Goal: Task Accomplishment & Management: Manage account settings

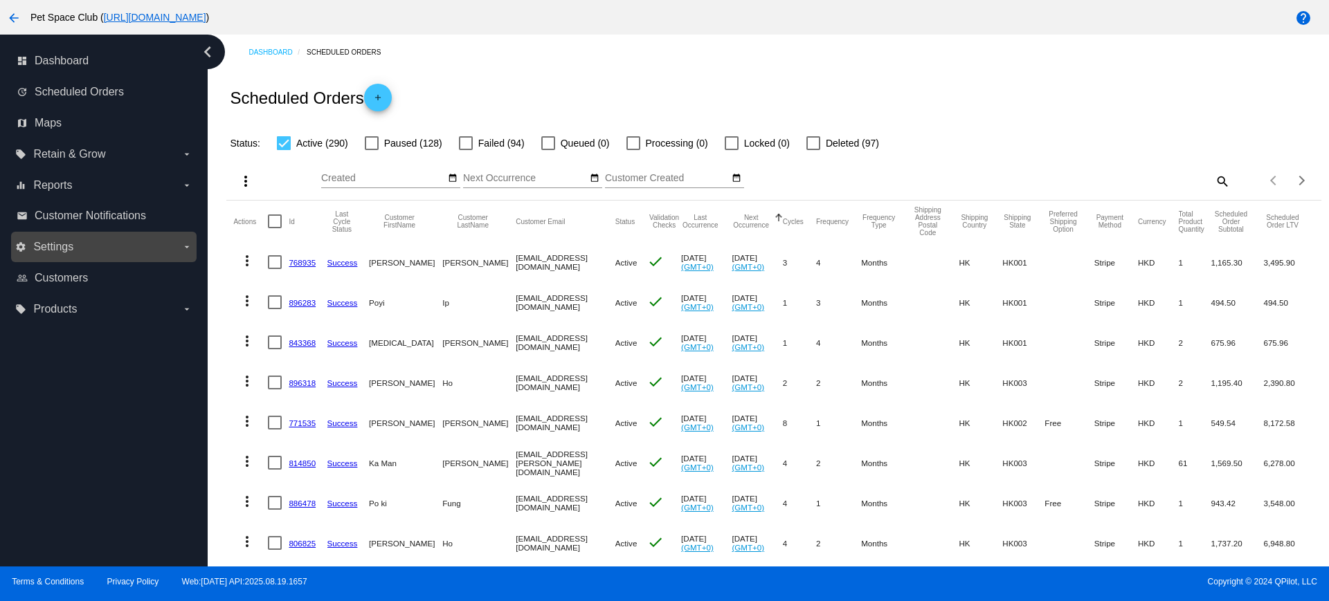
click at [185, 249] on icon "arrow_drop_down" at bounding box center [186, 247] width 11 height 11
click at [0, 0] on input "settings Settings arrow_drop_down" at bounding box center [0, 0] width 0 height 0
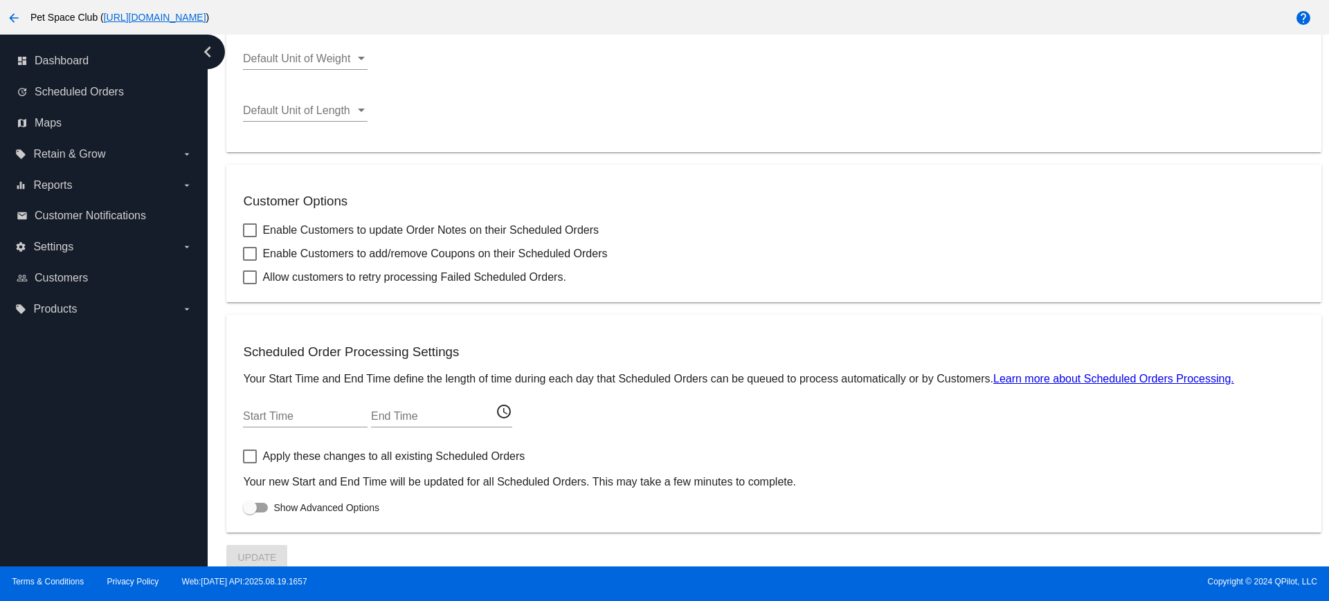
scroll to position [426, 0]
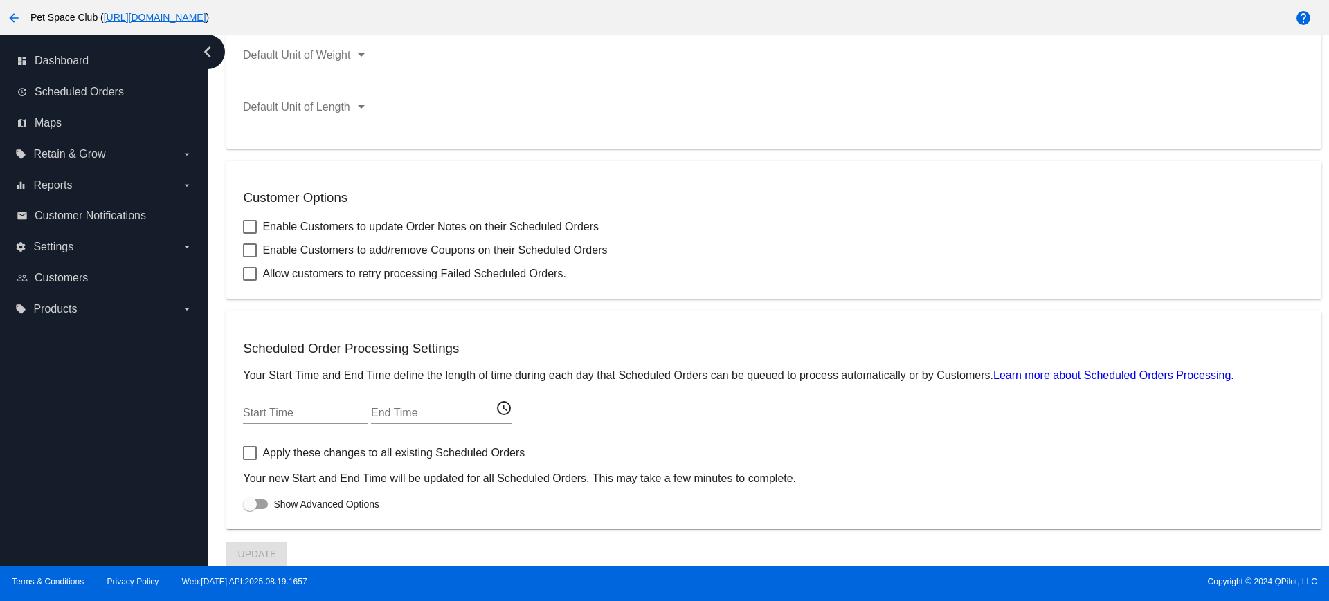
drag, startPoint x: 244, startPoint y: 373, endPoint x: 989, endPoint y: 374, distance: 744.7
click at [989, 374] on p "Your Start Time and End Time define the length of time during each day that Sch…" at bounding box center [773, 376] width 1061 height 12
copy p "Your Start Time and End Time define the length of time during each day that Sch…"
click at [761, 421] on div "Start Time End Time access_time" at bounding box center [773, 415] width 1061 height 45
click at [1028, 379] on link "Learn more about Scheduled Orders Processing." at bounding box center [1113, 376] width 241 height 12
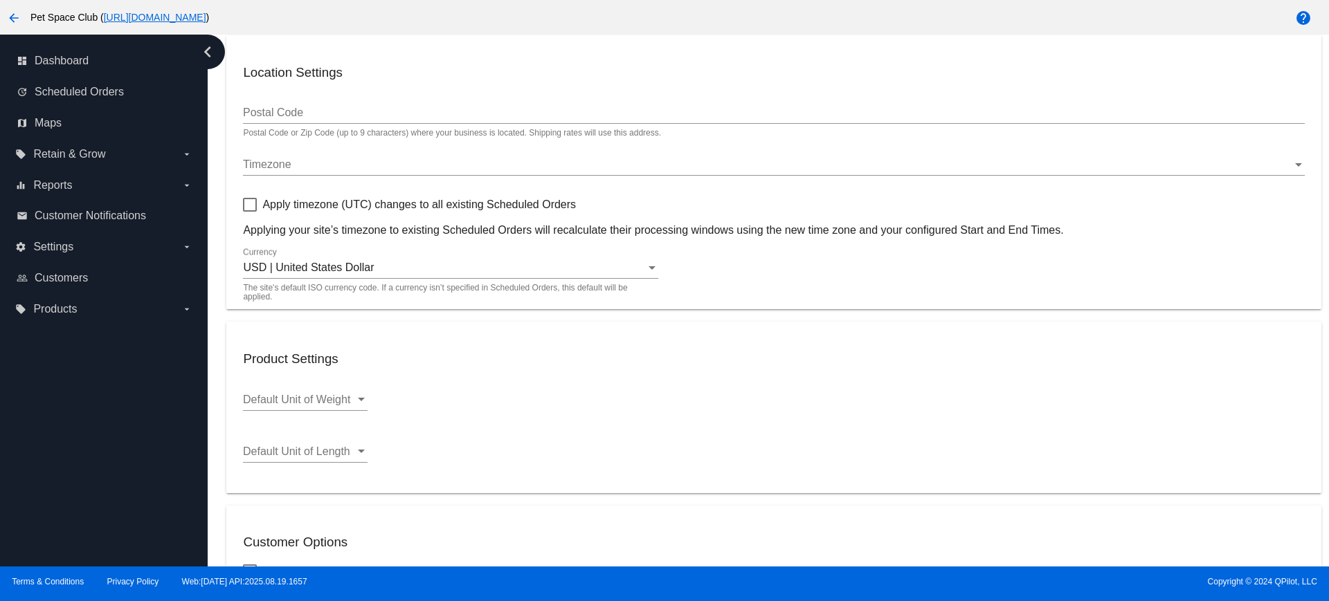
scroll to position [0, 0]
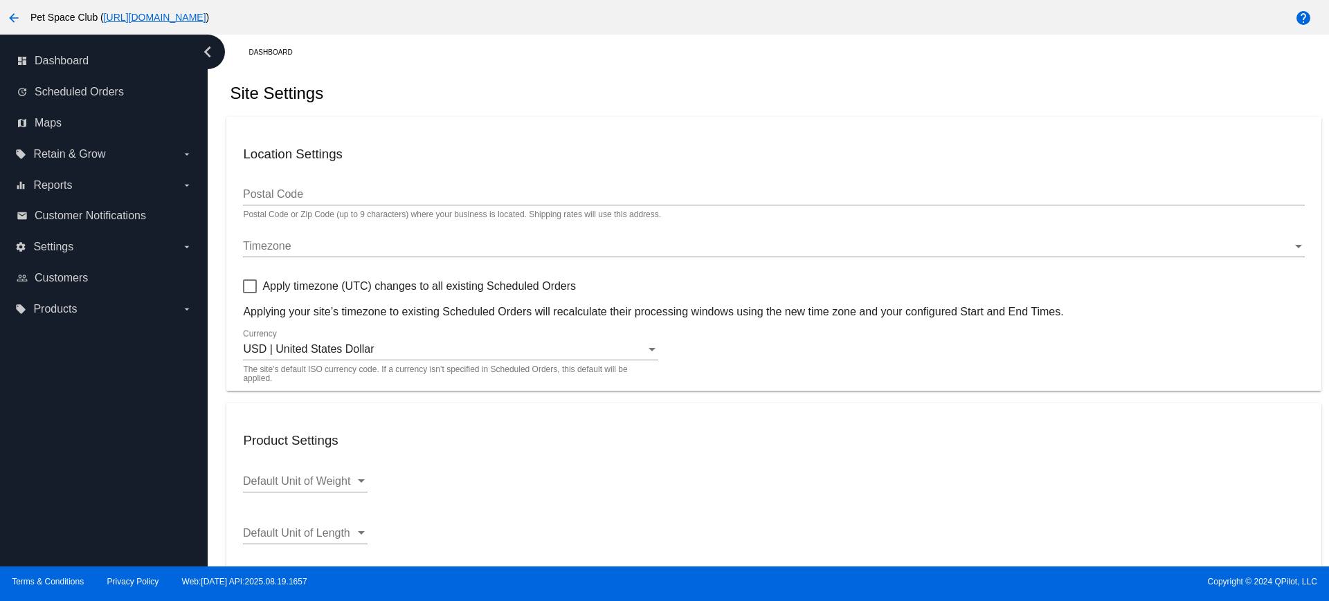
click at [351, 203] on div "Postal Code" at bounding box center [773, 189] width 1061 height 31
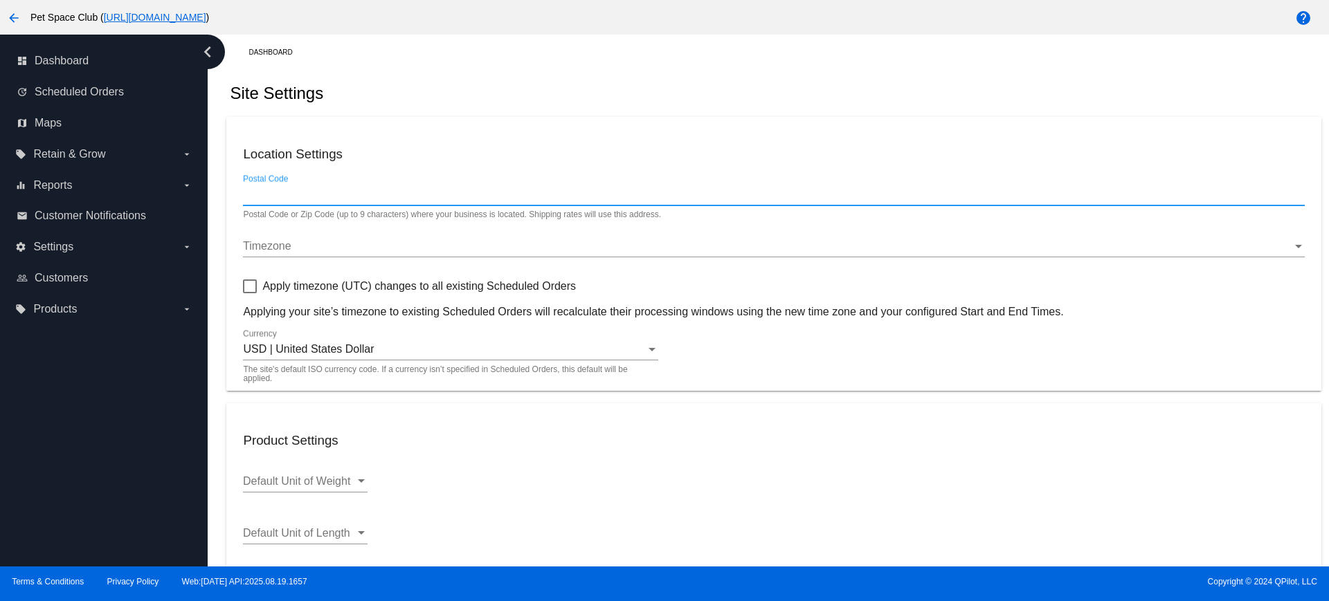
click at [347, 192] on input "Postal Code" at bounding box center [773, 194] width 1061 height 12
type input "八"
type input "h"
type input "+"
type input "hong kong"
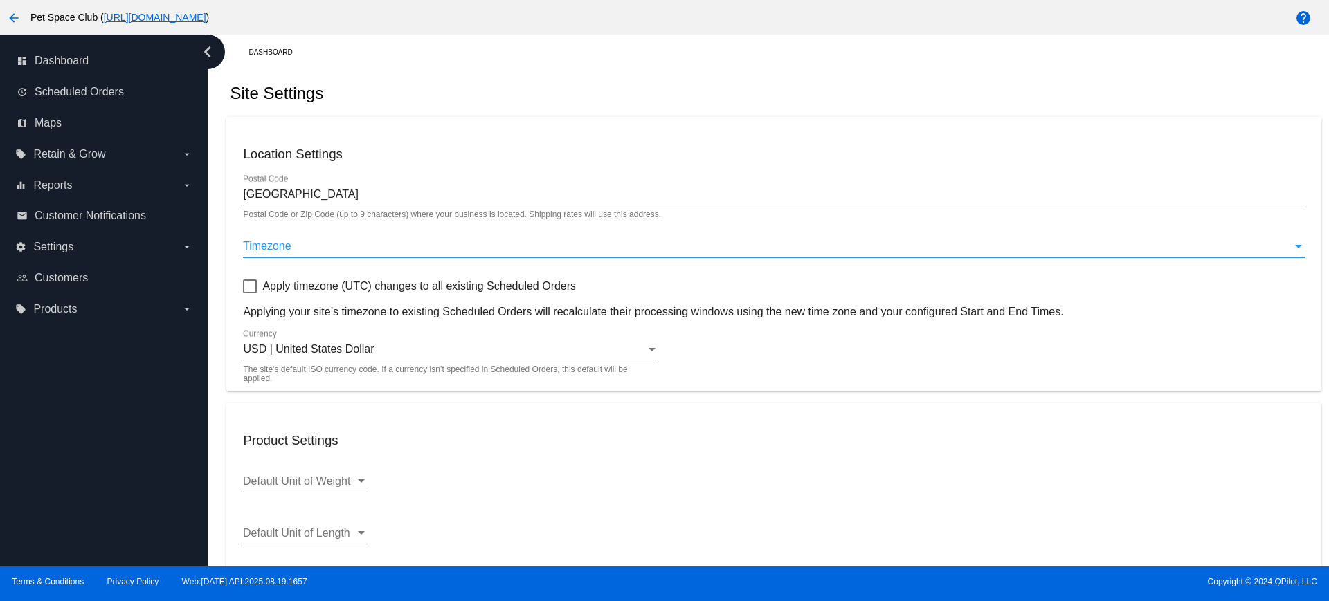
click at [352, 245] on div "Timezone" at bounding box center [767, 246] width 1049 height 12
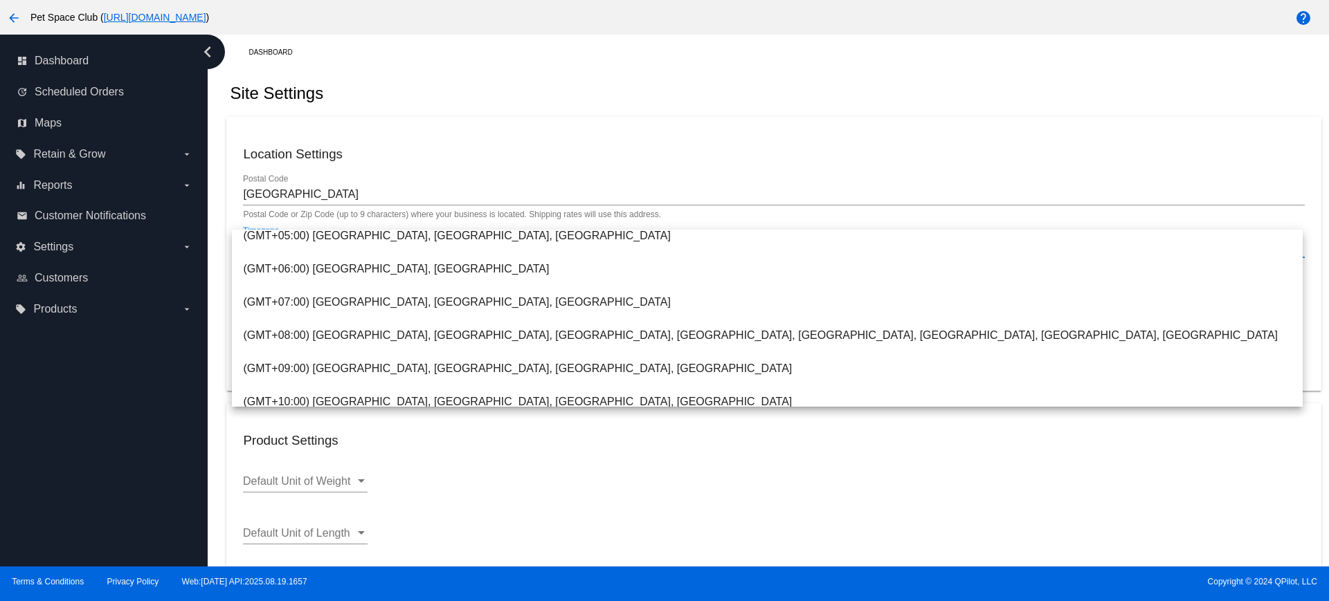
scroll to position [606, 0]
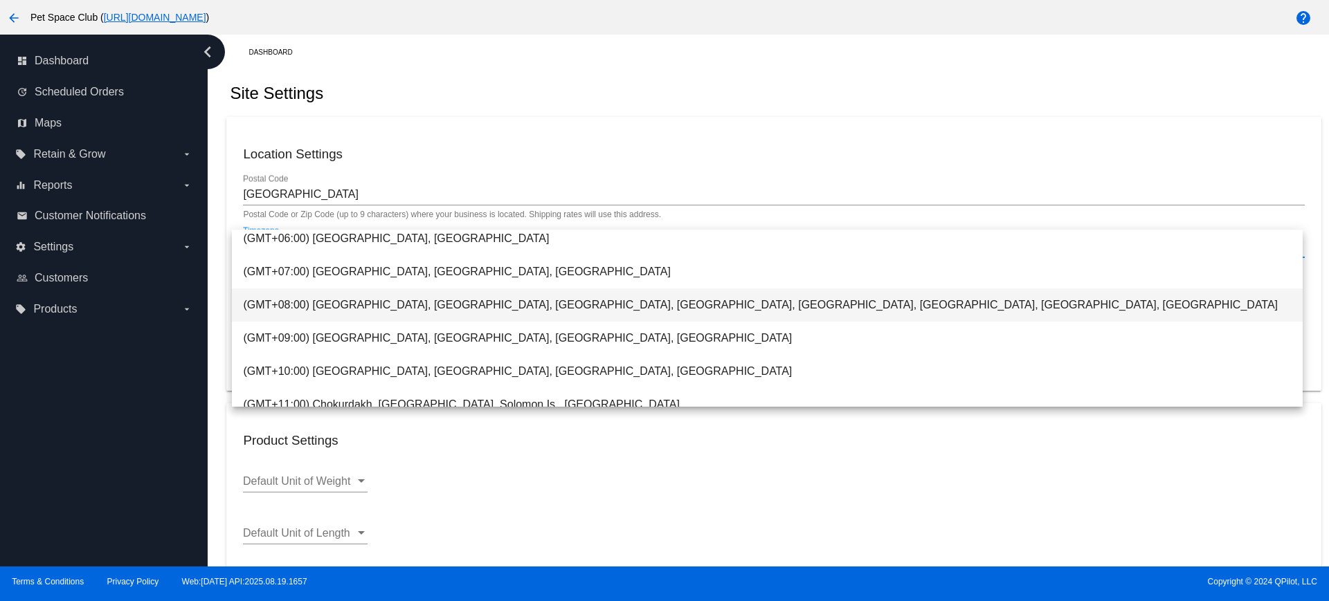
click at [422, 311] on span "(GMT+08:00) Beijing, Chongqing, Irkutsk, Kuala Lumpur, Hong Kong, Singapore, Ta…" at bounding box center [767, 305] width 1048 height 33
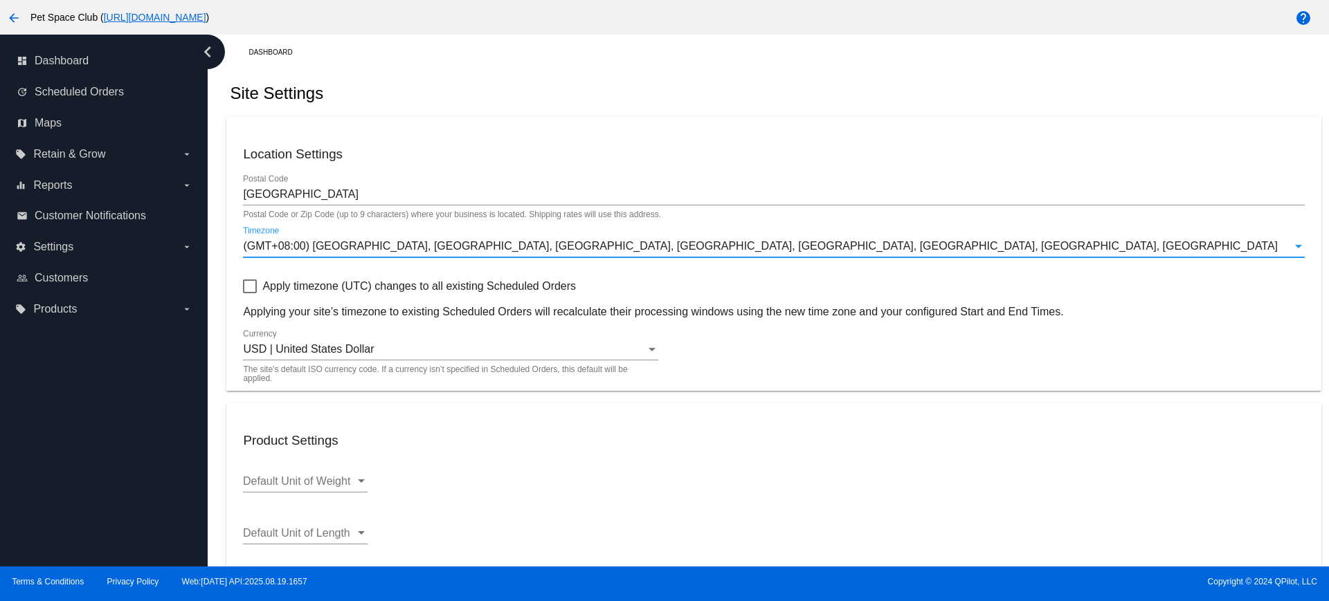
click at [574, 348] on div "USD | United States Dollar" at bounding box center [444, 349] width 403 height 12
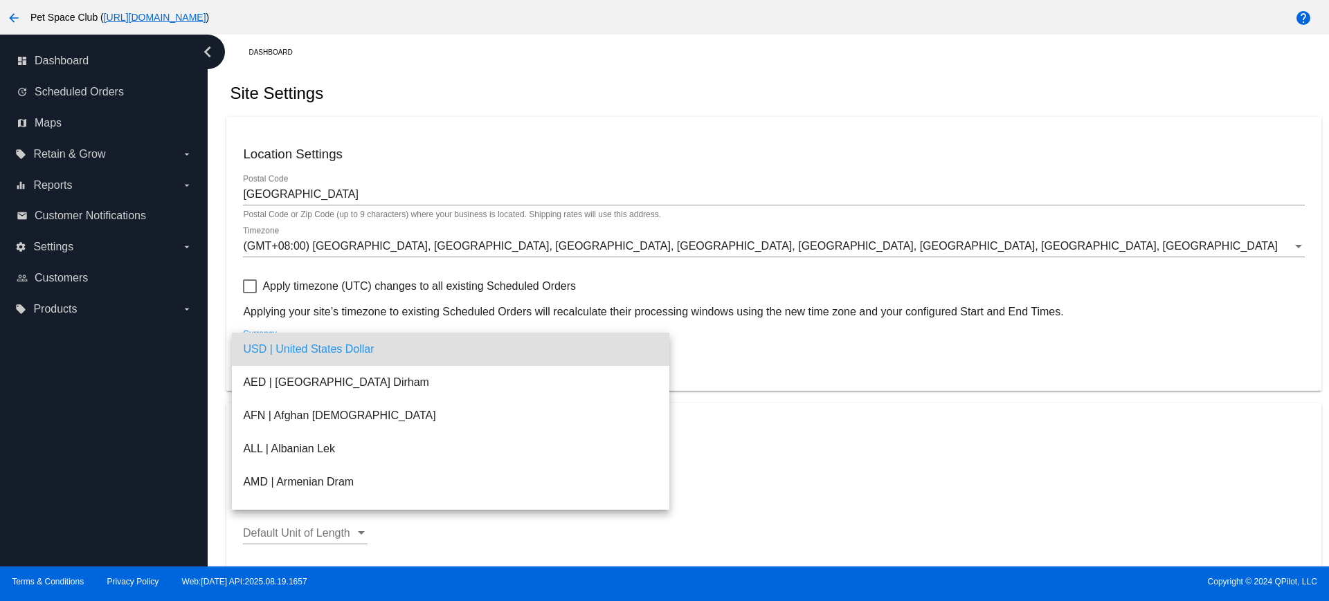
scroll to position [1816, 0]
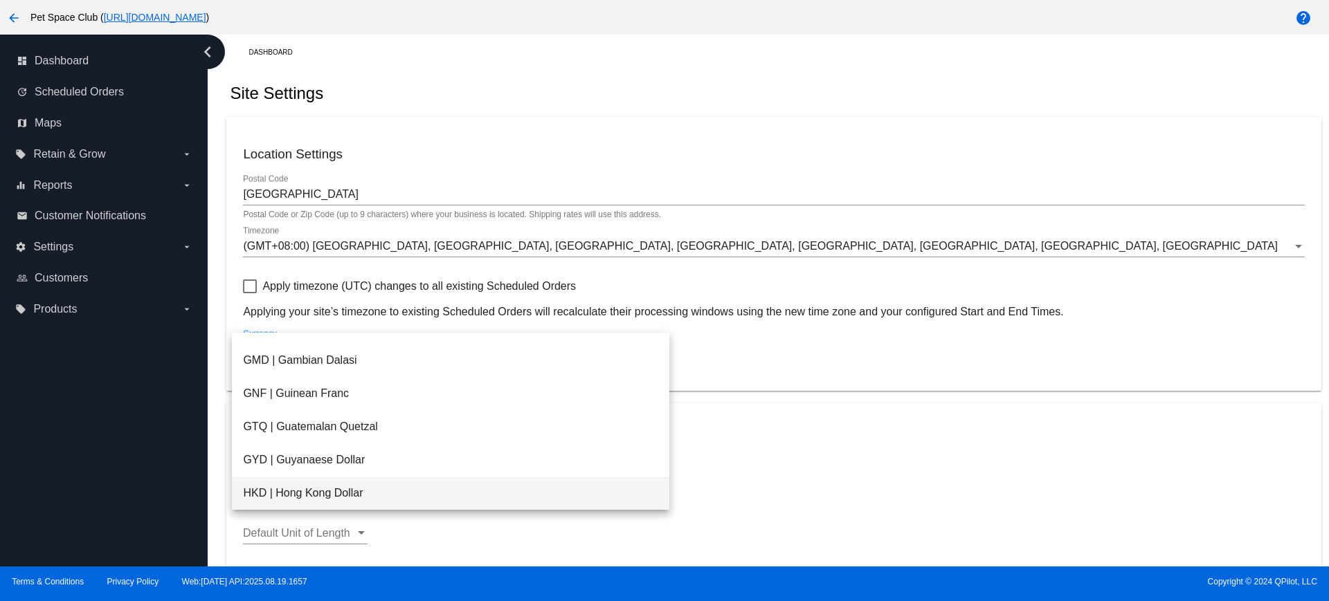
click at [361, 491] on span "HKD | Hong Kong Dollar" at bounding box center [450, 493] width 415 height 33
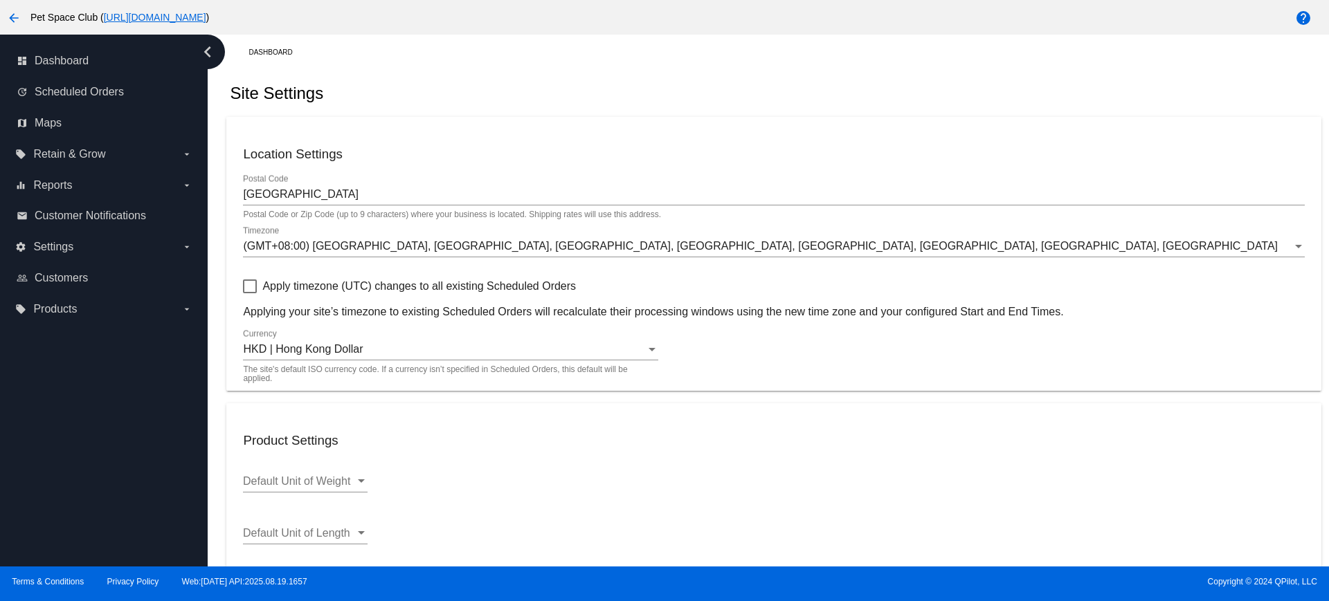
click at [766, 422] on mat-card "Product Settings Default Unit of Weight Default Unit of Weight Default Unit of …" at bounding box center [773, 489] width 1094 height 171
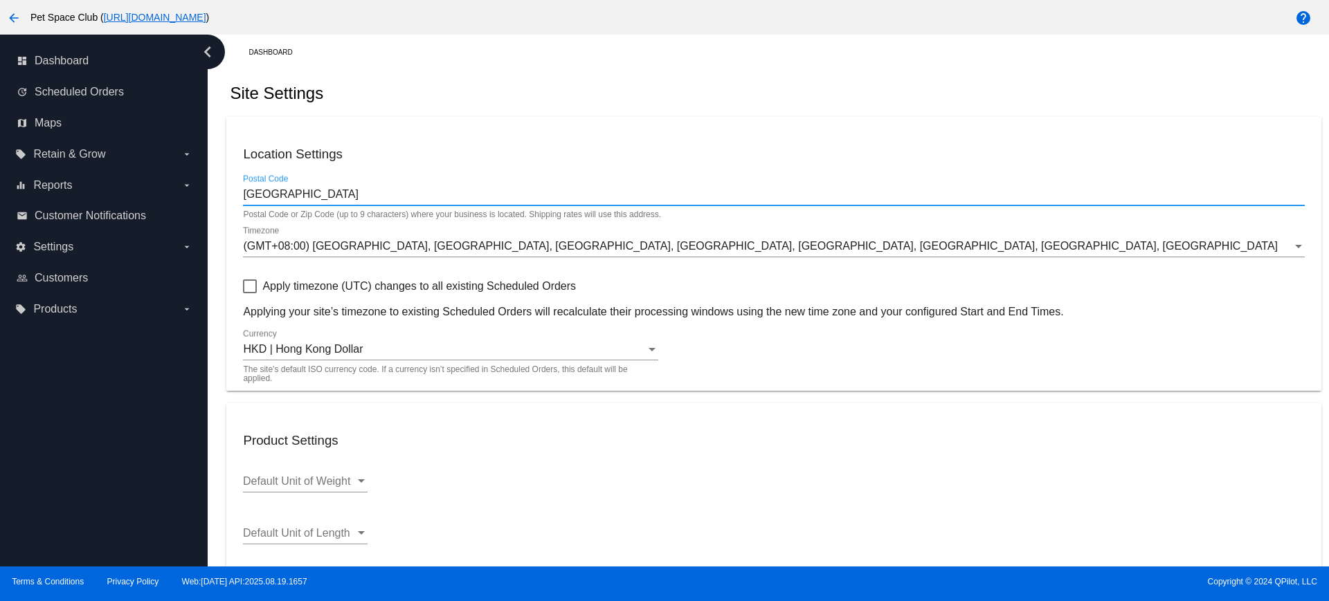
drag, startPoint x: 296, startPoint y: 190, endPoint x: 228, endPoint y: 192, distance: 68.6
click at [228, 192] on mat-card "Location Settings hong kong Postal Code Postal Code or Zip Code (up to 9 charac…" at bounding box center [773, 254] width 1094 height 274
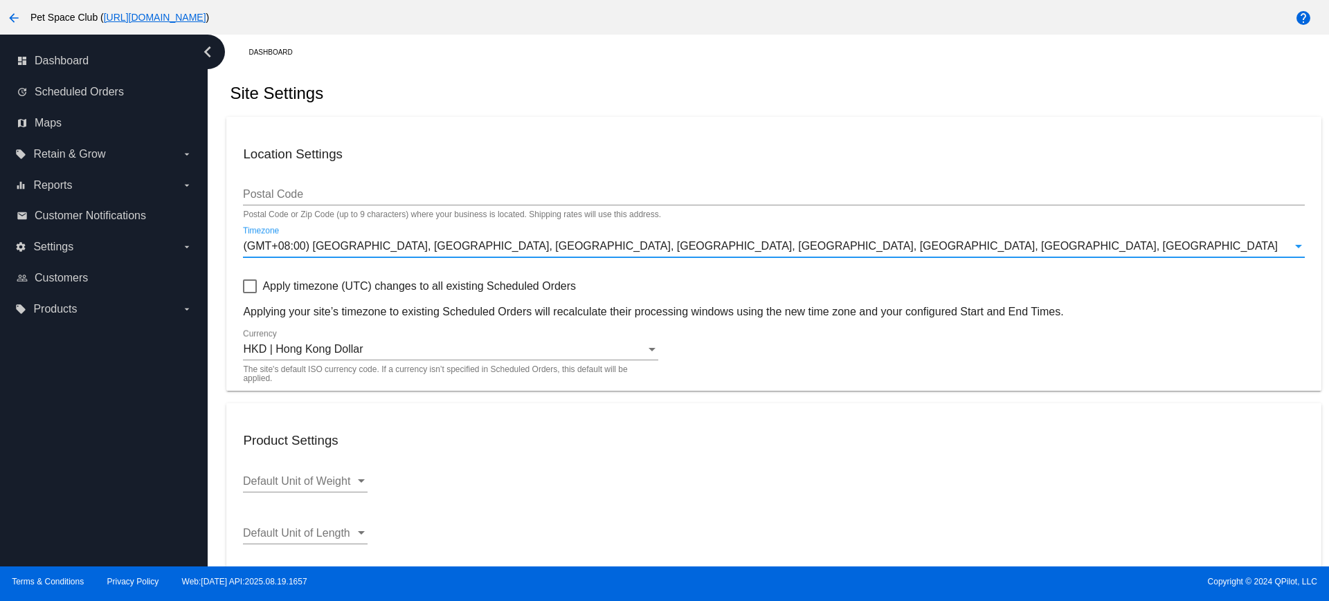
click at [817, 251] on div "(GMT+08:00) Beijing, Chongqing, Irkutsk, Kuala Lumpur, Hong Kong, Singapore, Ta…" at bounding box center [767, 246] width 1049 height 12
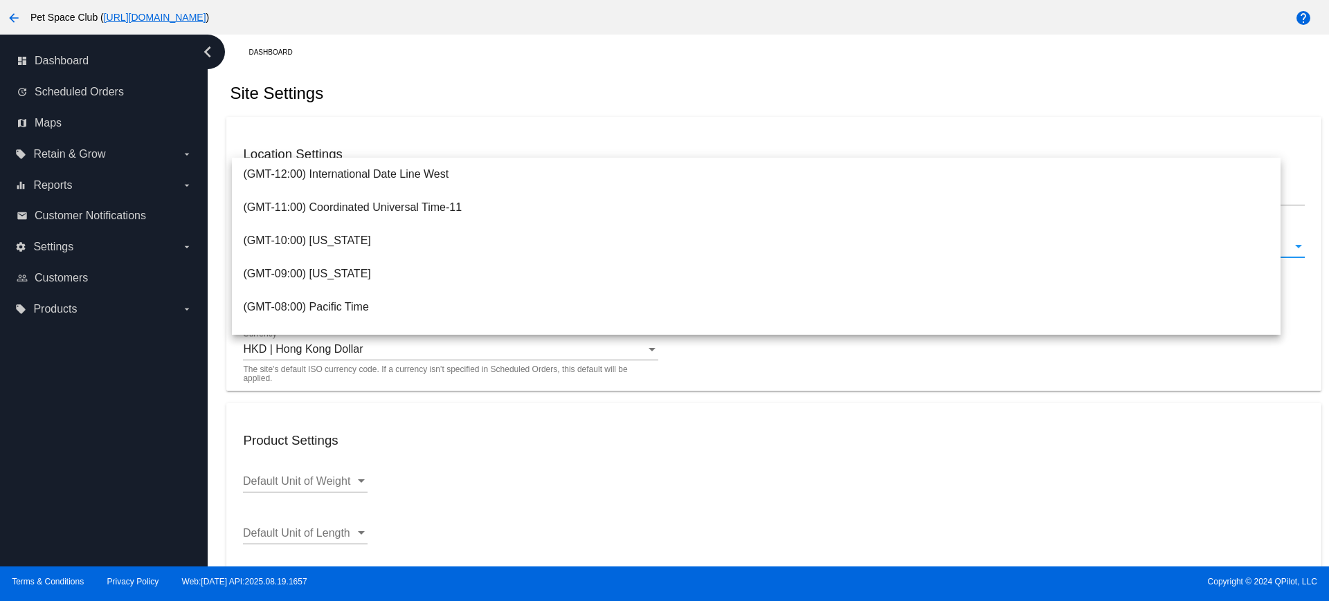
scroll to position [592, 0]
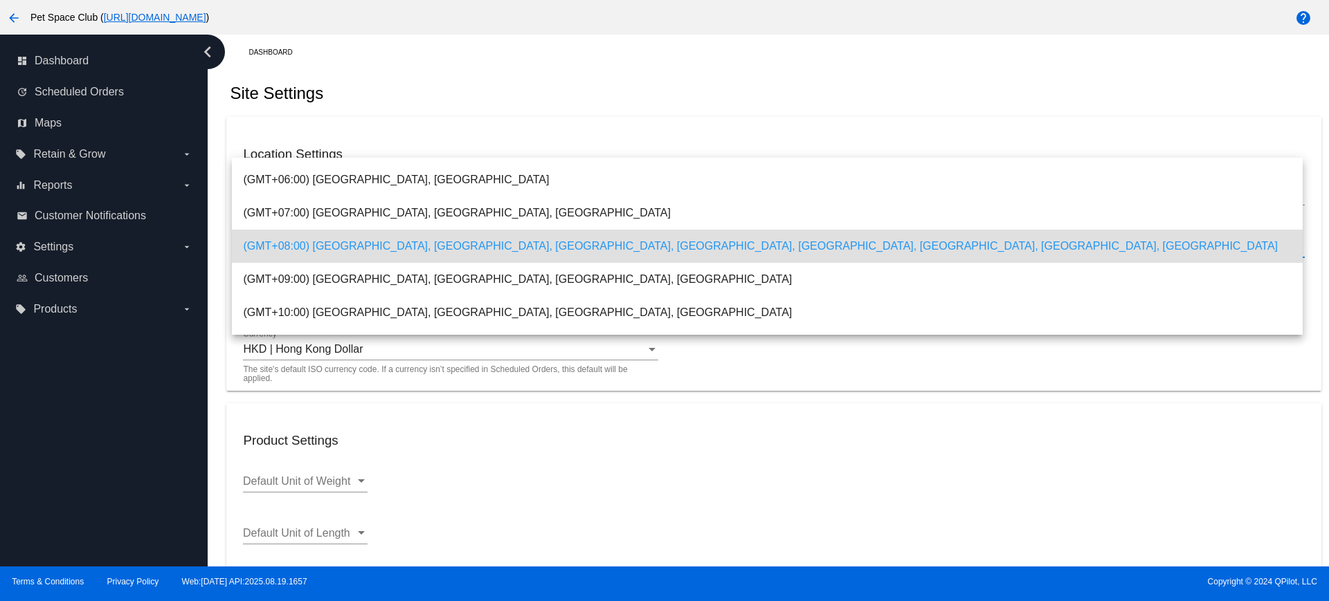
click at [622, 252] on span "(GMT+08:00) Beijing, Chongqing, Irkutsk, Kuala Lumpur, Hong Kong, Singapore, Ta…" at bounding box center [767, 246] width 1048 height 33
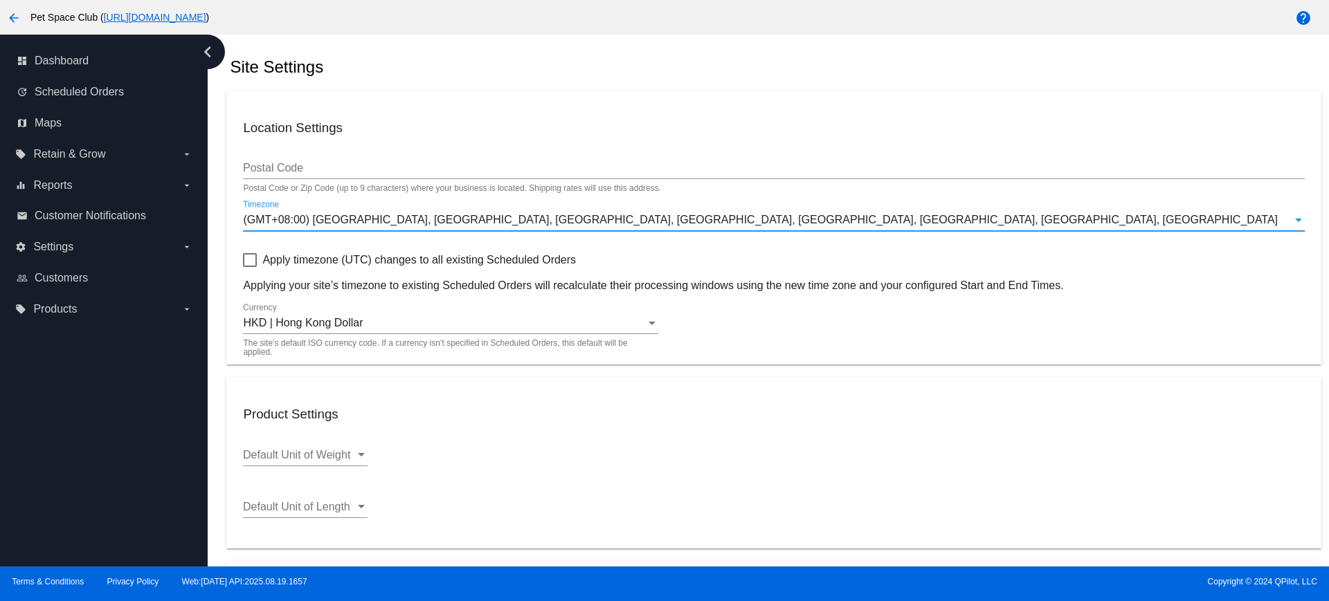
scroll to position [0, 0]
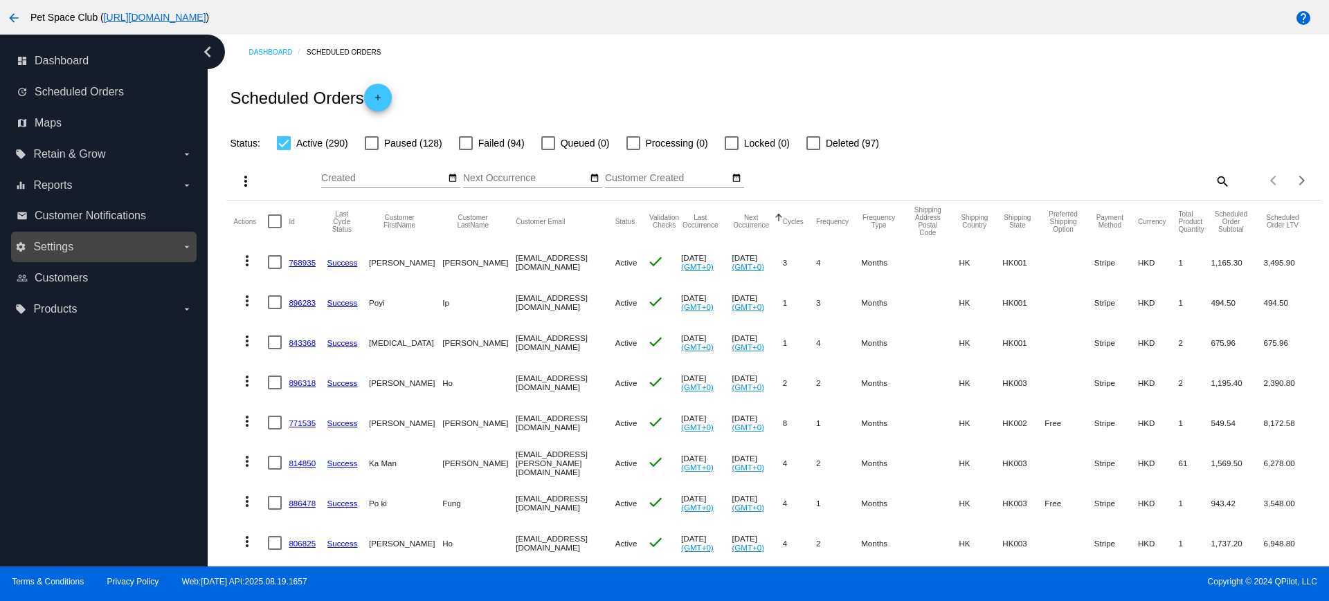
click at [135, 251] on label "settings Settings arrow_drop_down" at bounding box center [103, 247] width 176 height 22
click at [0, 0] on input "settings Settings arrow_drop_down" at bounding box center [0, 0] width 0 height 0
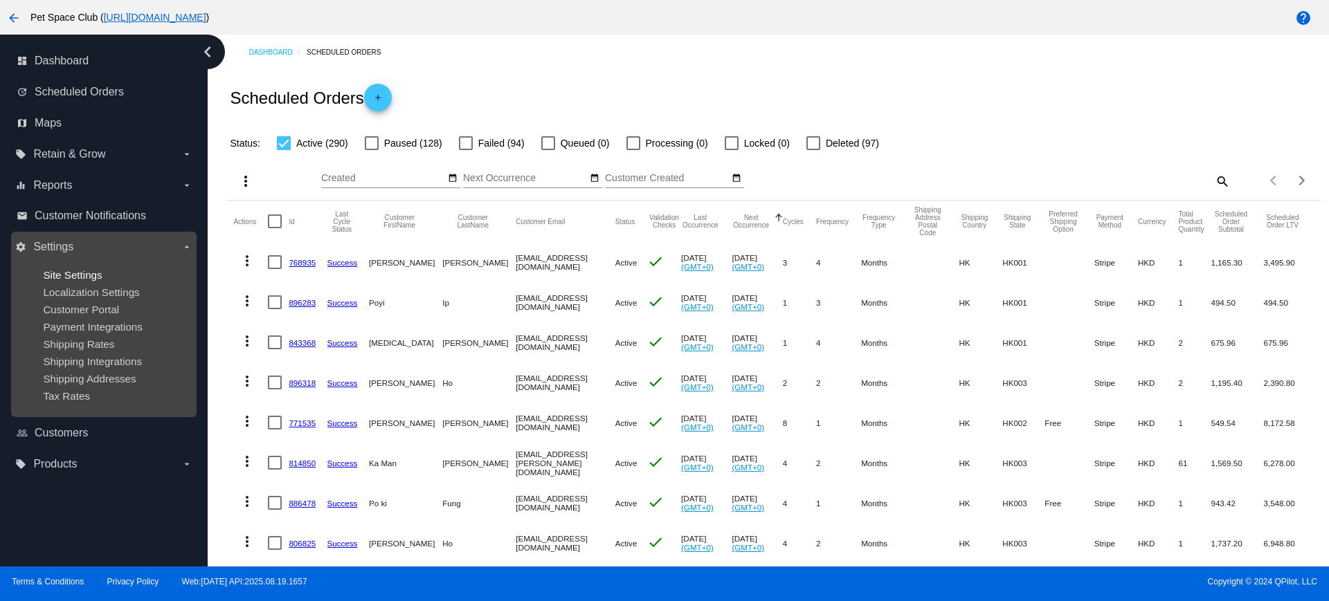
click at [102, 272] on span "Site Settings" at bounding box center [72, 275] width 59 height 12
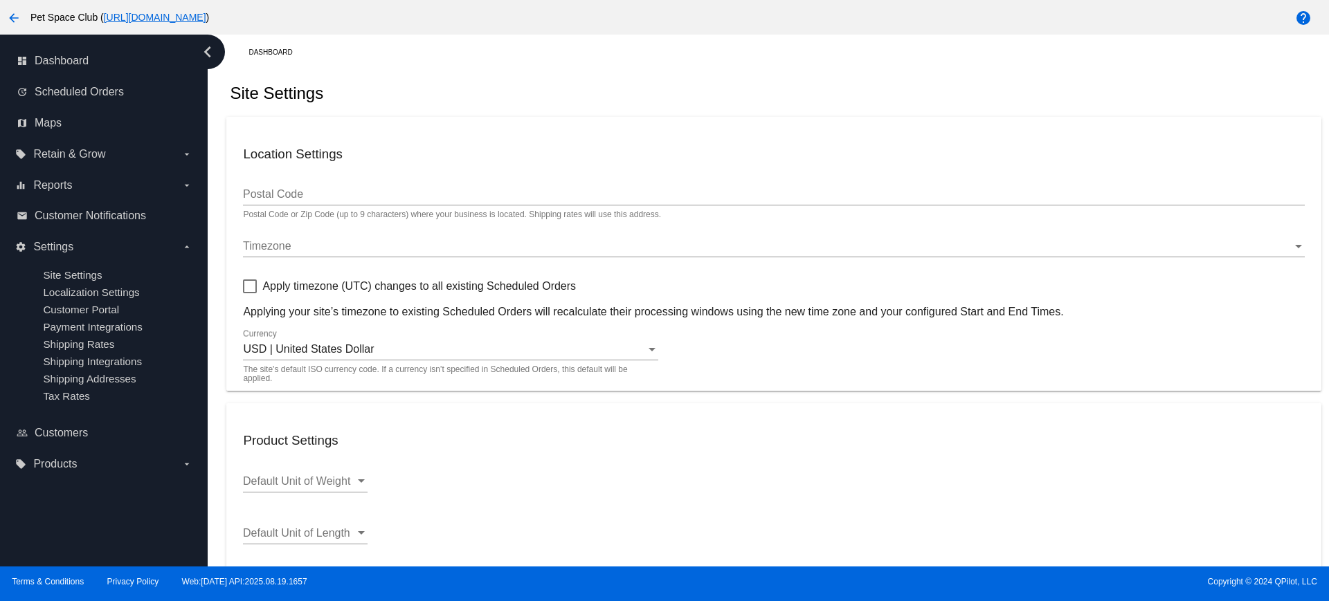
click at [300, 248] on div "Timezone" at bounding box center [767, 246] width 1049 height 12
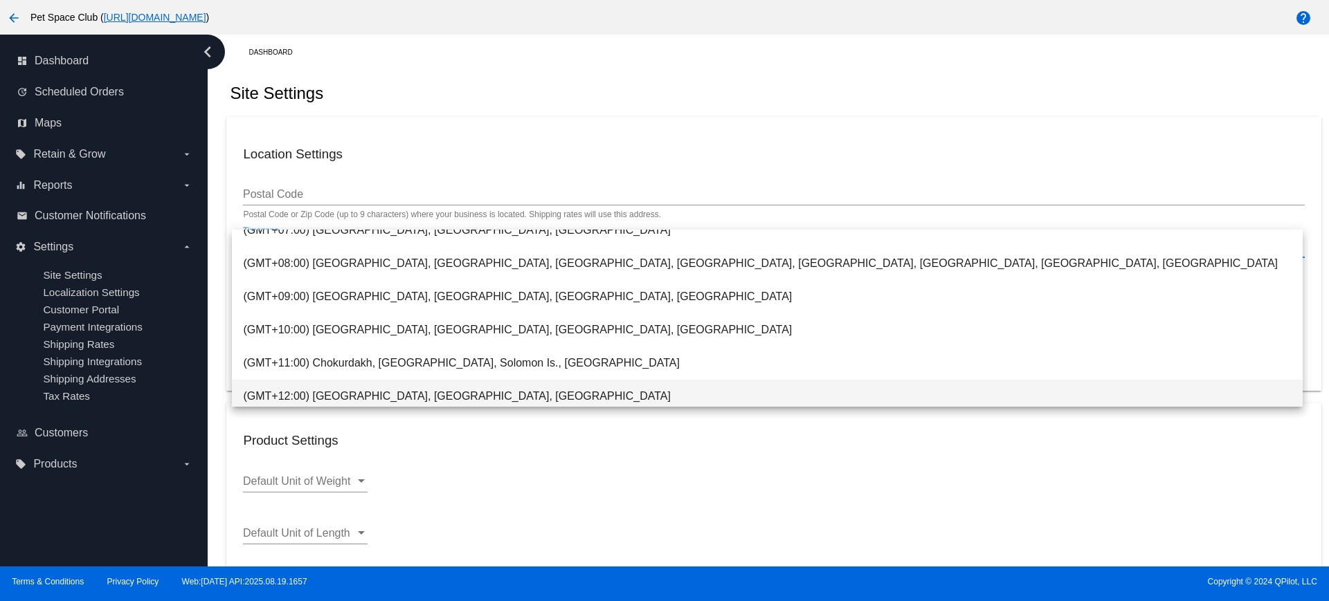
scroll to position [547, 0]
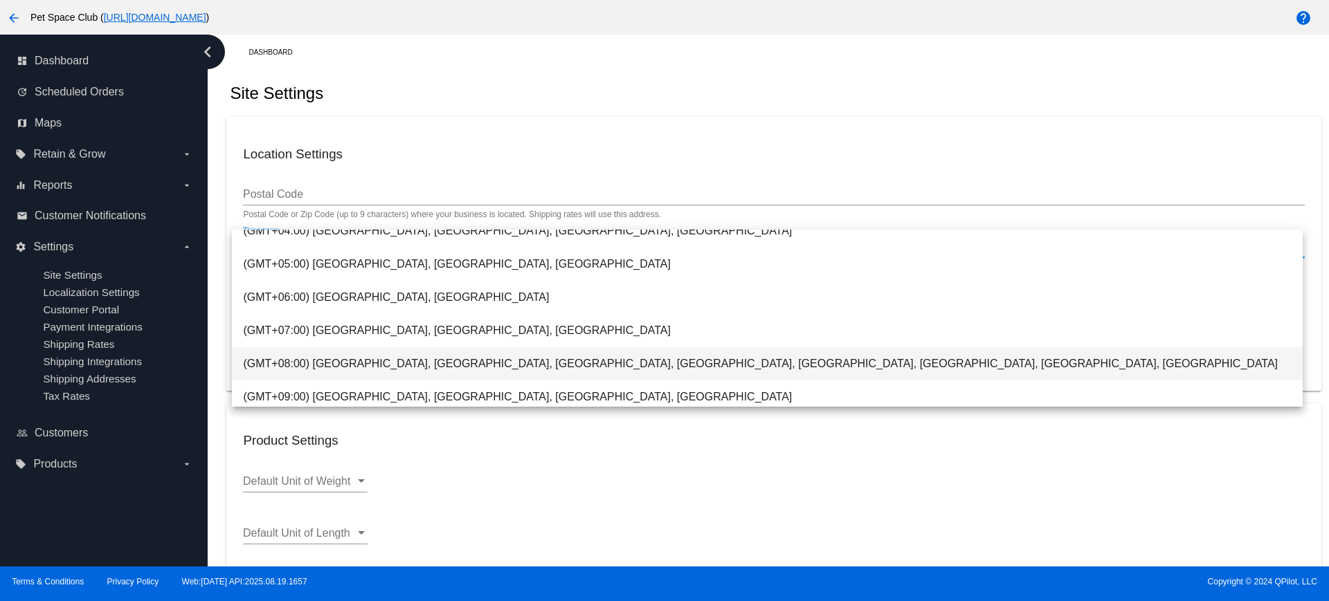
click at [327, 361] on span "(GMT+08:00) Beijing, Chongqing, Irkutsk, Kuala Lumpur, Hong Kong, Singapore, Ta…" at bounding box center [767, 363] width 1048 height 33
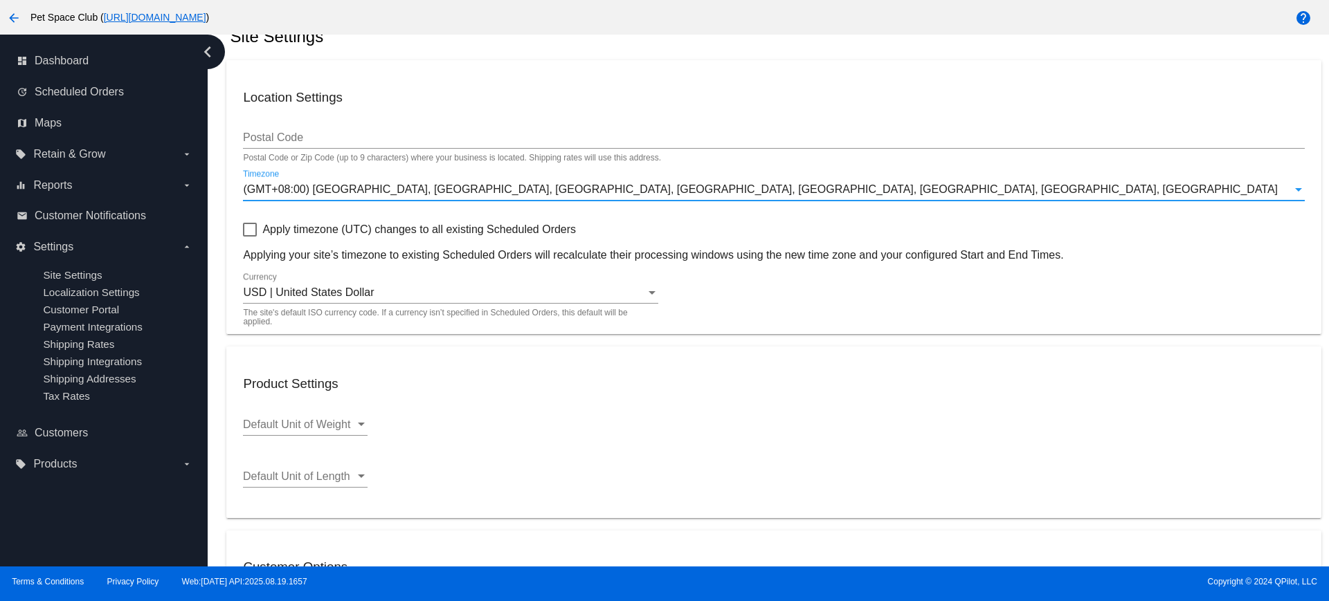
scroll to position [87, 0]
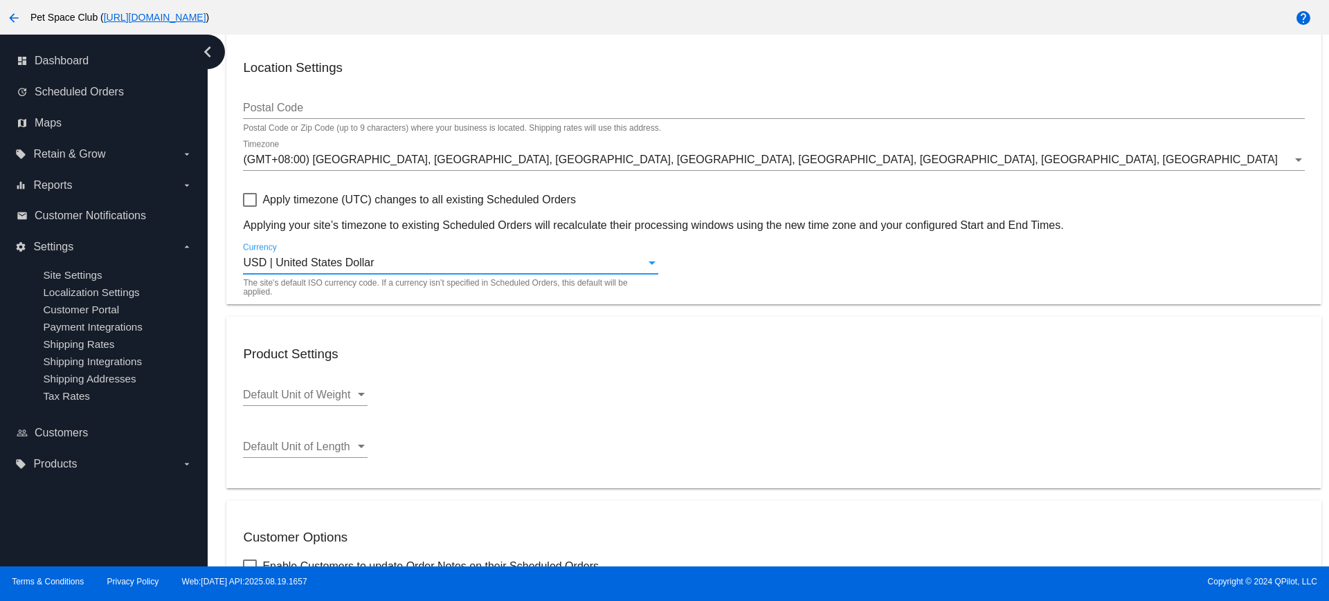
click at [621, 262] on div "USD | United States Dollar" at bounding box center [444, 263] width 403 height 12
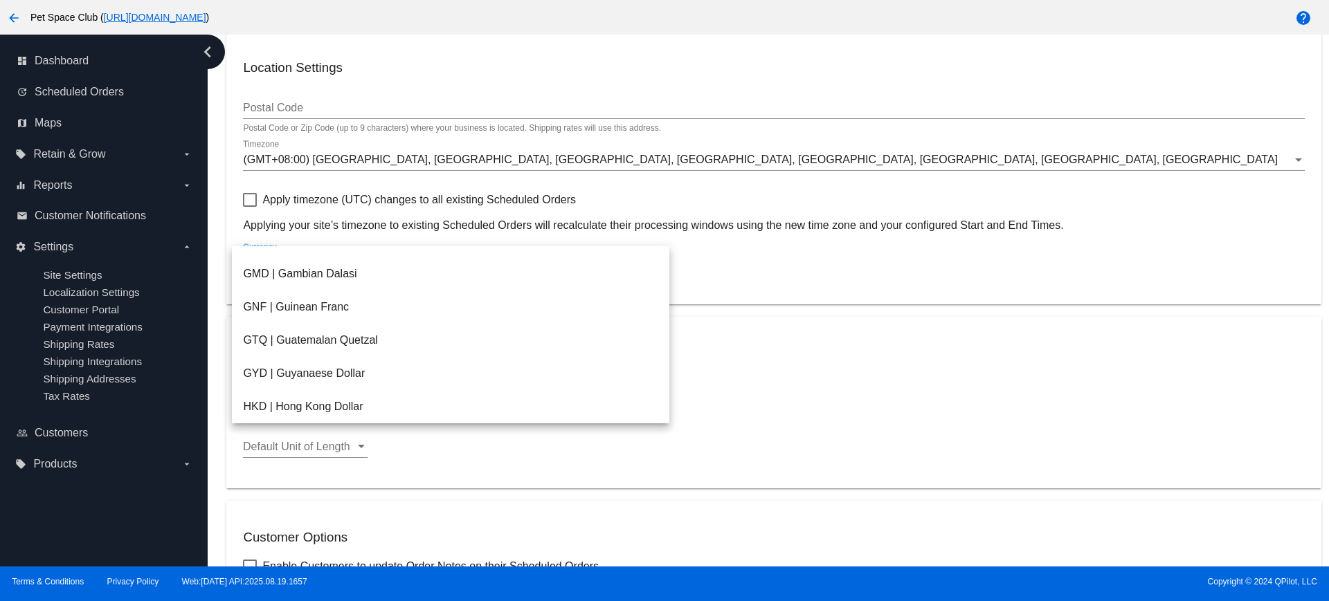
scroll to position [1329, 0]
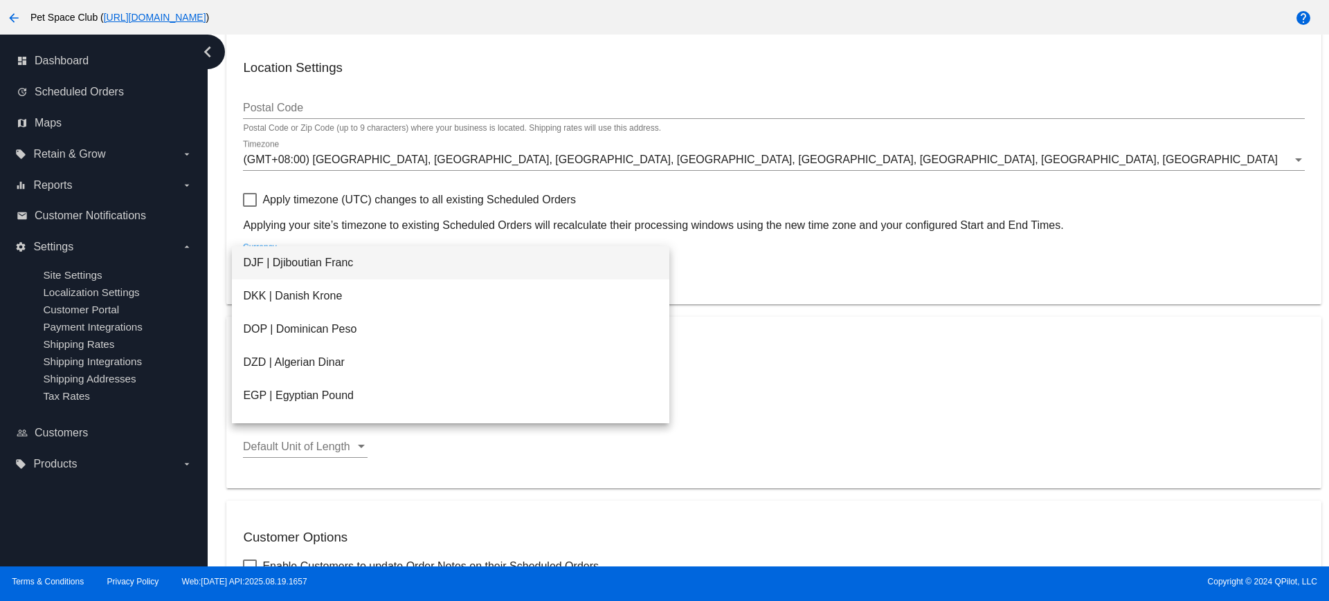
click at [765, 385] on div at bounding box center [664, 300] width 1329 height 601
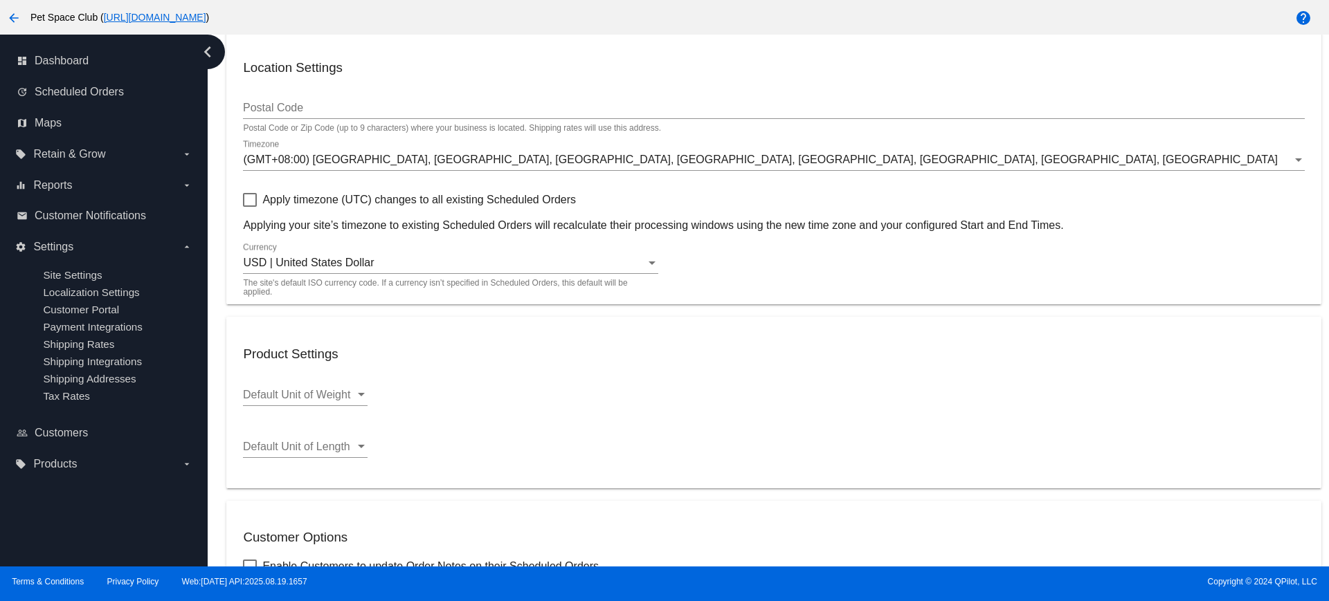
click at [431, 269] on div "USD | United States Dollar" at bounding box center [444, 263] width 403 height 12
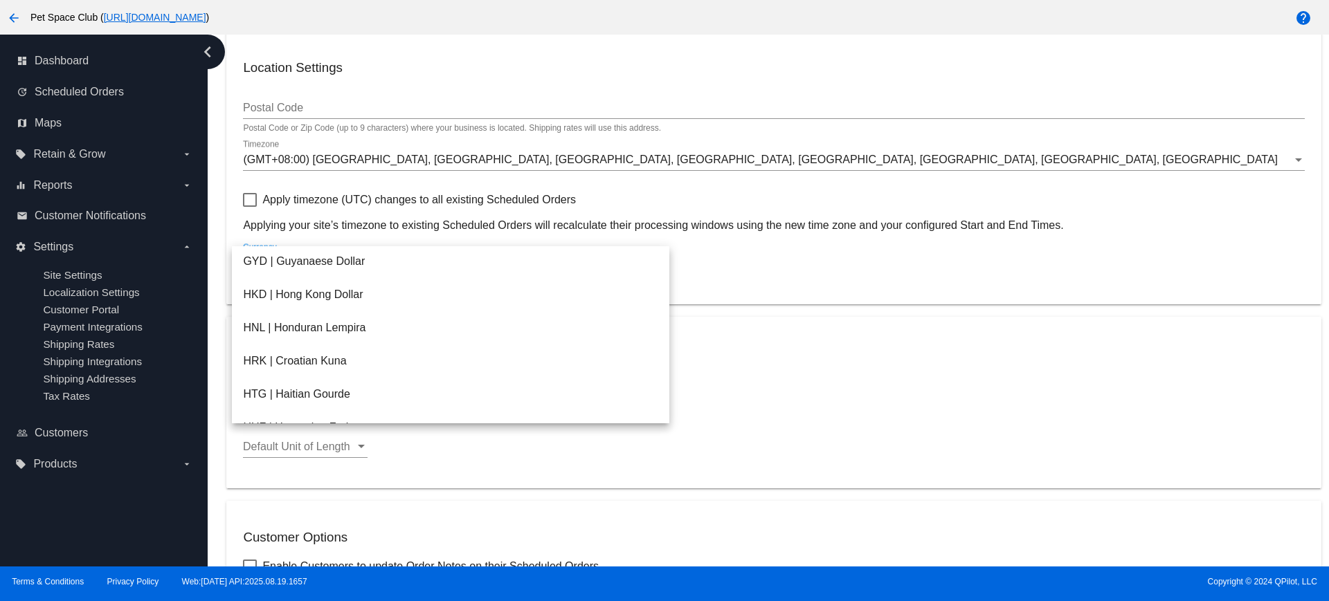
scroll to position [1934, 0]
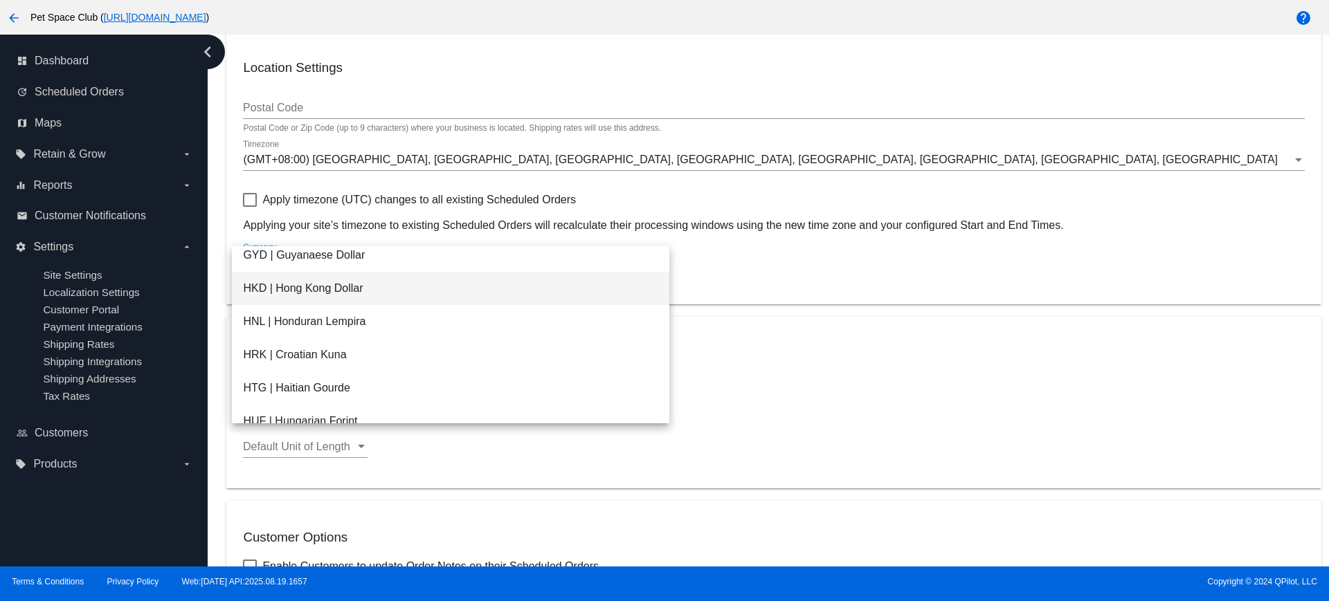
click at [338, 290] on span "HKD | Hong Kong Dollar" at bounding box center [450, 288] width 415 height 33
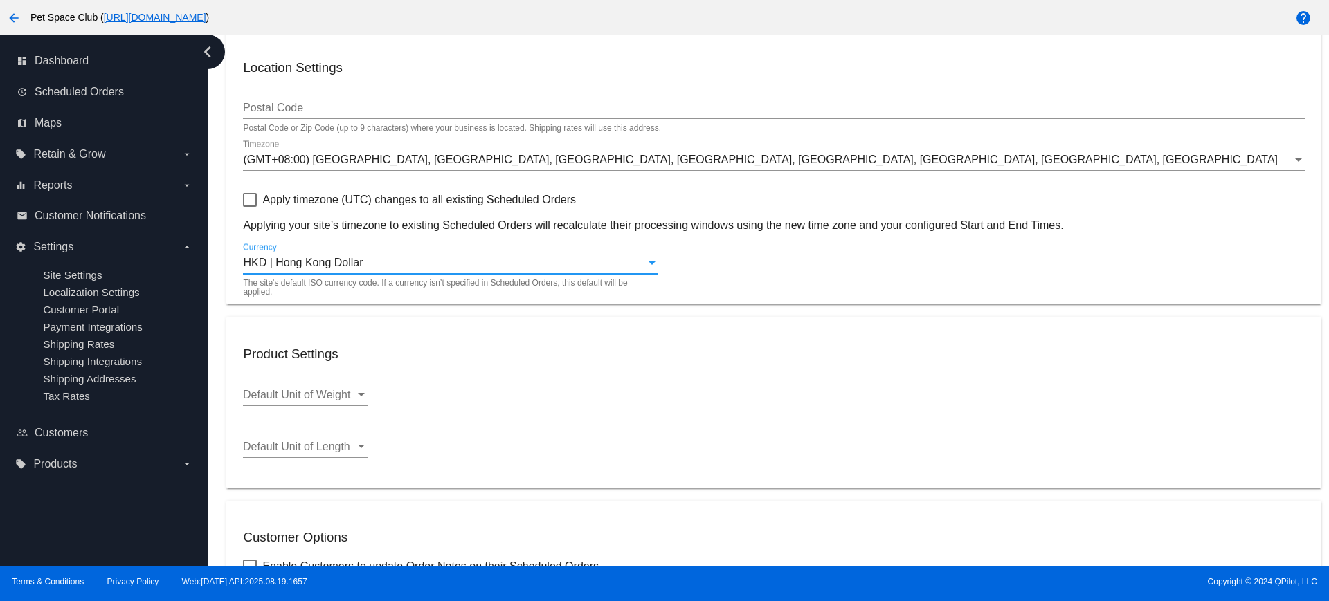
click at [743, 284] on div "HKD | Hong Kong Dollar Currency The site's default ISO currency code. If a curr…" at bounding box center [773, 265] width 1061 height 45
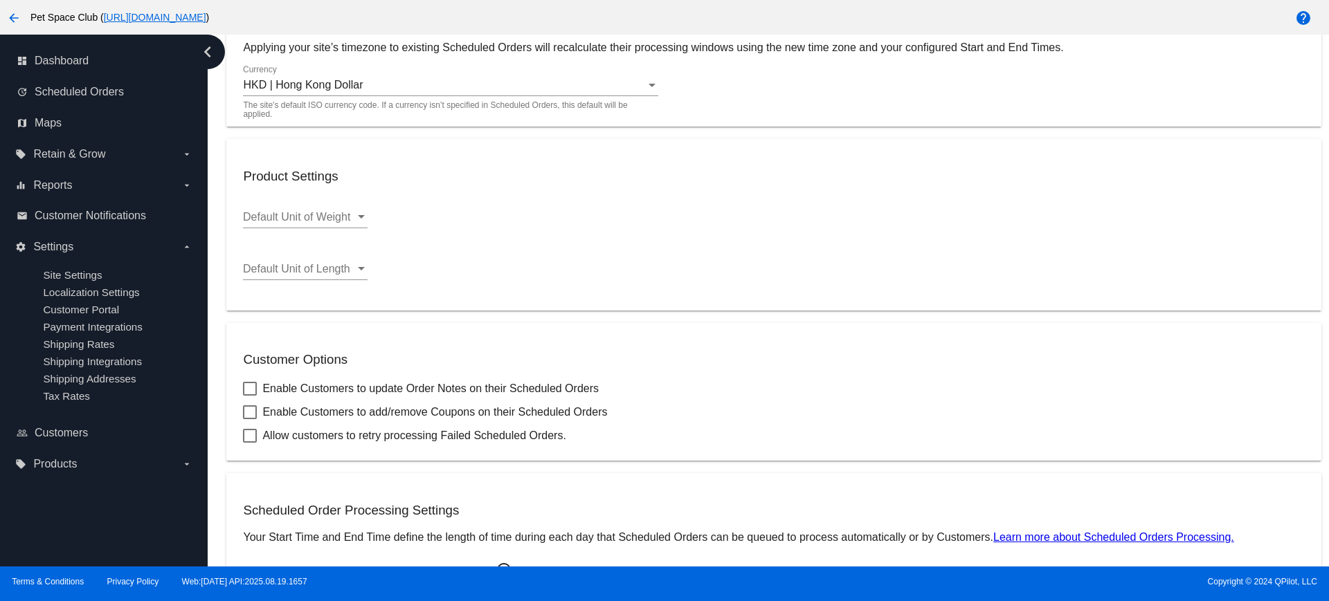
scroll to position [426, 0]
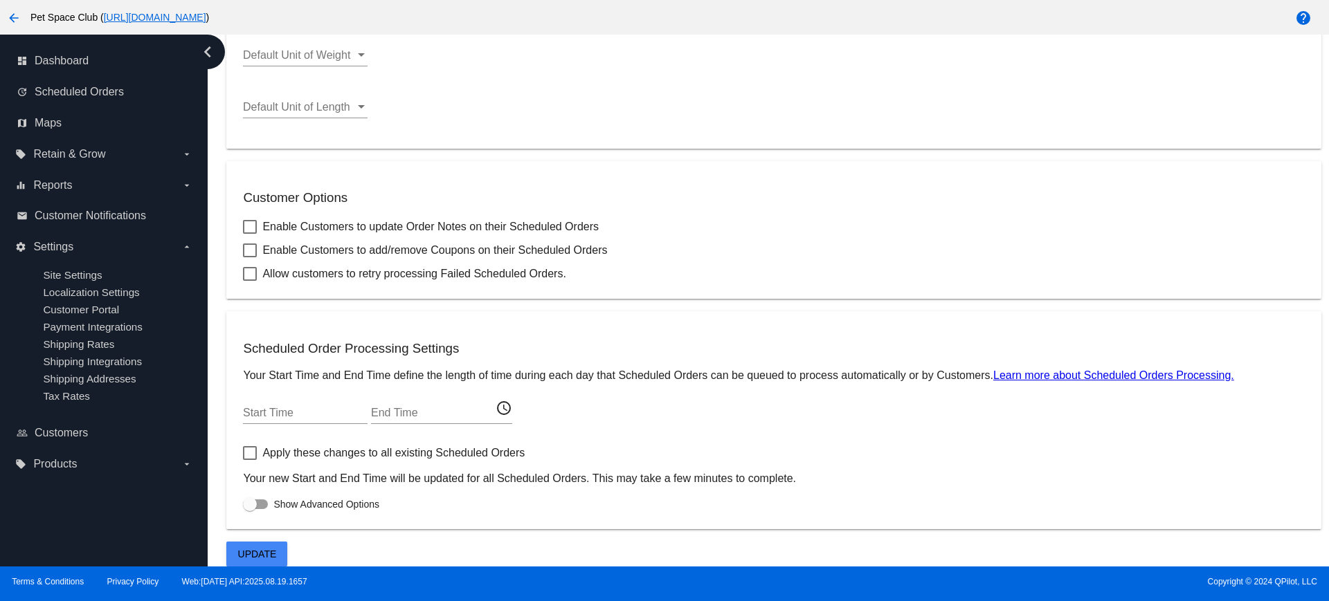
click at [251, 557] on span "Update" at bounding box center [257, 554] width 39 height 11
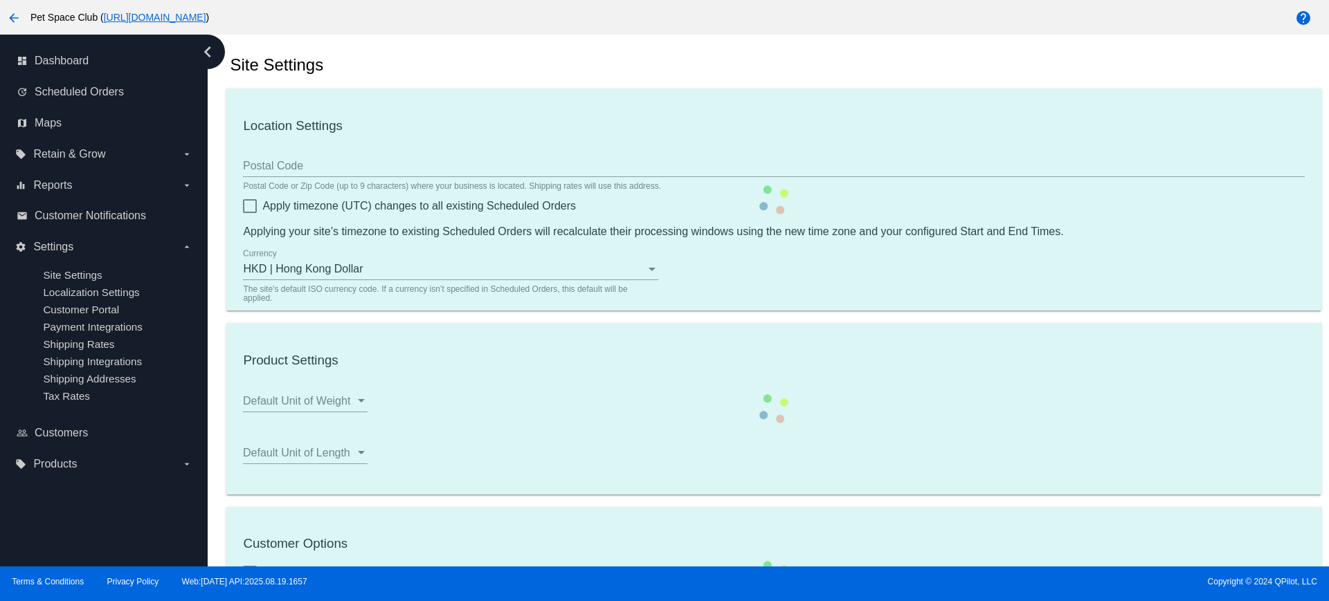
scroll to position [0, 0]
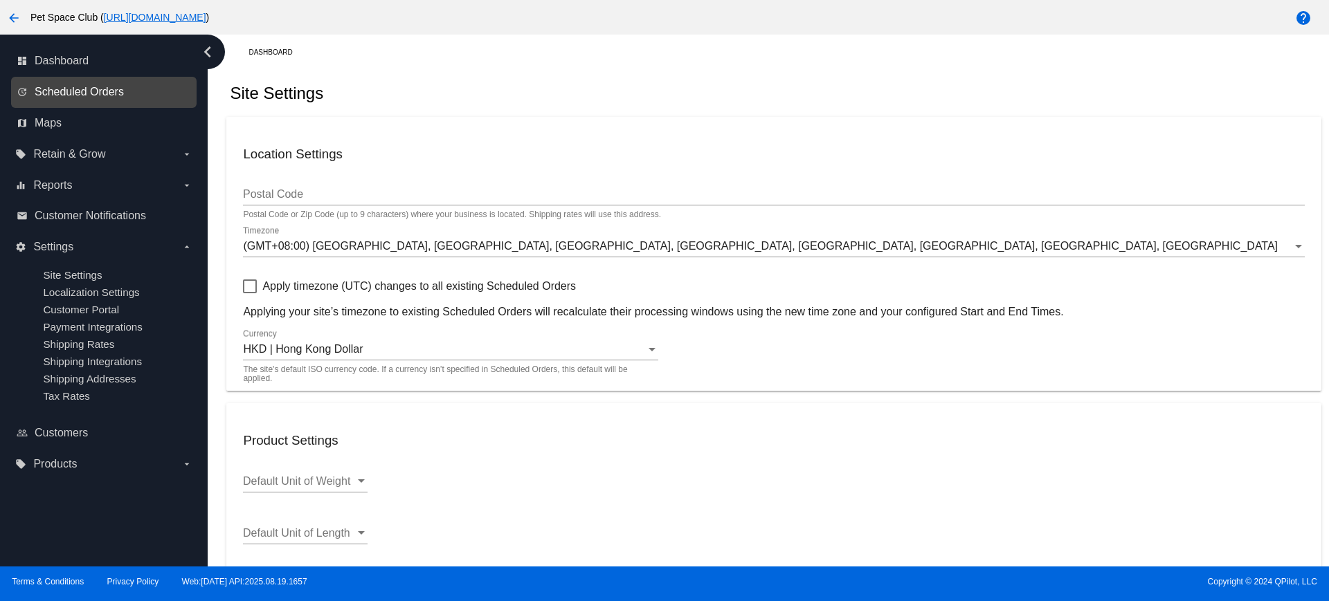
click at [85, 94] on span "Scheduled Orders" at bounding box center [79, 92] width 89 height 12
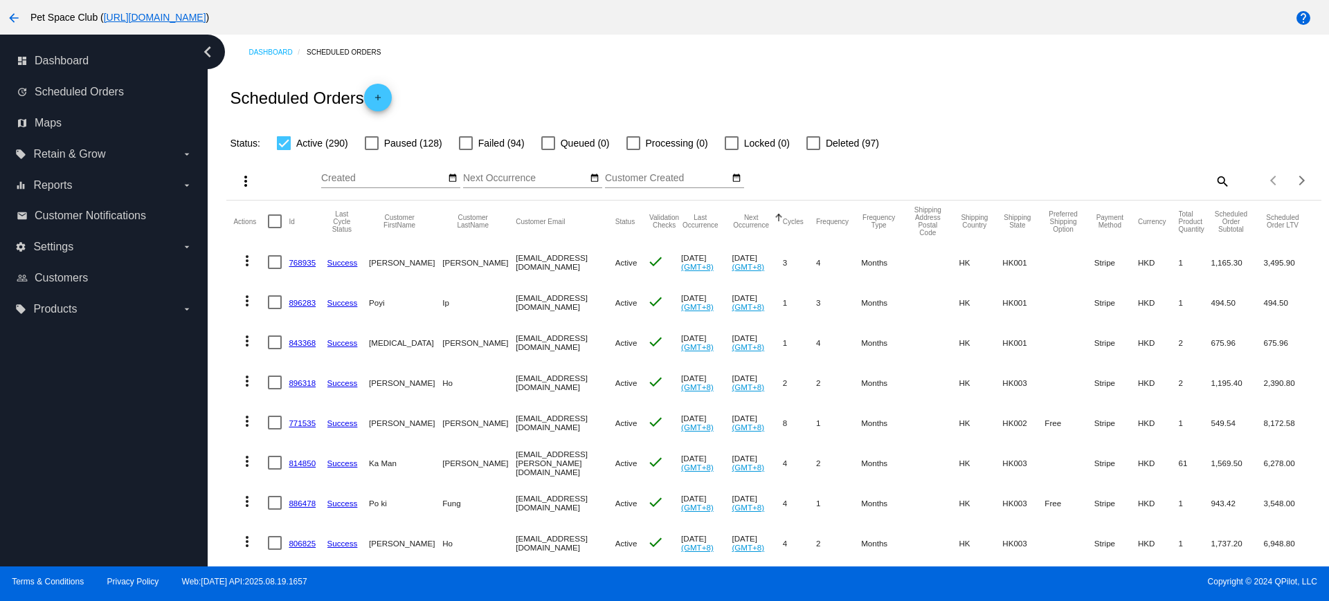
drag, startPoint x: 130, startPoint y: 246, endPoint x: 67, endPoint y: 429, distance: 193.3
click at [67, 432] on div "dashboard Dashboard update Scheduled Orders map Maps local_offer Retain & Grow …" at bounding box center [104, 301] width 208 height 532
click at [188, 251] on icon "arrow_drop_down" at bounding box center [186, 247] width 11 height 11
click at [0, 0] on input "settings Settings arrow_drop_down" at bounding box center [0, 0] width 0 height 0
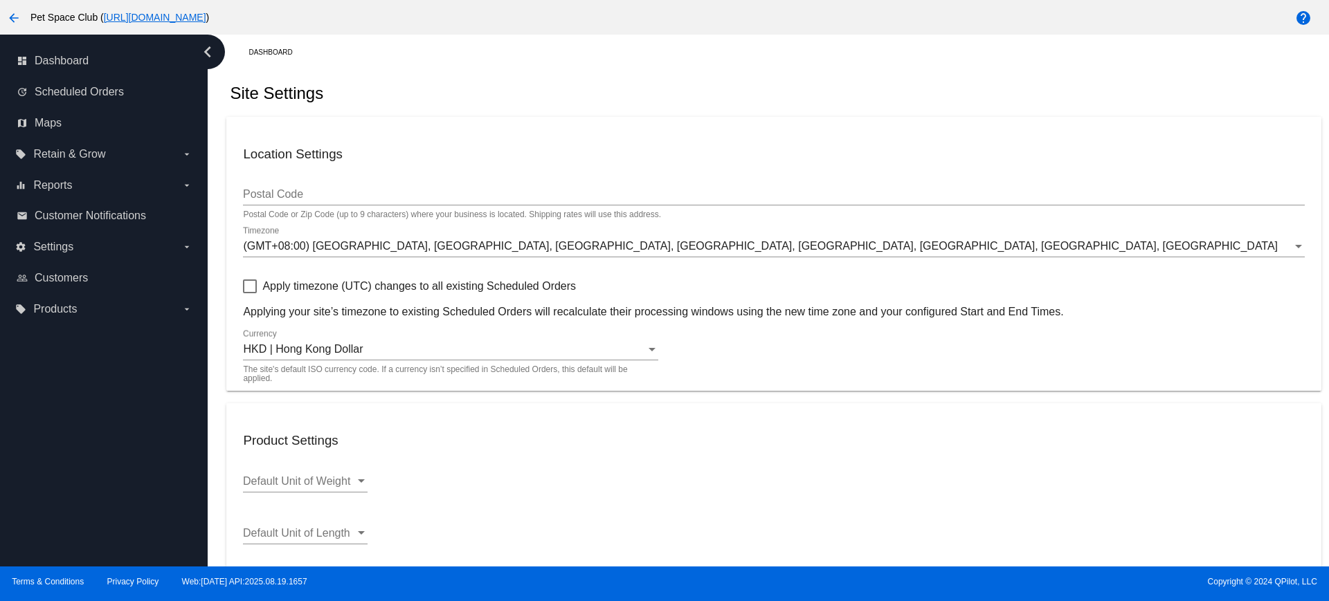
click at [57, 383] on div "dashboard Dashboard update Scheduled Orders map Maps local_offer Retain & Grow …" at bounding box center [104, 301] width 208 height 532
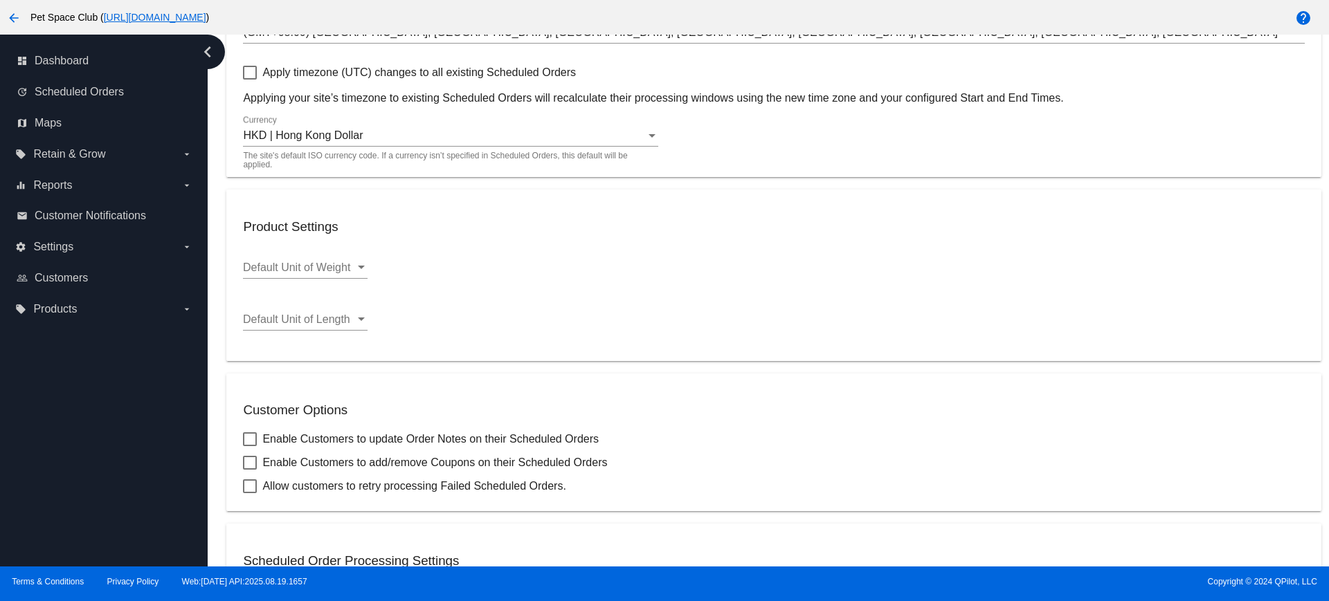
scroll to position [260, 0]
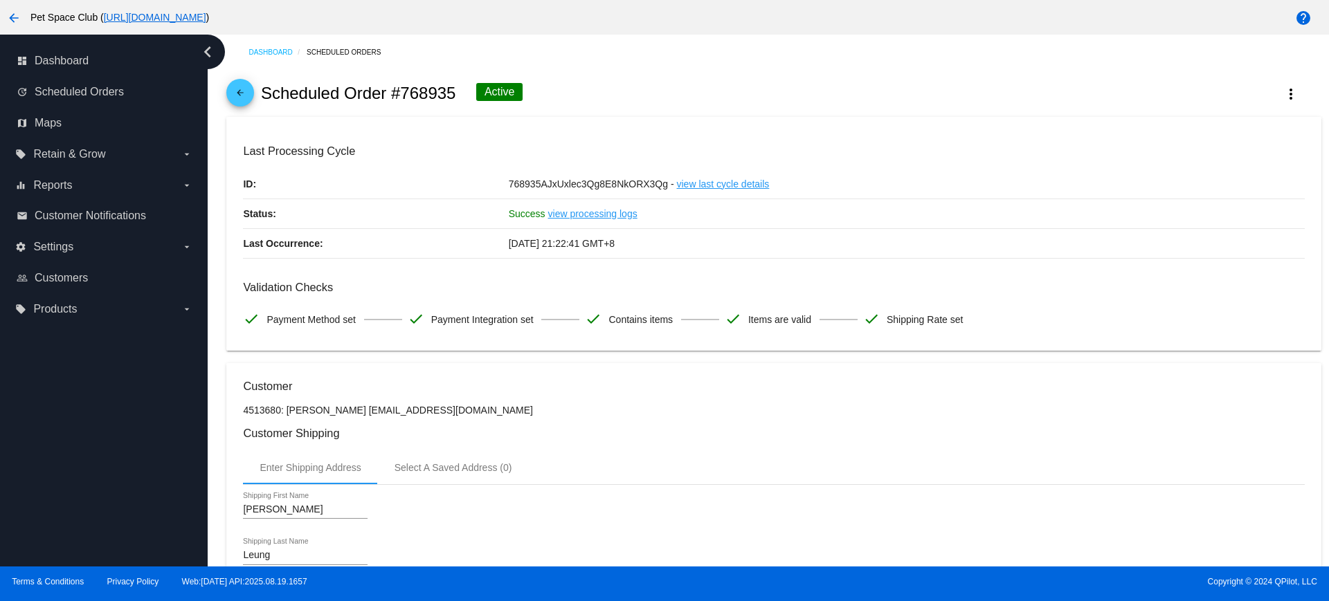
drag, startPoint x: 457, startPoint y: 93, endPoint x: 401, endPoint y: 97, distance: 56.9
click at [401, 97] on div "arrow_back Scheduled Order #768935 Active more_vert" at bounding box center [773, 93] width 1094 height 47
copy h2 "768935"
click at [578, 93] on div "arrow_back Scheduled Order #768935 Active more_vert" at bounding box center [773, 93] width 1094 height 47
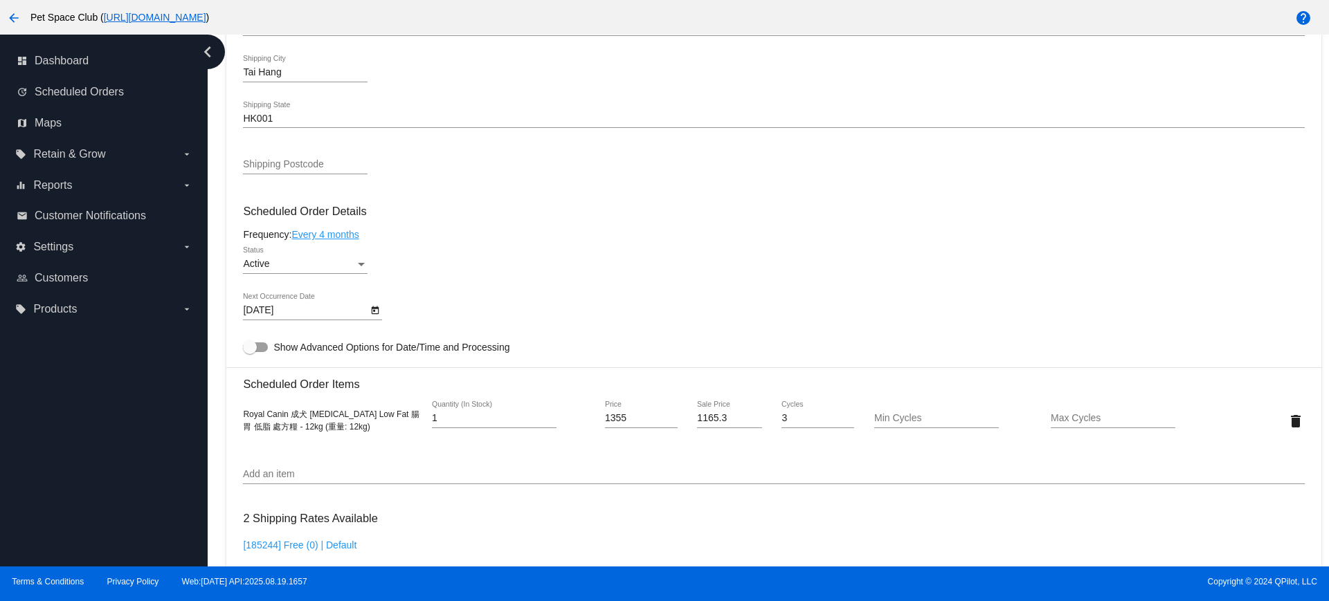
scroll to position [692, 0]
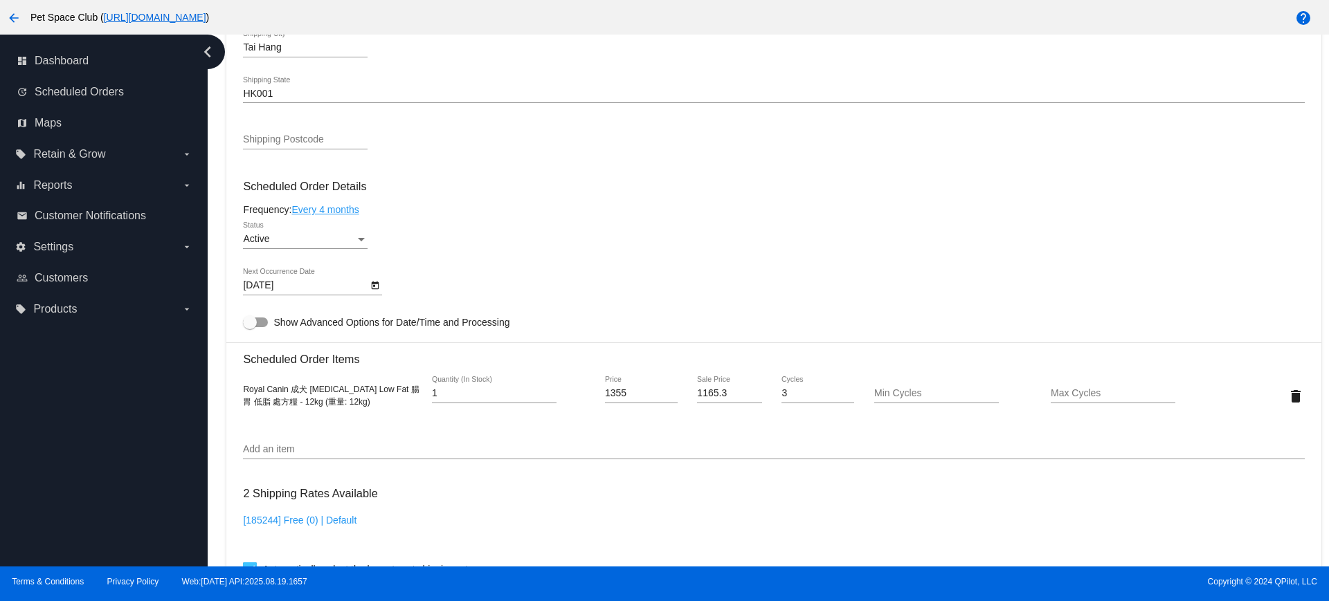
drag, startPoint x: 371, startPoint y: 408, endPoint x: 226, endPoint y: 385, distance: 146.4
click at [226, 385] on mat-card "Customer 4513680: Natalie Leung nataliestleung@gmail.com Customer Shipping Ente…" at bounding box center [773, 363] width 1094 height 1384
copy span "Royal Canin 成犬 Gastrointestinal Low Fat 腸胃 低脂 處方糧 - 12kg (重量: 12kg)"
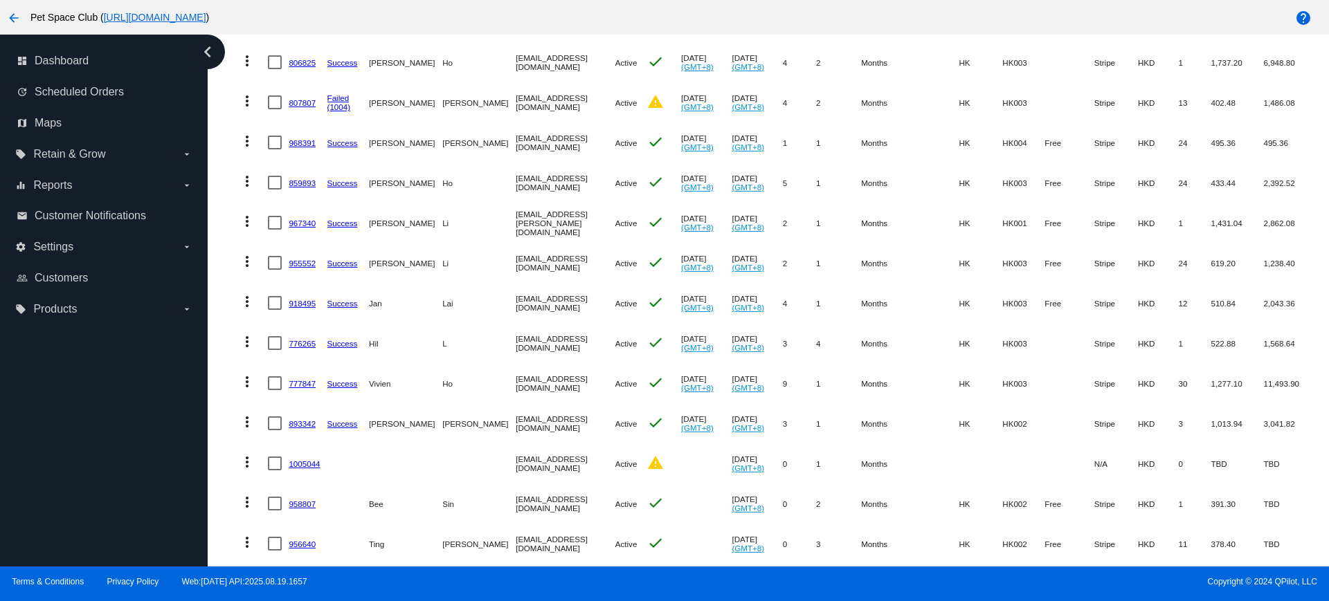
scroll to position [477, 0]
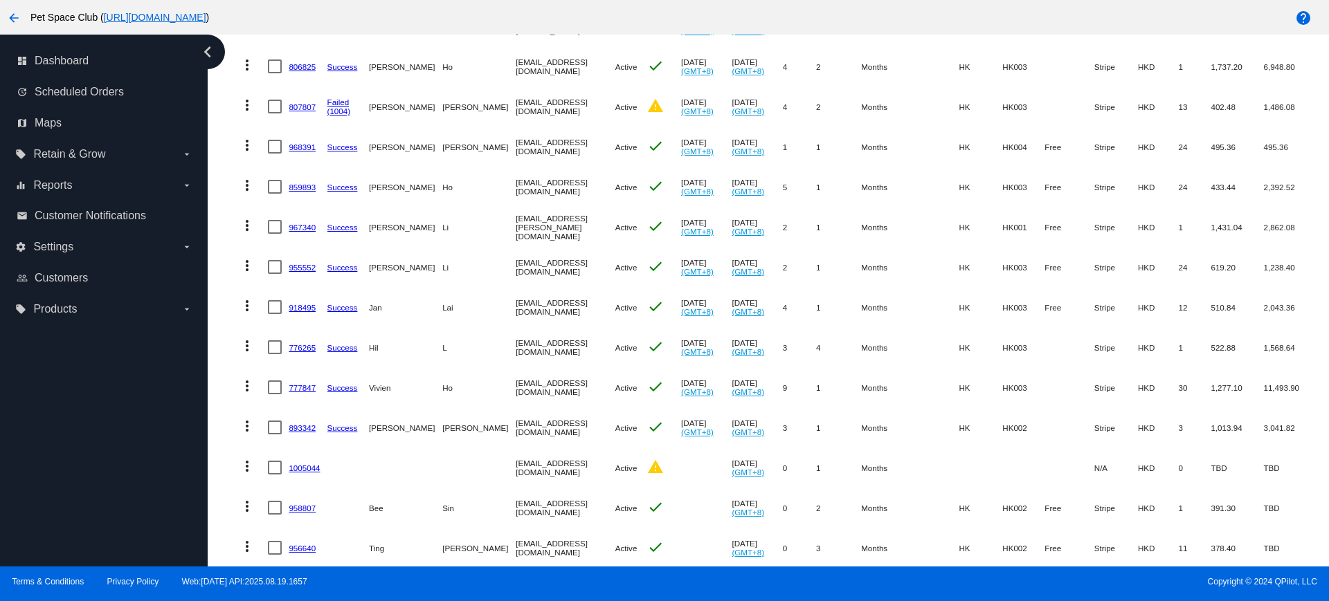
click at [217, 318] on div "Dashboard Scheduled Orders Scheduled Orders add Status: Active (290) Paused (12…" at bounding box center [768, 301] width 1121 height 532
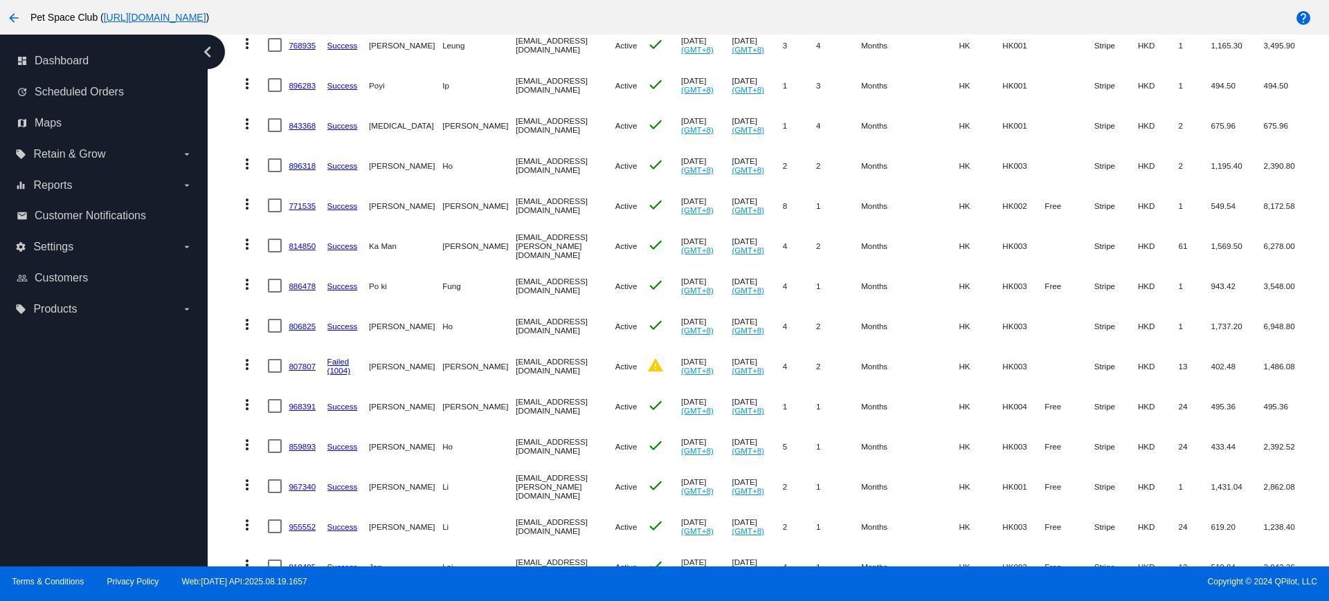
scroll to position [44, 0]
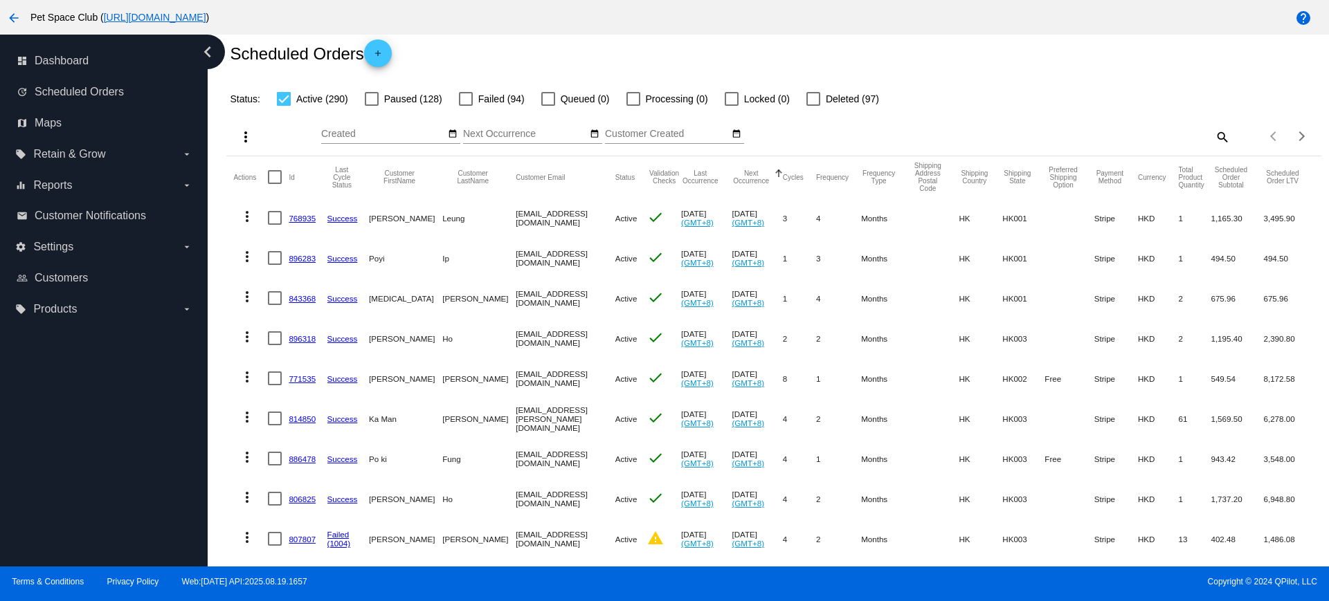
click at [1213, 135] on mat-icon "search" at bounding box center [1221, 136] width 17 height 21
click at [1035, 137] on input "Search" at bounding box center [1093, 134] width 273 height 11
paste input "990494"
type input "990494"
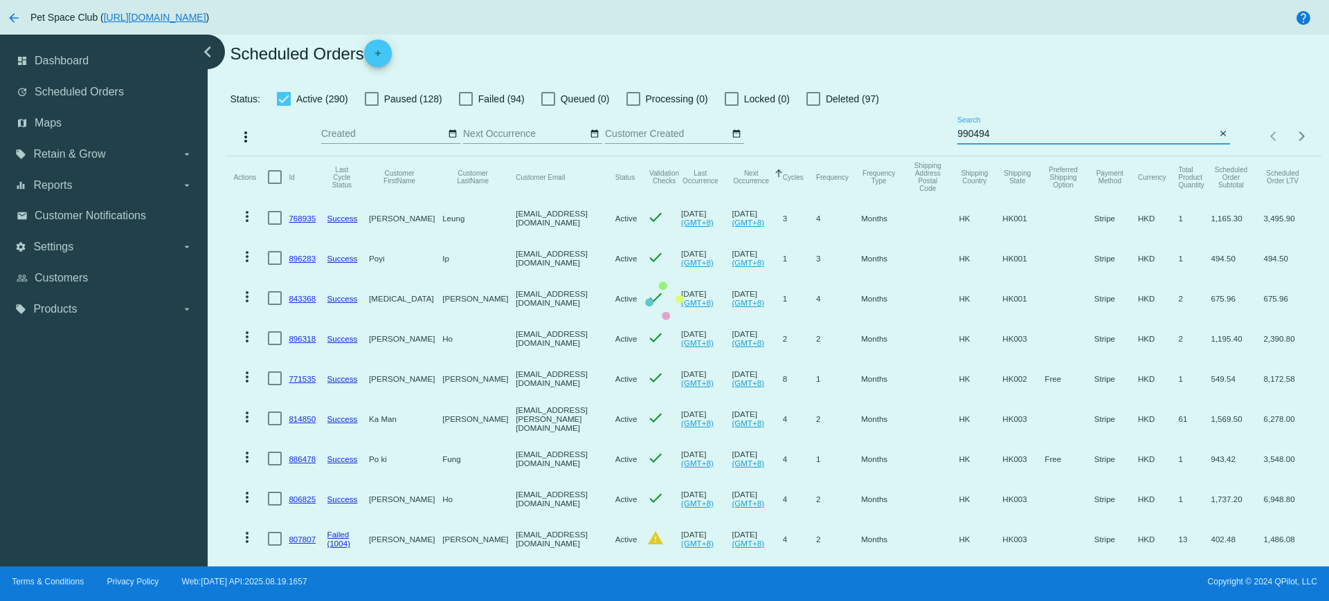
scroll to position [0, 0]
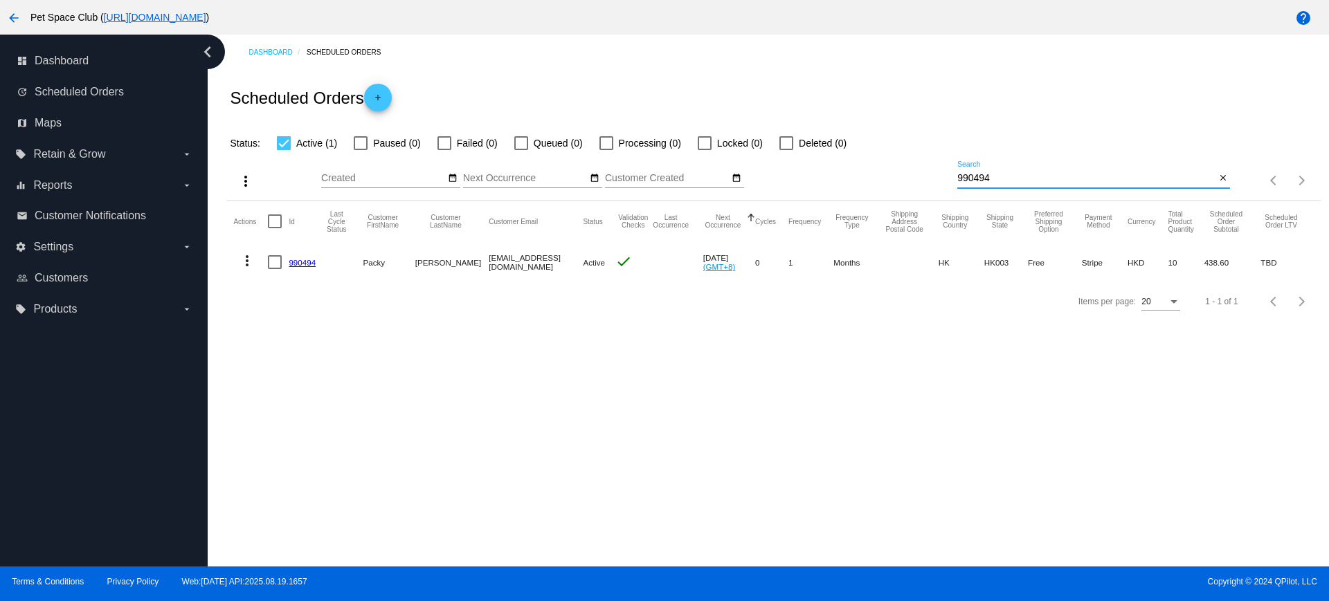
drag, startPoint x: 954, startPoint y: 171, endPoint x: 909, endPoint y: 168, distance: 45.1
click at [909, 168] on div "more_vert Aug Jan Feb Mar Apr 1" at bounding box center [773, 176] width 1094 height 49
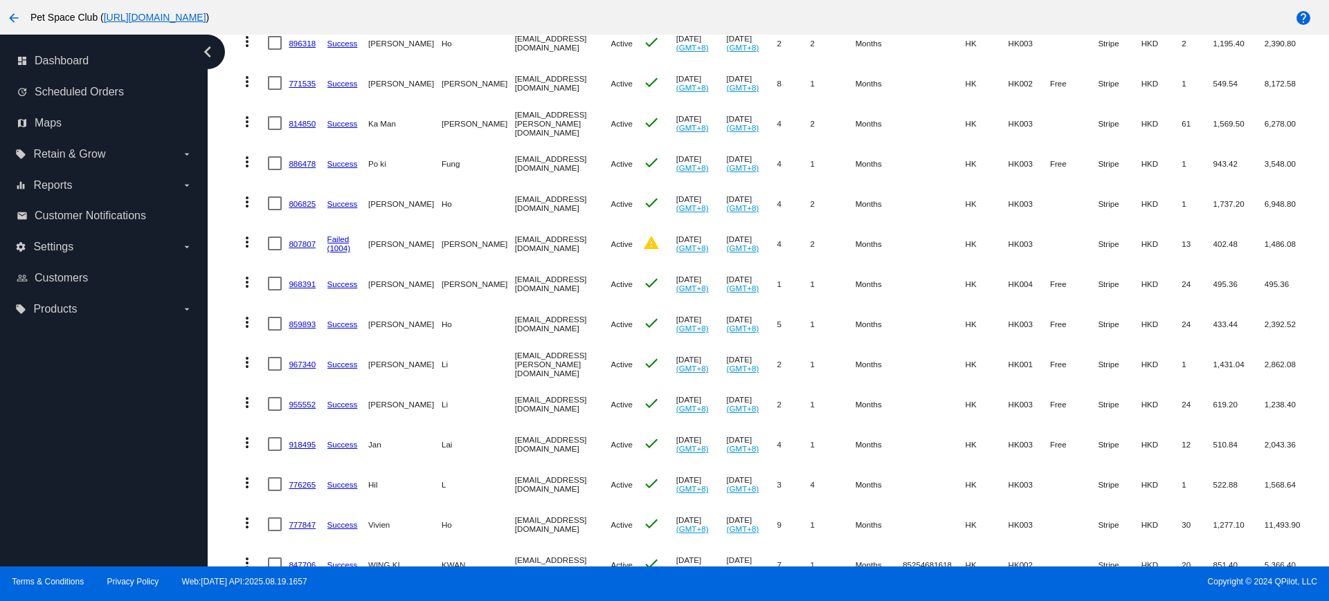
scroll to position [530, 0]
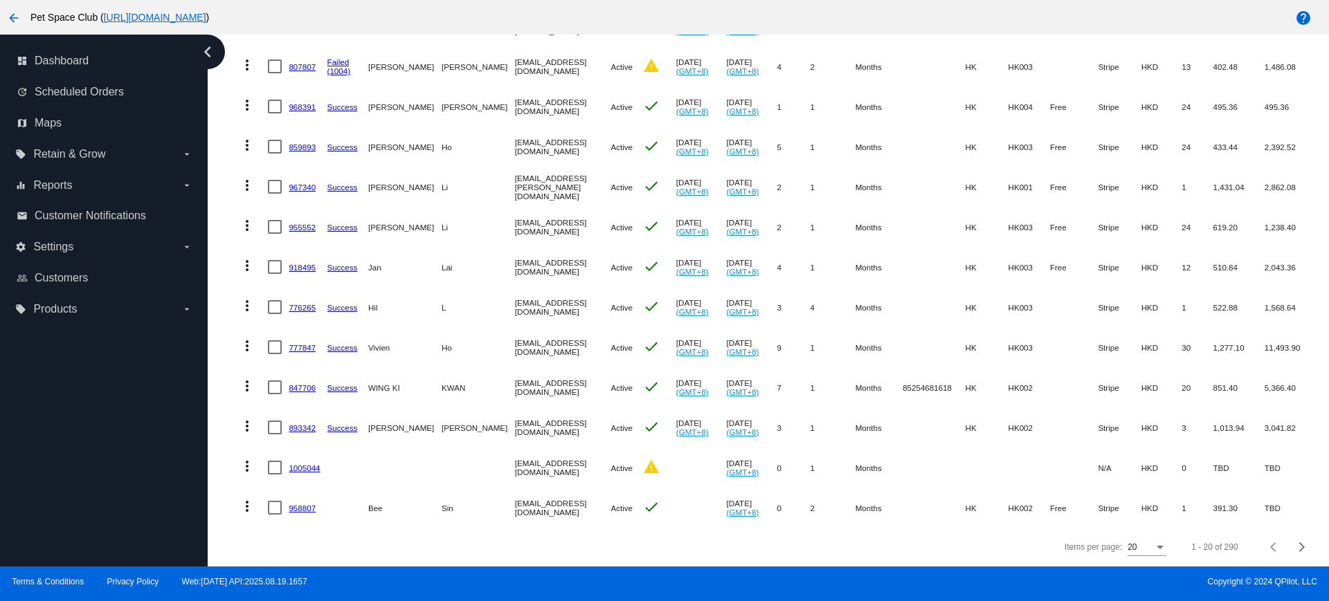
click at [420, 538] on div "Items per page: 20 1 - 20 of 290" at bounding box center [773, 547] width 1094 height 39
click at [1288, 545] on span "Next page" at bounding box center [1302, 547] width 28 height 7
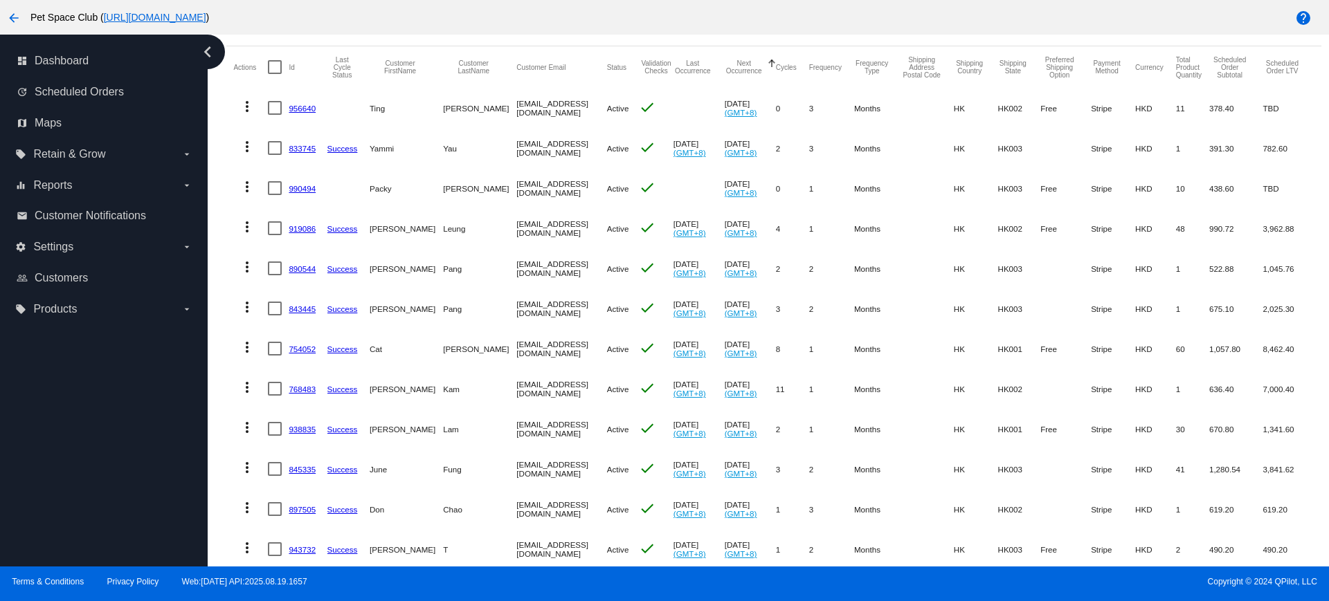
scroll to position [184, 0]
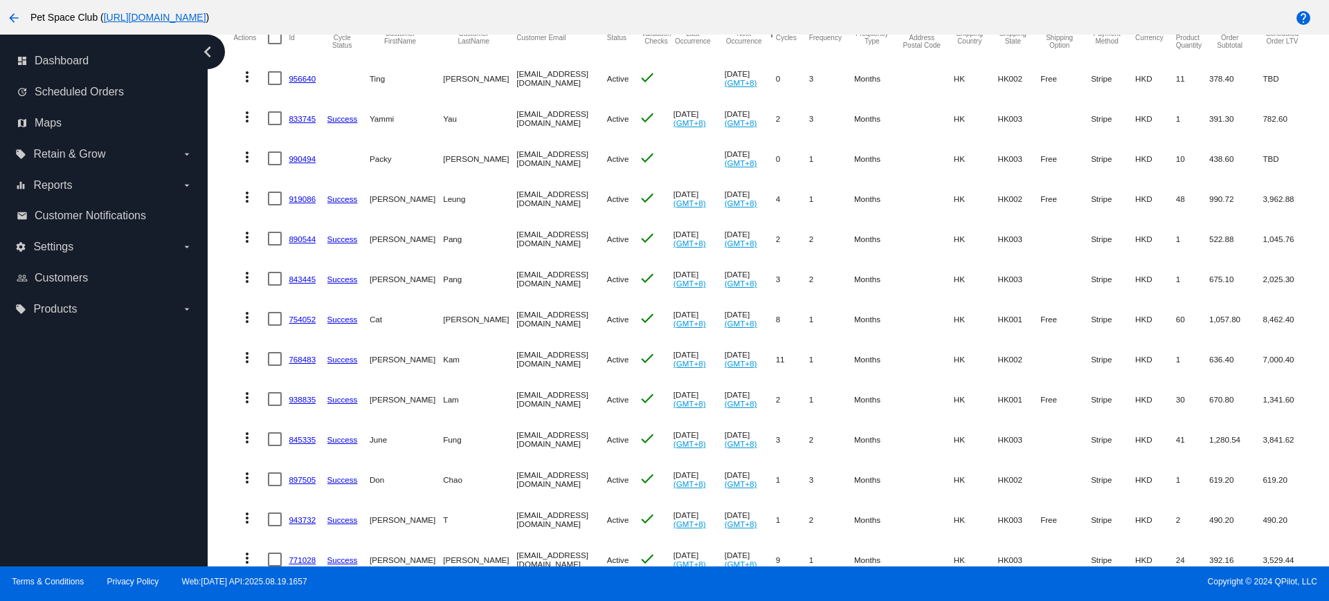
drag, startPoint x: 233, startPoint y: 296, endPoint x: 242, endPoint y: 291, distance: 10.8
click at [233, 295] on mat-table "Actions Id Last Cycle Status Customer FirstName Customer LastName Customer Emai…" at bounding box center [773, 439] width 1094 height 844
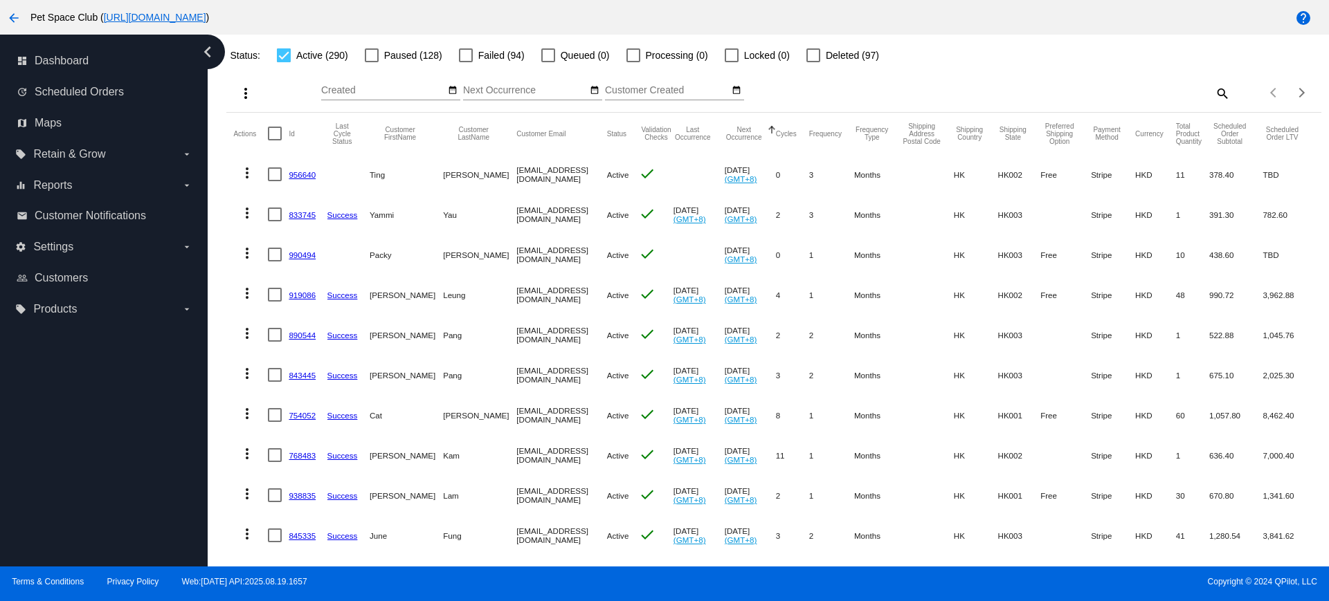
scroll to position [0, 0]
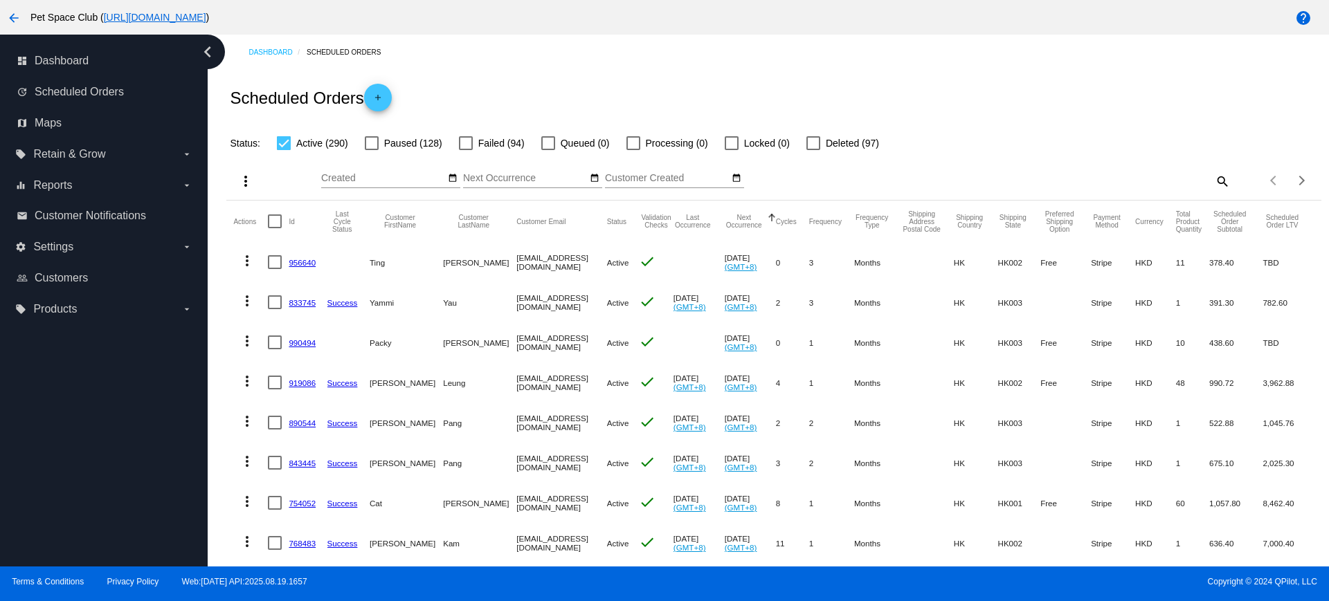
click at [1213, 183] on mat-icon "search" at bounding box center [1221, 180] width 17 height 21
click at [1042, 181] on input "Search" at bounding box center [1093, 178] width 273 height 11
paste input "847706"
type input "847706"
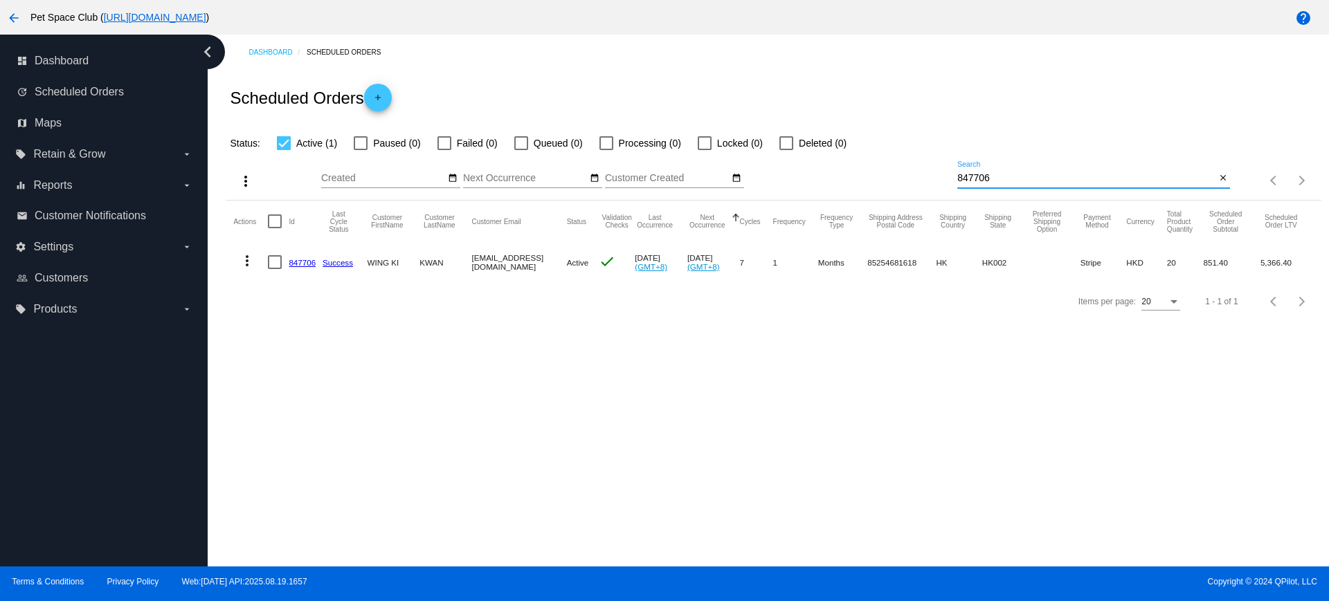
drag, startPoint x: 1001, startPoint y: 176, endPoint x: 905, endPoint y: 171, distance: 95.7
click at [905, 171] on div "more_vert Aug Jan Feb Mar Apr 1" at bounding box center [773, 176] width 1094 height 49
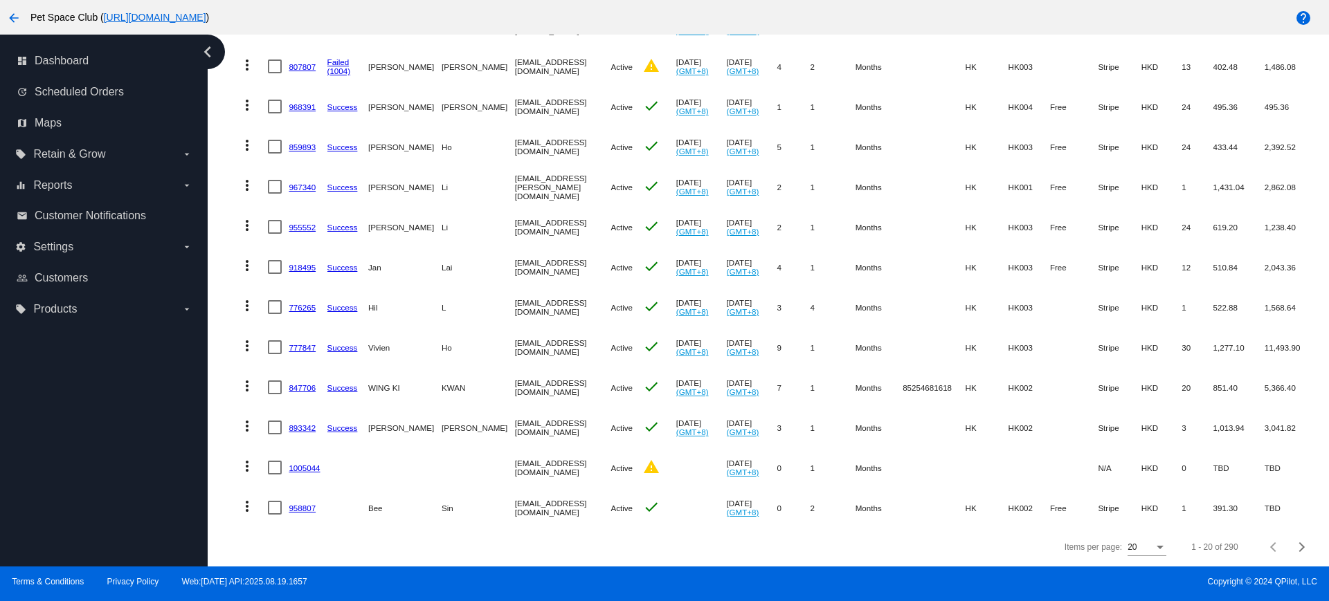
scroll to position [530, 0]
click at [1295, 549] on div "Next page" at bounding box center [1300, 548] width 10 height 10
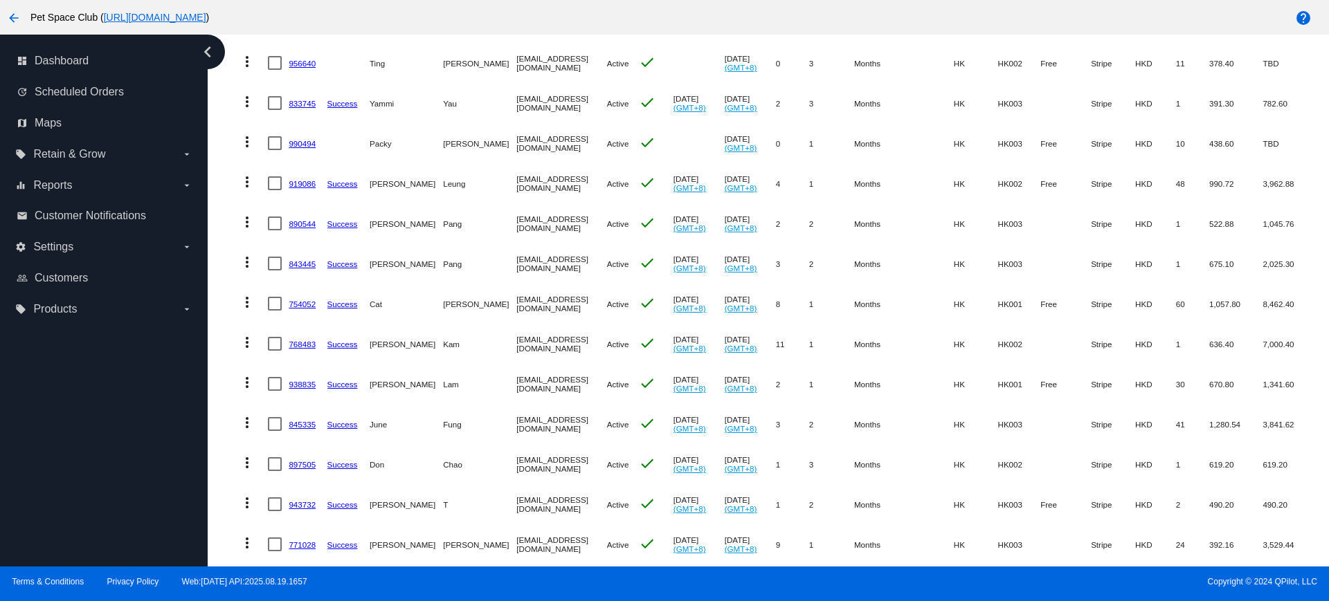
scroll to position [205, 0]
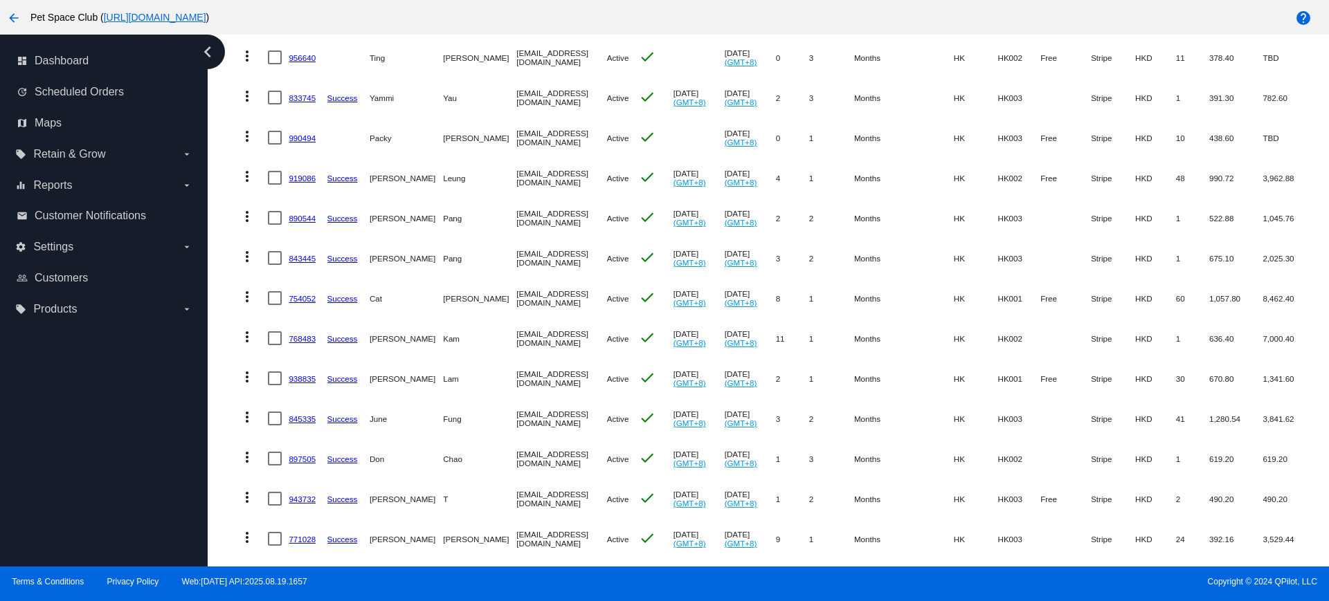
click at [227, 354] on mat-table "Actions Id Last Cycle Status Customer FirstName Customer LastName Customer Emai…" at bounding box center [773, 418] width 1094 height 844
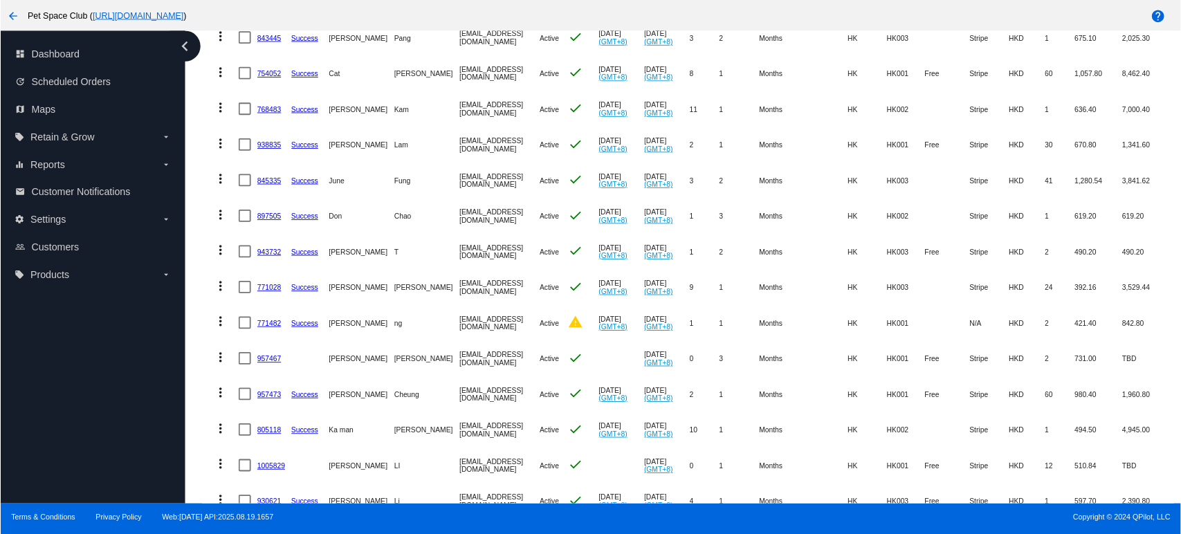
scroll to position [464, 0]
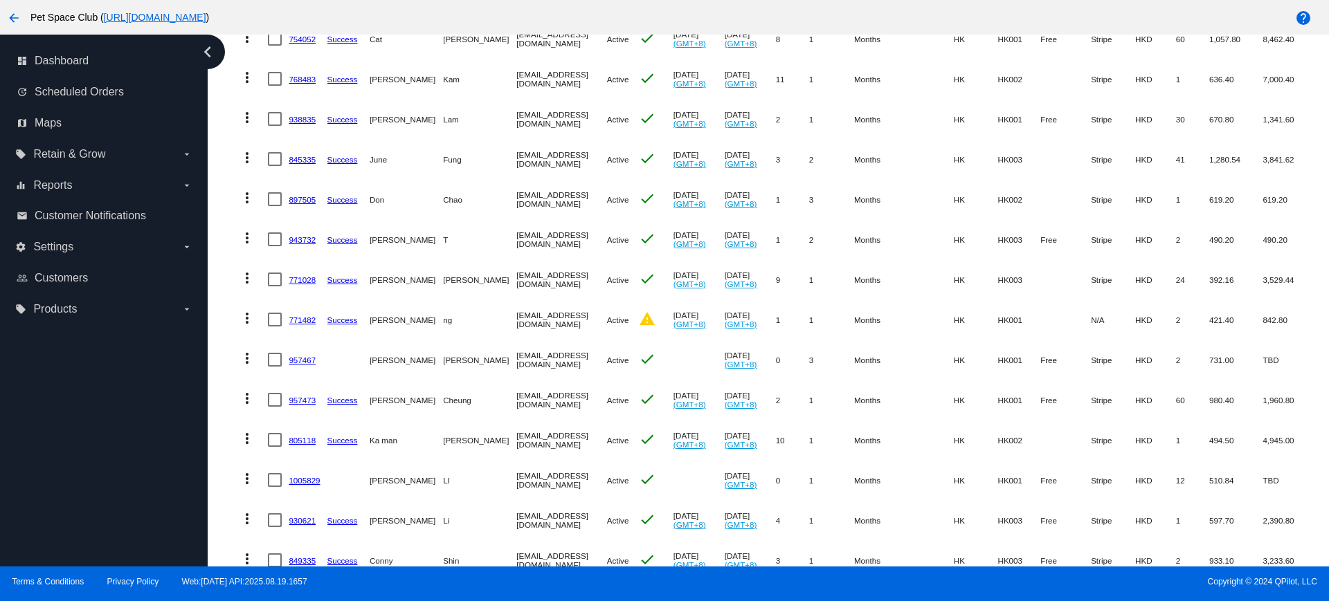
click at [234, 215] on mat-cell "more_vert" at bounding box center [250, 199] width 35 height 40
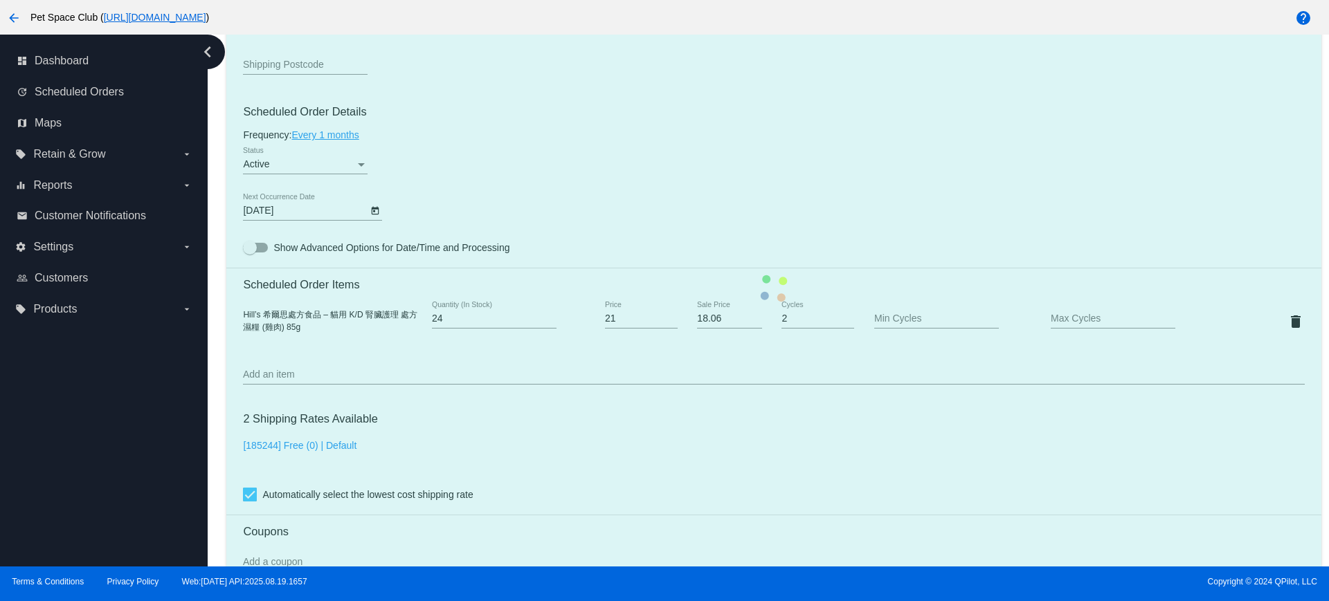
scroll to position [779, 0]
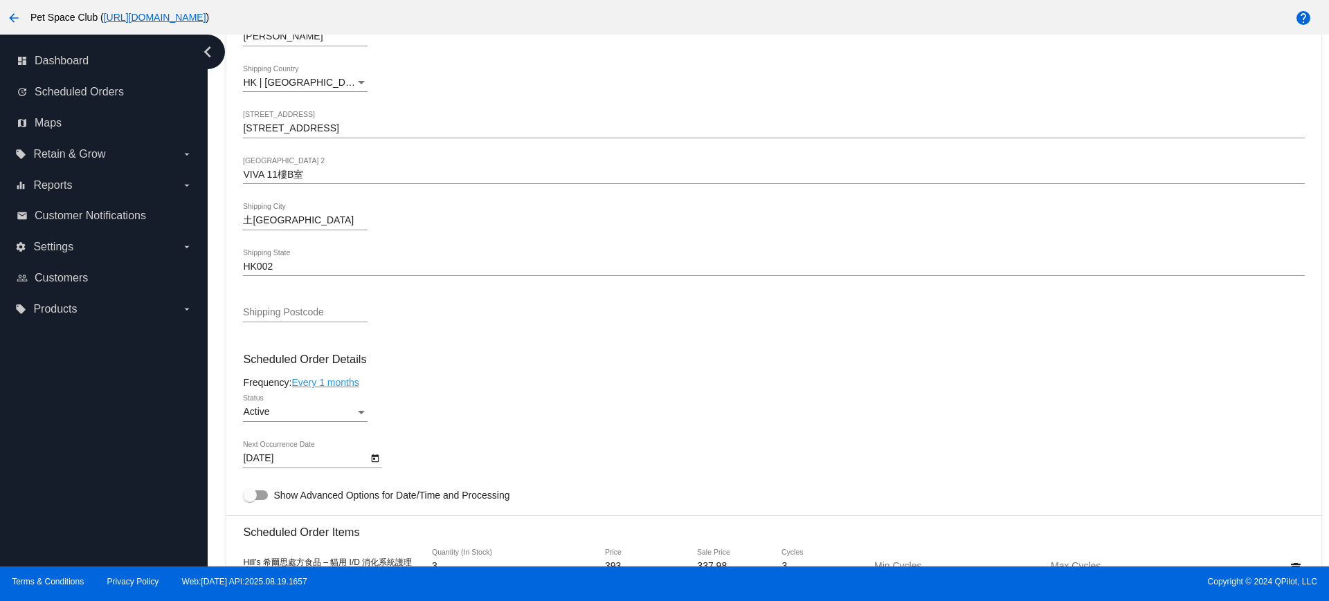
scroll to position [606, 0]
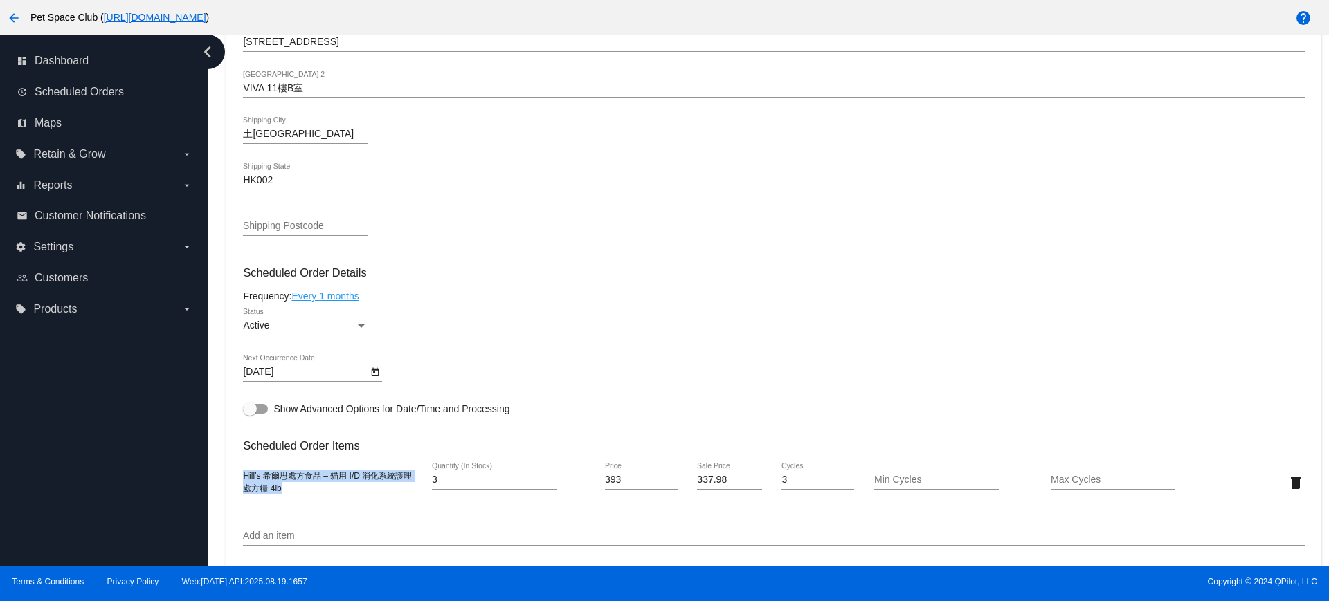
drag, startPoint x: 293, startPoint y: 489, endPoint x: 240, endPoint y: 471, distance: 55.6
click at [240, 471] on mat-card "Customer 5076989: Lin Wong teatime212@gmail.com Customer Shipping Enter Shippin…" at bounding box center [773, 450] width 1094 height 1384
copy span "Hill’s 希爾思處方食品 – 貓用 I/D 消化系統護理 處方糧 4lb"
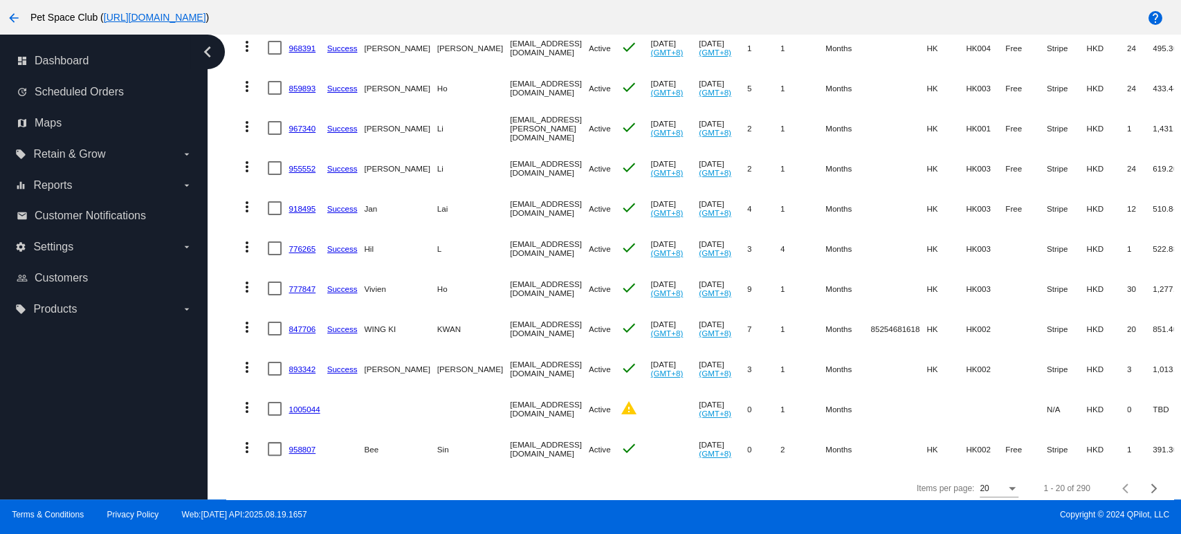
scroll to position [596, 0]
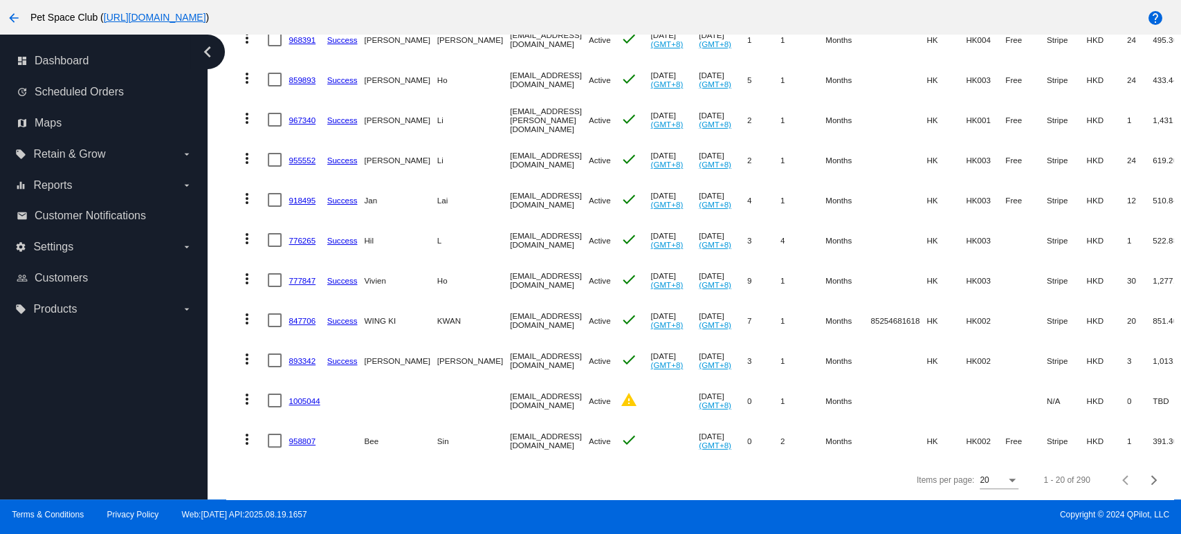
drag, startPoint x: 363, startPoint y: 475, endPoint x: 391, endPoint y: 478, distance: 27.8
click at [363, 475] on div "Items per page: 20 1 - 20 of 290" at bounding box center [699, 480] width 947 height 39
click at [1148, 477] on div "Next page" at bounding box center [1153, 480] width 10 height 10
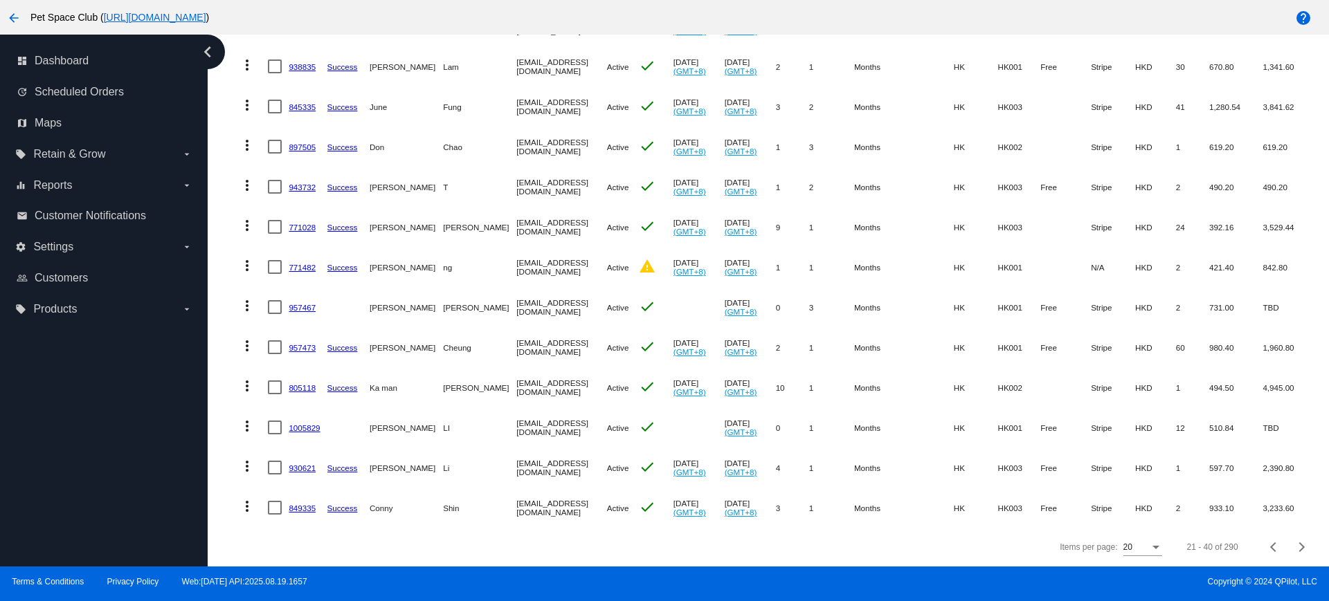
scroll to position [530, 0]
click at [1181, 534] on div "Next page" at bounding box center [1300, 548] width 10 height 10
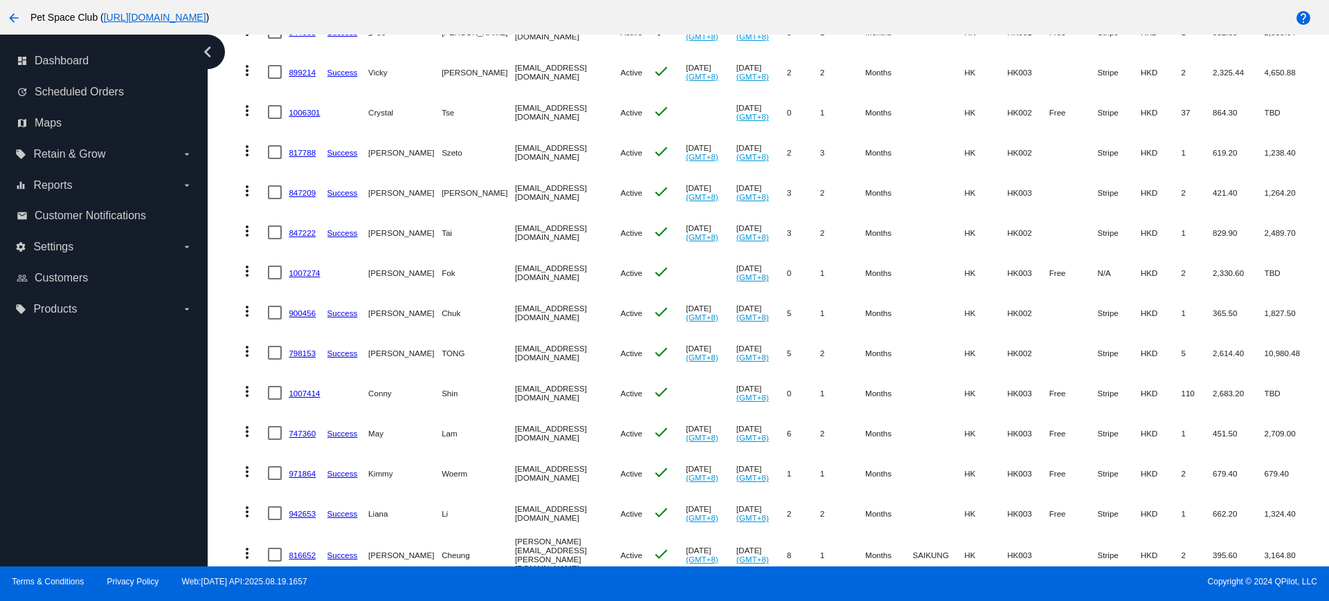
scroll to position [98, 0]
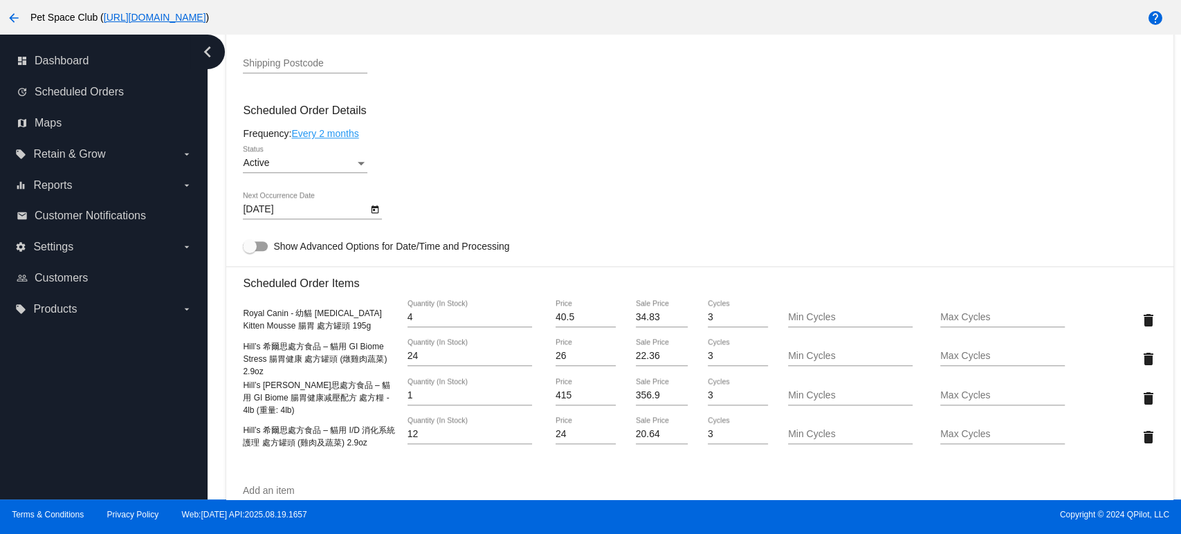
scroll to position [769, 0]
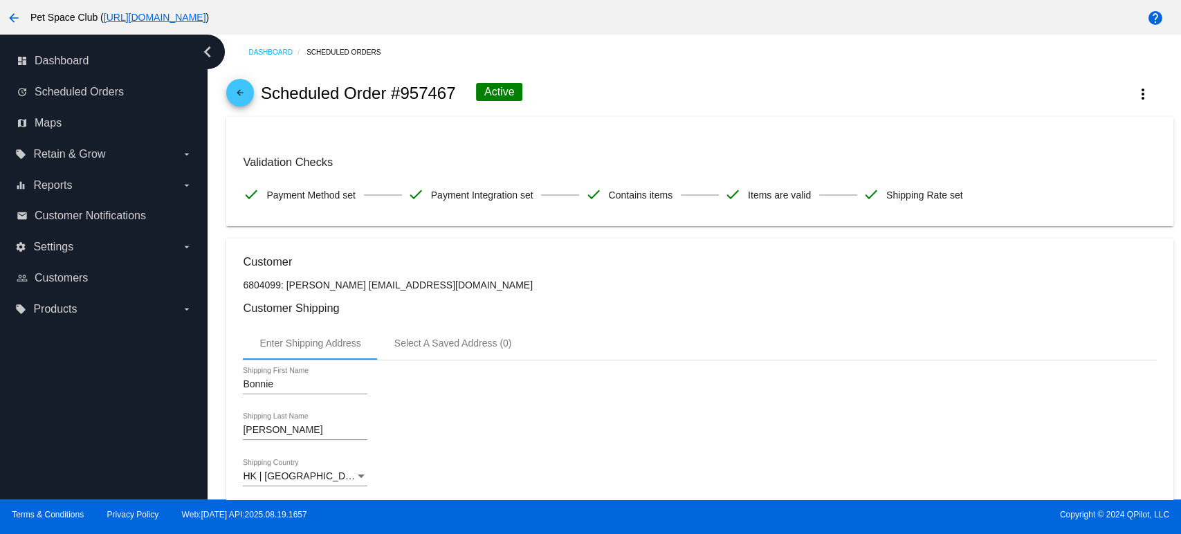
drag, startPoint x: 454, startPoint y: 95, endPoint x: 401, endPoint y: 92, distance: 52.7
click at [401, 92] on h2 "Scheduled Order #957467" at bounding box center [358, 93] width 195 height 19
copy h2 "957467"
click at [593, 114] on div "arrow_back Scheduled Order #957467 Active more_vert" at bounding box center [699, 93] width 947 height 47
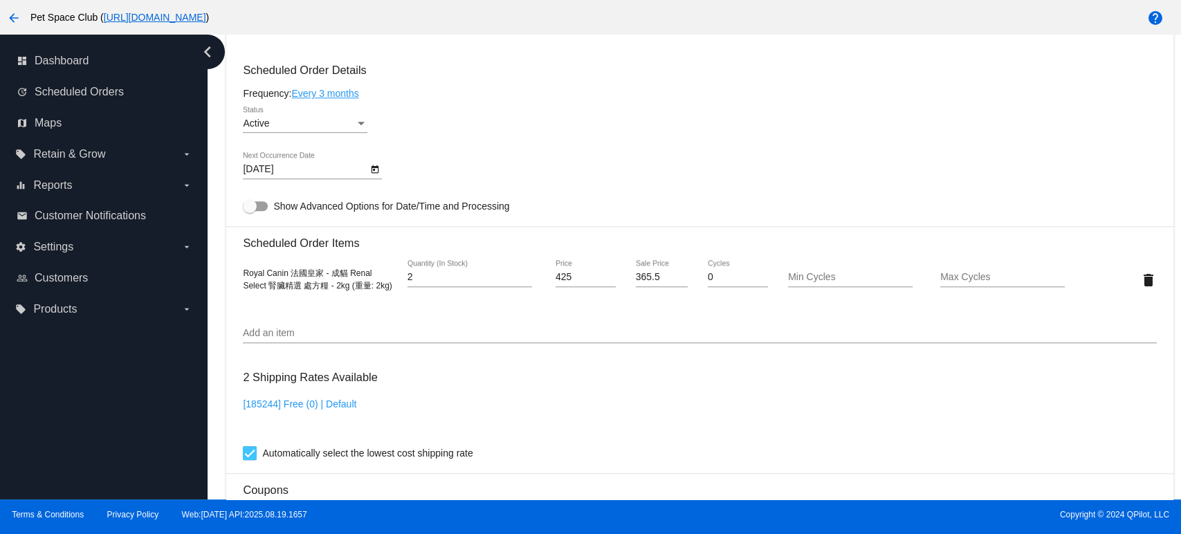
scroll to position [692, 0]
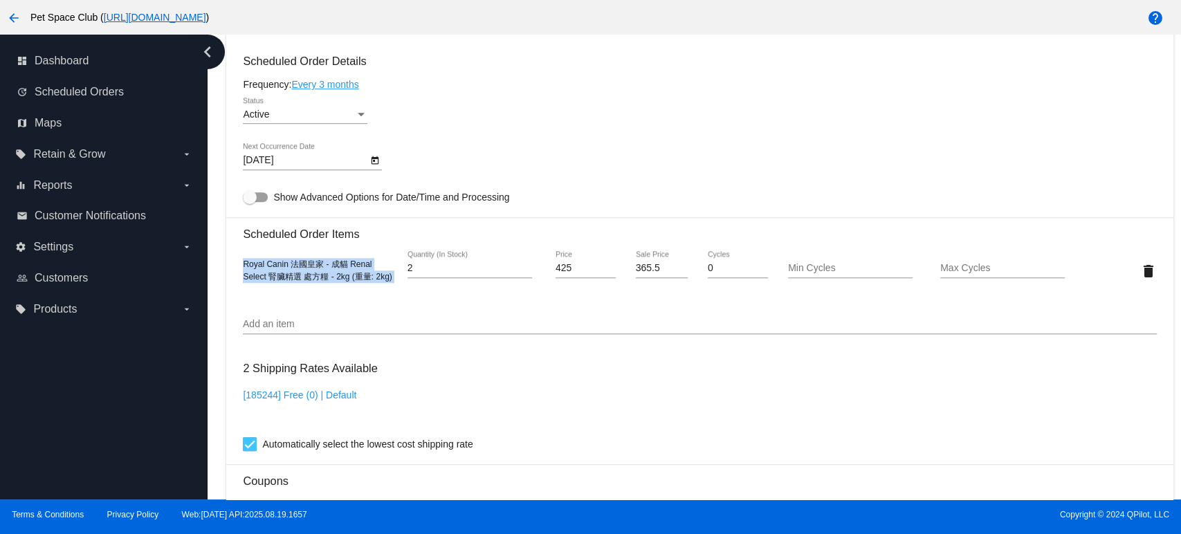
drag, startPoint x: 393, startPoint y: 287, endPoint x: 235, endPoint y: 275, distance: 158.2
click at [235, 275] on mat-card "Customer 6804099: Bonnie Chung wingyuchung@gmail.com Customer Shipping Enter Sh…" at bounding box center [699, 239] width 947 height 1384
copy div "Royal Canin 法國皇家 - 成貓 Renal Select 腎臟精選 處方糧 - 2kg (重量: 2kg)"
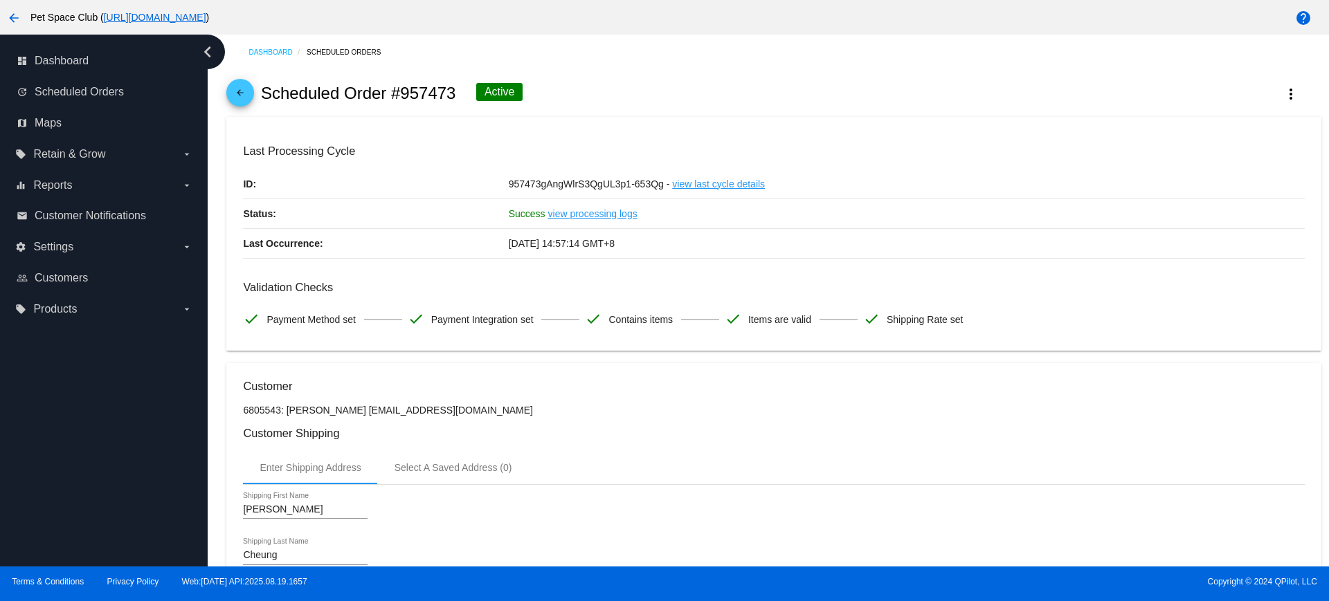
drag, startPoint x: 457, startPoint y: 93, endPoint x: 405, endPoint y: 93, distance: 51.9
click at [405, 93] on div "arrow_back Scheduled Order #957473 Active more_vert" at bounding box center [773, 93] width 1094 height 47
click at [617, 80] on div "arrow_back Scheduled Order #957473 Active more_vert" at bounding box center [773, 93] width 1094 height 47
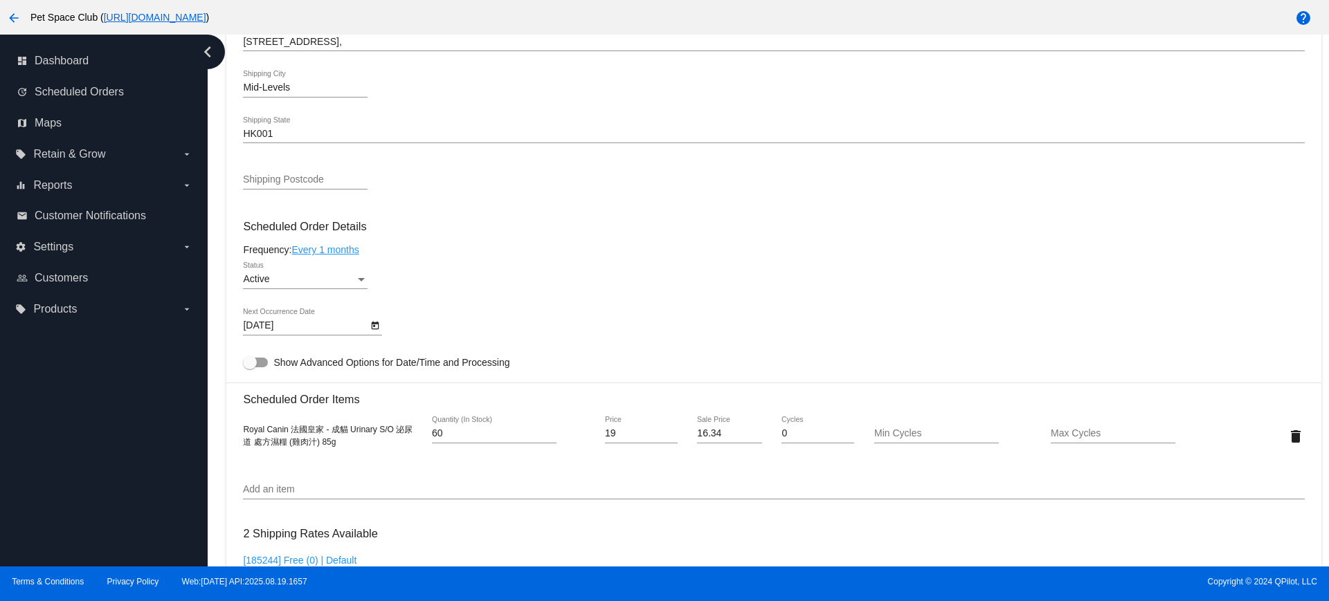
scroll to position [692, 0]
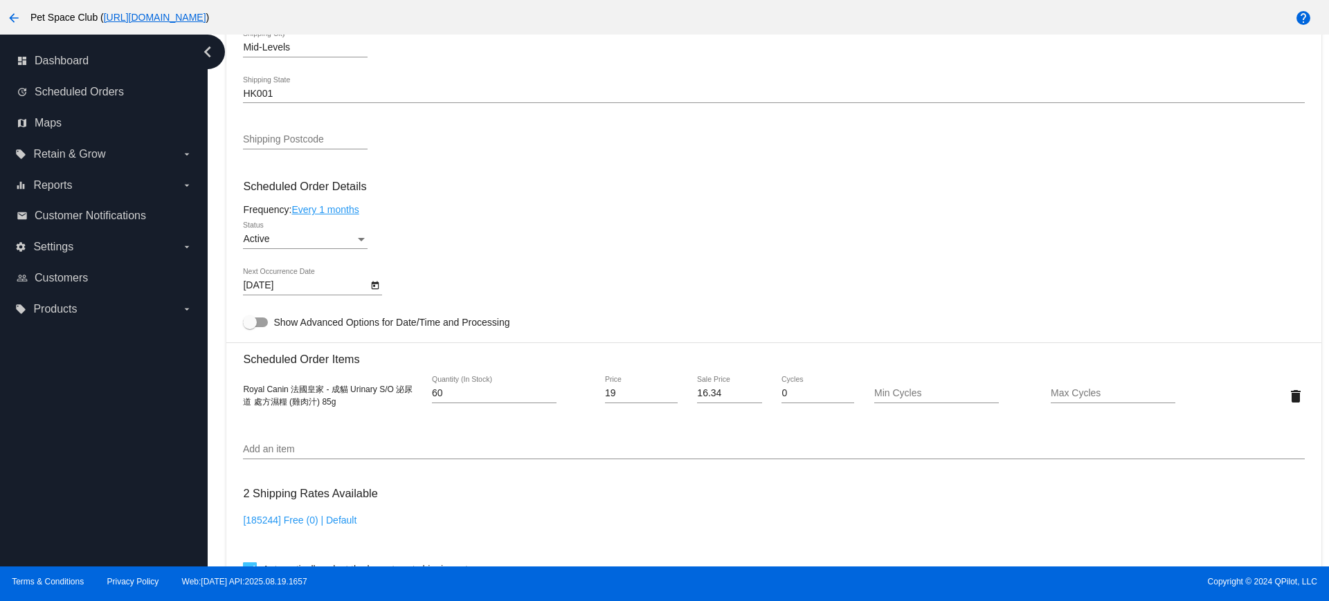
click at [327, 399] on span "Royal Canin 法國皇家 - 成貓 Urinary S/O 泌尿道 處方濕糧 (雞肉汁) 85g" at bounding box center [328, 396] width 170 height 22
drag, startPoint x: 339, startPoint y: 400, endPoint x: 239, endPoint y: 385, distance: 100.8
click at [239, 385] on mat-card "Customer 6805543: [PERSON_NAME] [EMAIL_ADDRESS][DOMAIN_NAME] Customer Shipping …" at bounding box center [773, 363] width 1094 height 1384
copy span "Royal Canin 法國皇家 - 成貓 Urinary S/O 泌尿道 處方濕糧 (雞肉汁) 85g"
drag, startPoint x: 219, startPoint y: 347, endPoint x: 228, endPoint y: 343, distance: 9.9
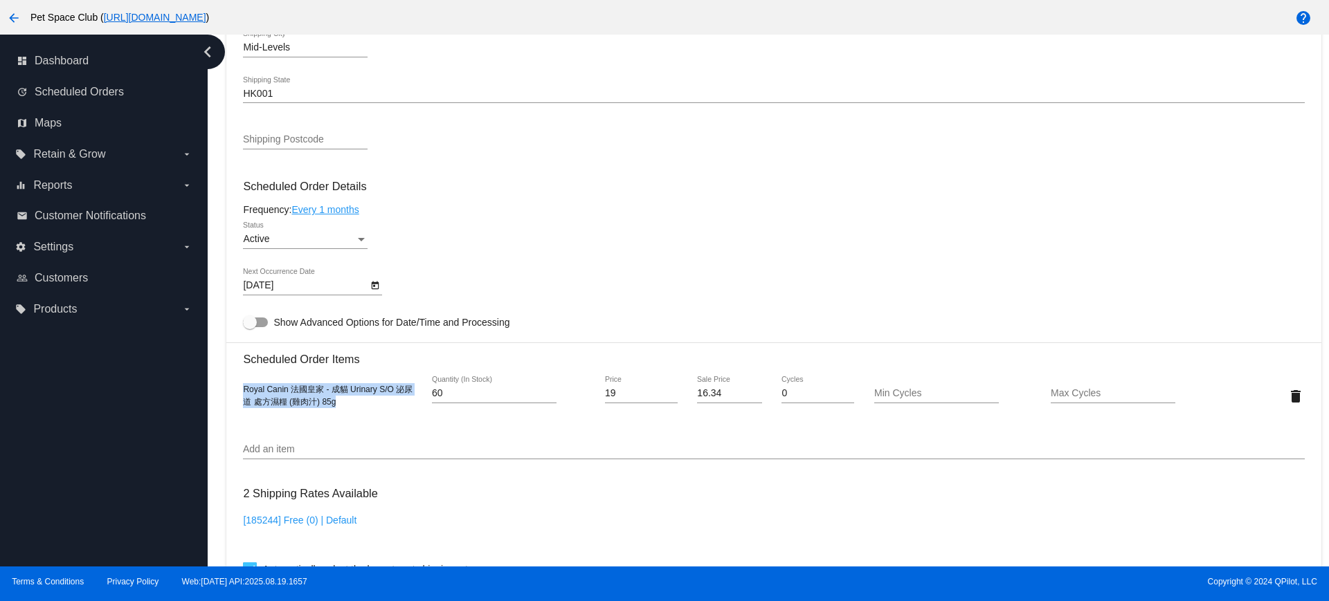
click at [219, 347] on div "Dashboard Scheduled Orders arrow_back Scheduled Order #957473 Active more_vert …" at bounding box center [774, 198] width 1110 height 1713
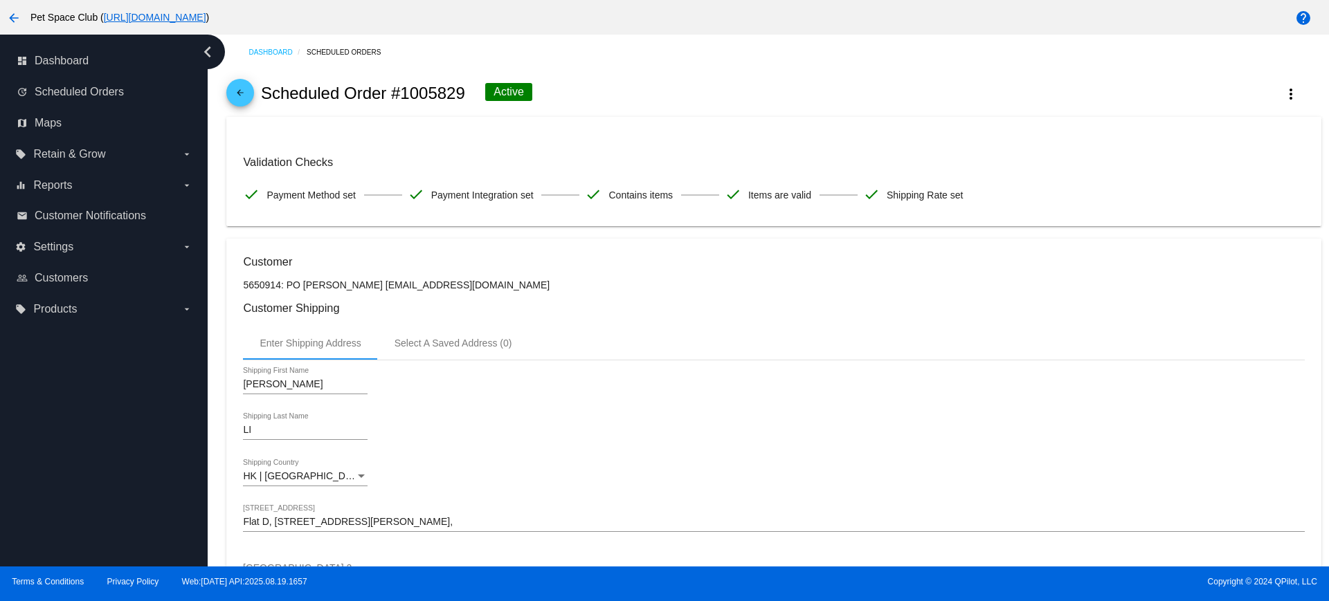
drag, startPoint x: 466, startPoint y: 95, endPoint x: 404, endPoint y: 96, distance: 62.3
click at [404, 96] on div "arrow_back Scheduled Order #1005829 Active more_vert" at bounding box center [773, 93] width 1094 height 47
copy h2 "1005829"
click at [688, 87] on div "arrow_back Scheduled Order #1005829 Active more_vert" at bounding box center [773, 93] width 1094 height 47
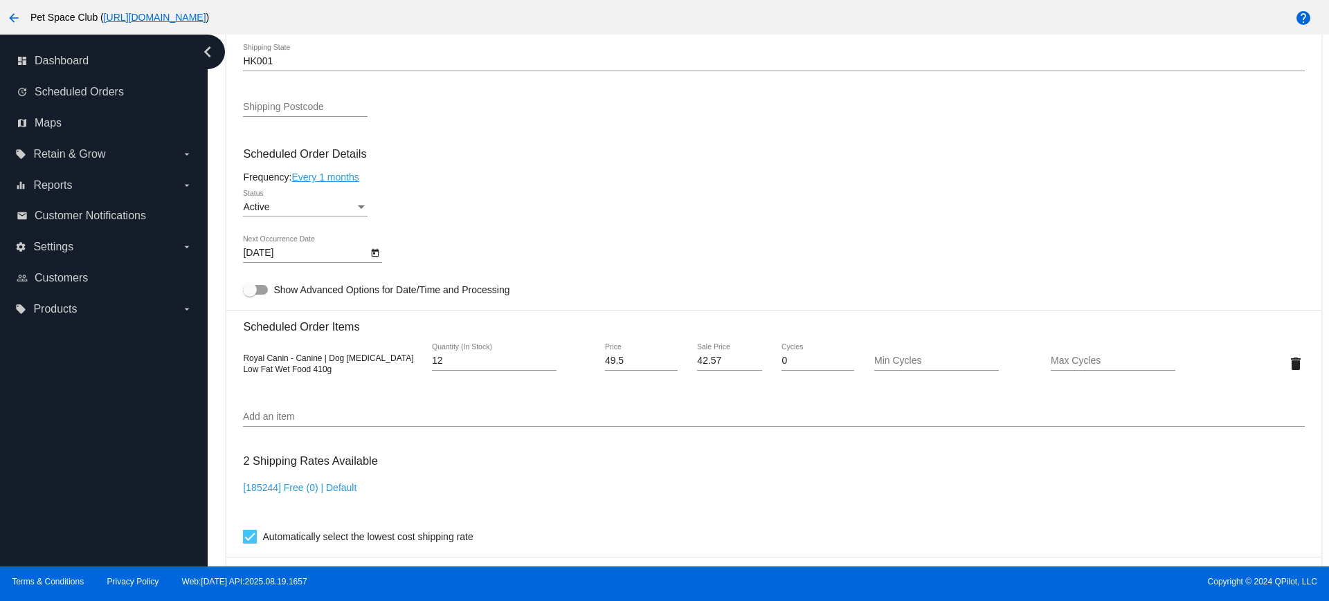
scroll to position [606, 0]
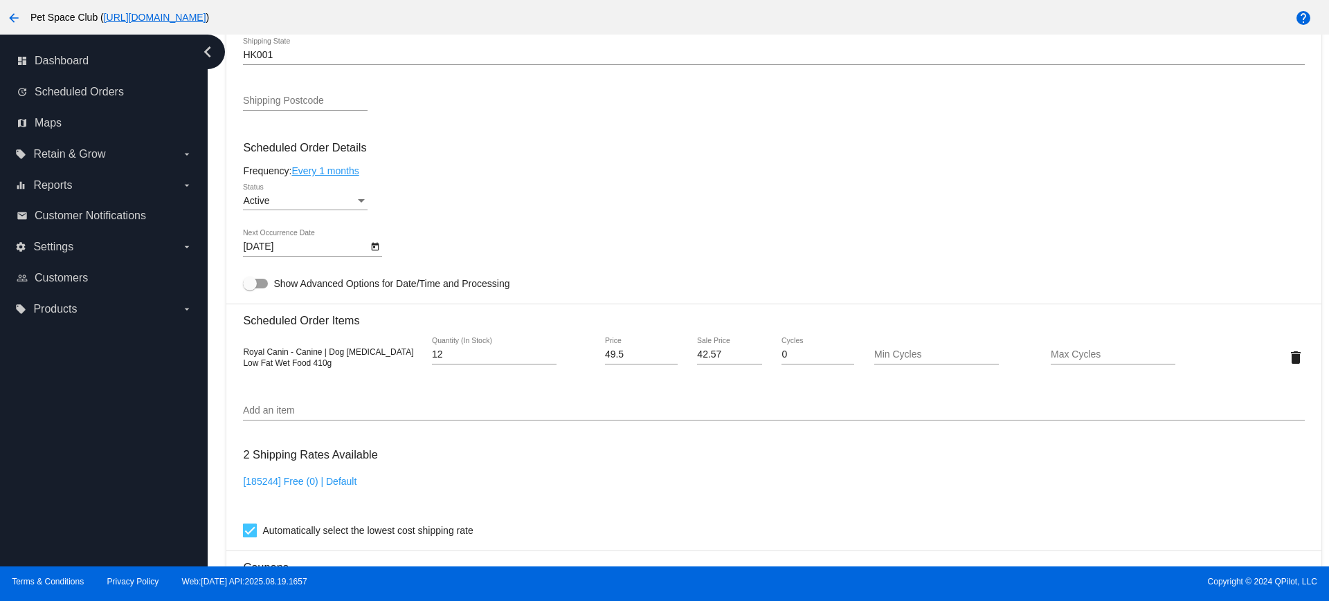
drag, startPoint x: 341, startPoint y: 362, endPoint x: 240, endPoint y: 344, distance: 102.0
click at [240, 344] on mat-card "Customer 5650914: PO YI LI lpy.bowie@gmail.com Customer Shipping Enter Shipping…" at bounding box center [773, 325] width 1094 height 1384
copy span "Royal Canin - Canine | Dog Gastrointestinal Low Fat Wet Food 410g"
click at [214, 323] on div "Dashboard Scheduled Orders arrow_back Scheduled Order #1005829 Active more_vert…" at bounding box center [768, 301] width 1121 height 532
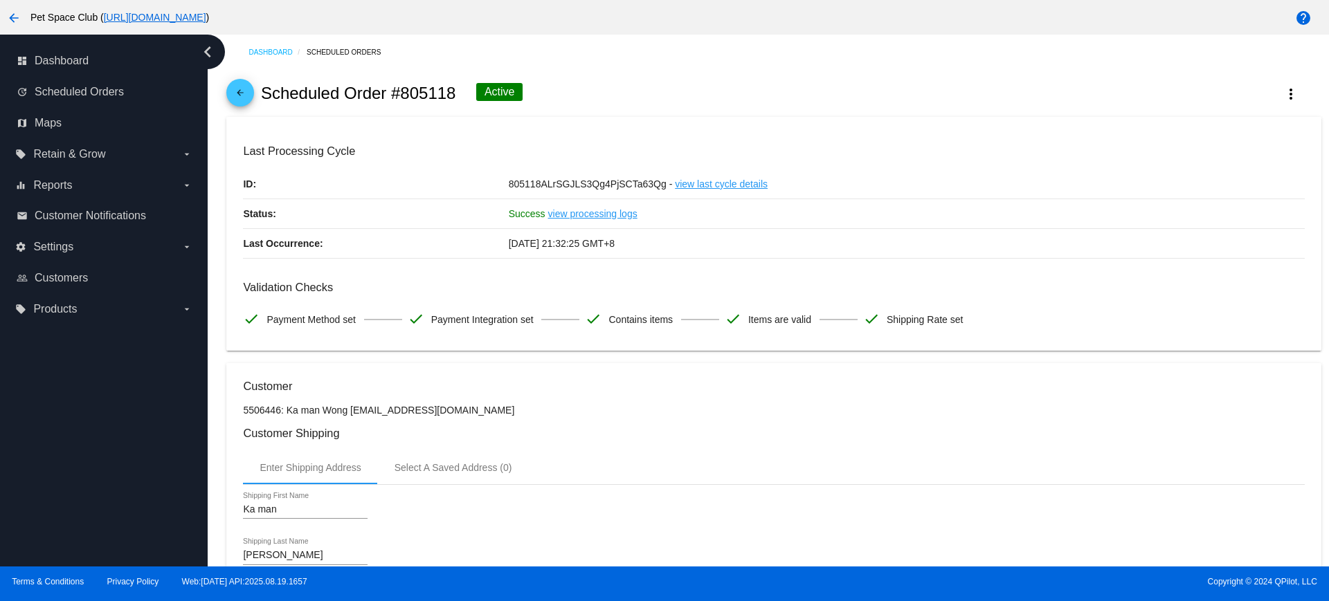
drag, startPoint x: 455, startPoint y: 90, endPoint x: 399, endPoint y: 95, distance: 57.0
click at [399, 95] on div "arrow_back Scheduled Order #805118 Active more_vert" at bounding box center [773, 93] width 1094 height 47
copy h2 "805118"
click at [619, 95] on div "arrow_back Scheduled Order #805118 Active more_vert" at bounding box center [773, 93] width 1094 height 47
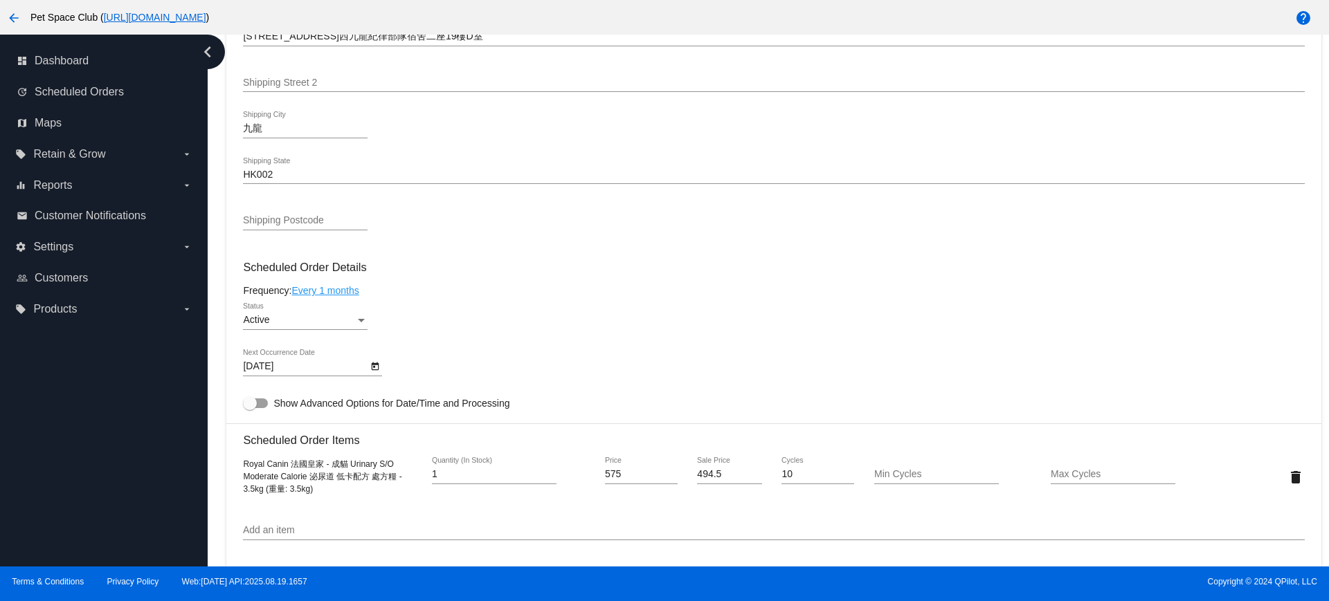
scroll to position [692, 0]
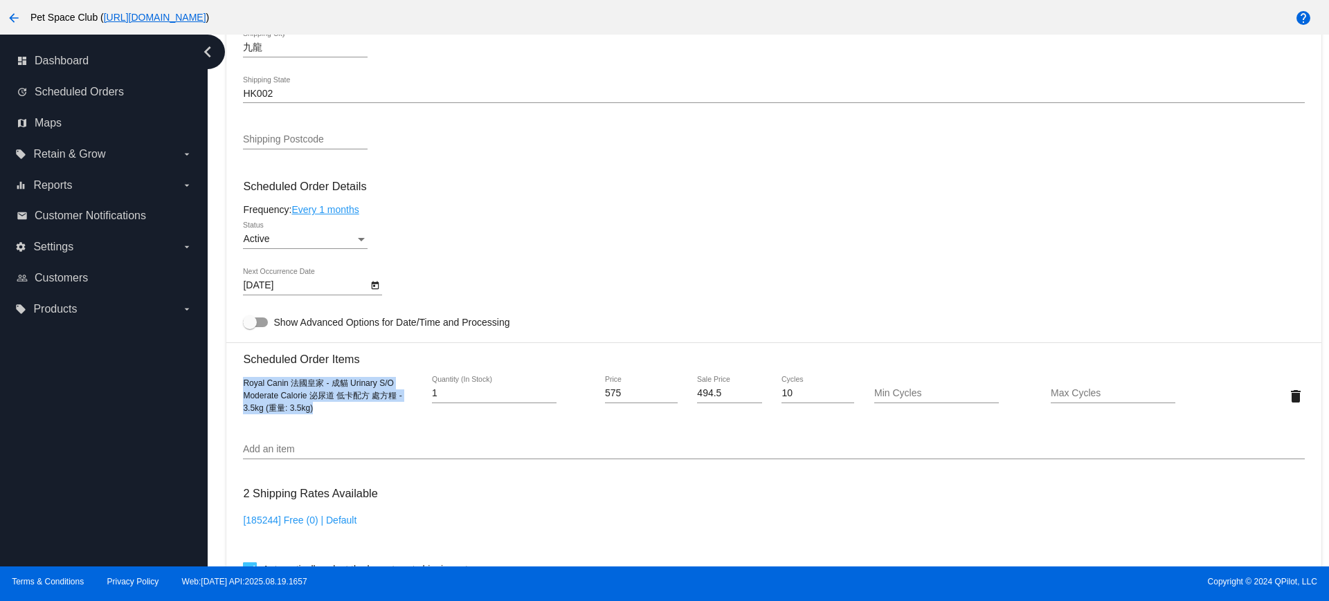
drag, startPoint x: 349, startPoint y: 409, endPoint x: 244, endPoint y: 382, distance: 108.6
click at [244, 382] on div "Royal Canin 法國皇家 - 成貓 Urinary S/O Moderate Calorie 泌尿道 低卡配方 處方糧 - 3.5kg (重量: 3.…" at bounding box center [331, 395] width 177 height 37
copy span "Royal Canin 法國皇家 - 成貓 Urinary S/O Moderate Calorie 泌尿道 低卡配方 處方糧 - 3.5kg (重量: 3.…"
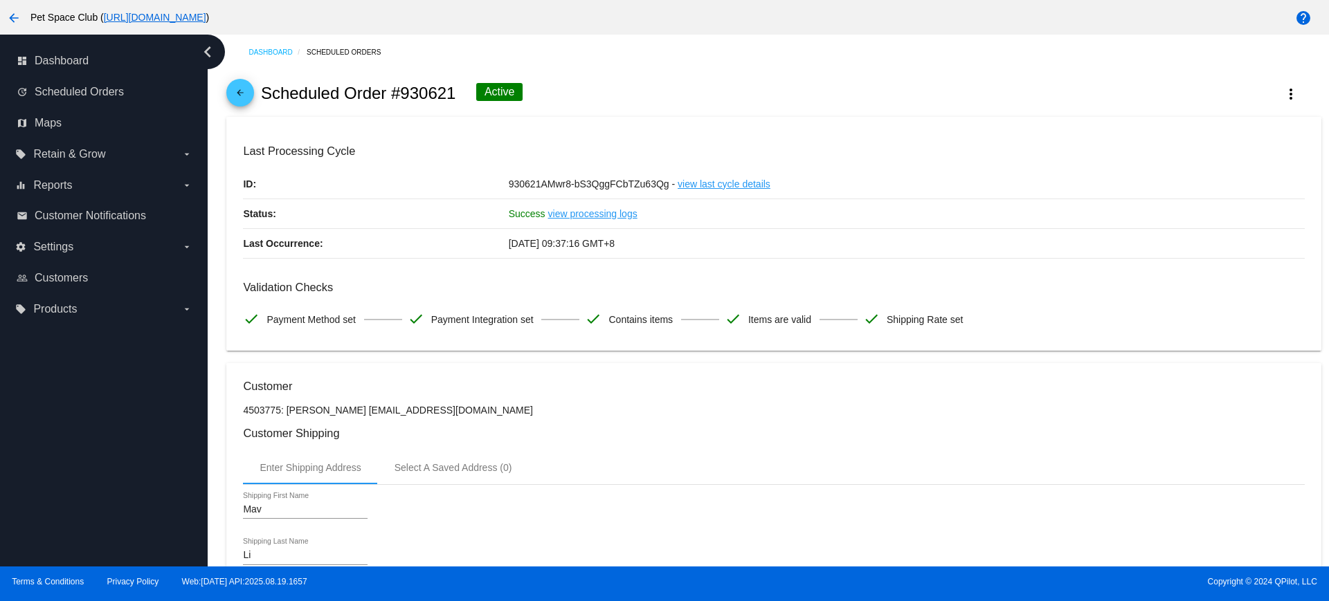
drag, startPoint x: 457, startPoint y: 93, endPoint x: 398, endPoint y: 90, distance: 58.9
click at [398, 90] on div "arrow_back Scheduled Order #930621 Active more_vert" at bounding box center [773, 93] width 1094 height 47
copy h2 "930621"
click at [621, 89] on div "arrow_back Scheduled Order #930621 Active more_vert" at bounding box center [773, 93] width 1094 height 47
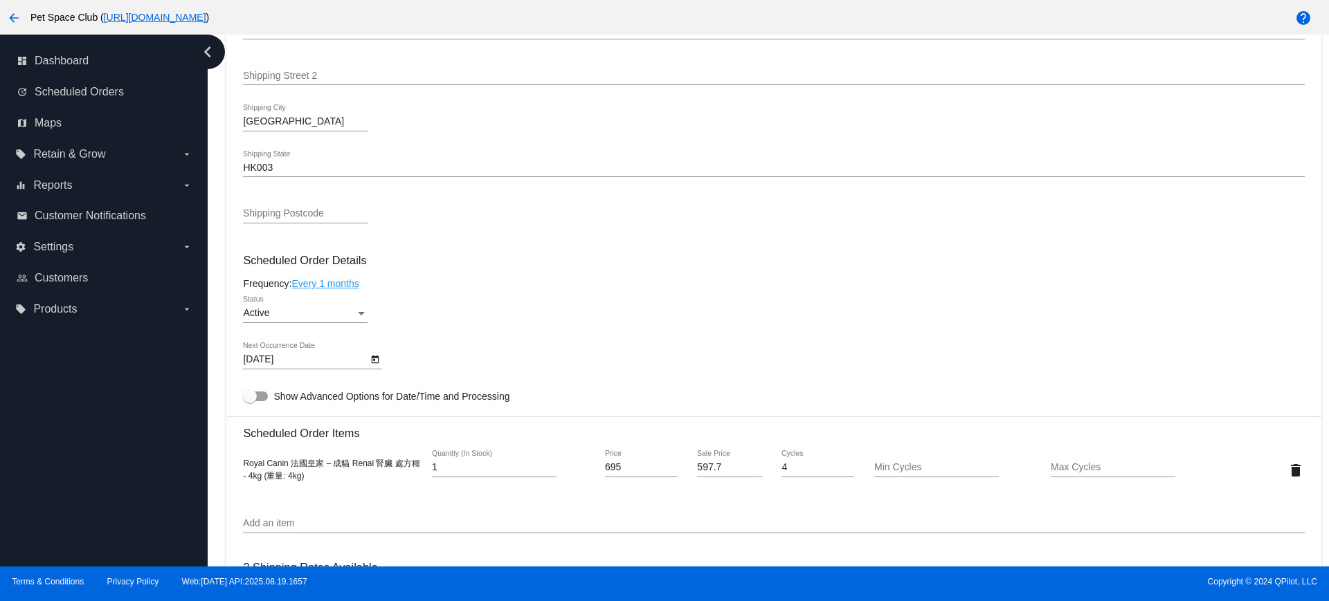
scroll to position [692, 0]
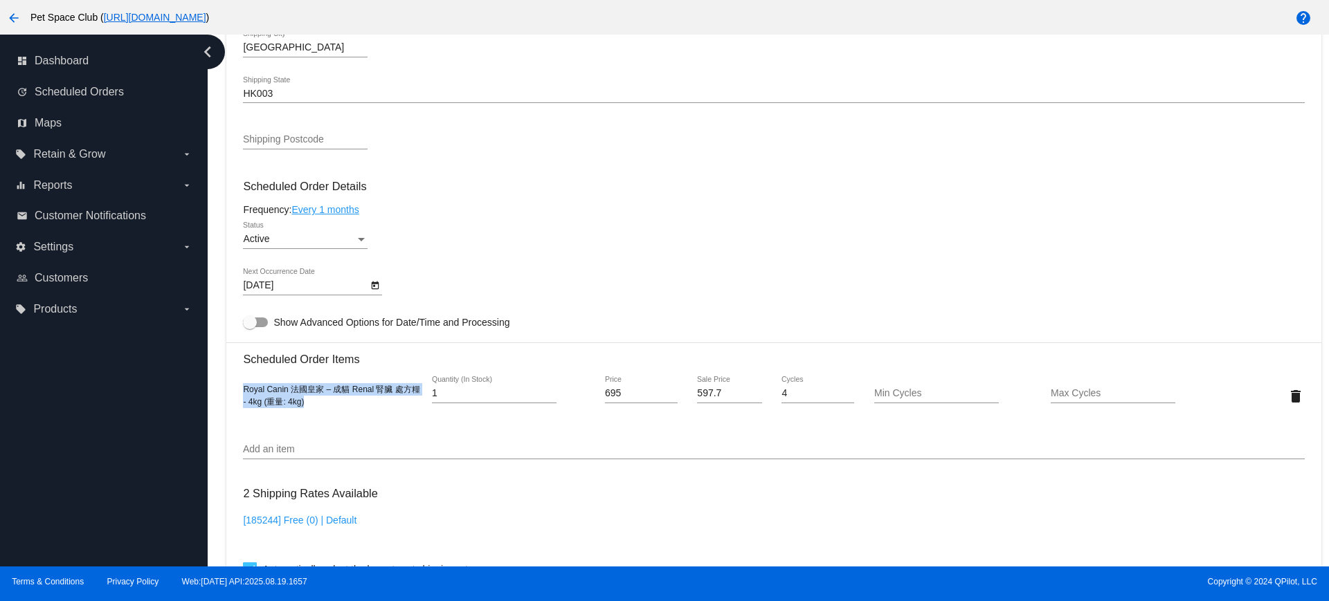
drag, startPoint x: 295, startPoint y: 396, endPoint x: 242, endPoint y: 389, distance: 53.1
click at [242, 389] on mat-card "Customer 4503775: Mavis Li wingmail0204-chloe@yahoo.com.hk Customer Shipping En…" at bounding box center [773, 363] width 1094 height 1384
copy span "Royal Canin 法國皇家 – 成貓 Renal 腎臟 處方糧 - 4kg (重量: 4kg)"
drag, startPoint x: 221, startPoint y: 335, endPoint x: 401, endPoint y: 254, distance: 197.3
click at [221, 335] on div "Dashboard Scheduled Orders arrow_back Scheduled Order #930621 Active more_vert …" at bounding box center [774, 198] width 1110 height 1713
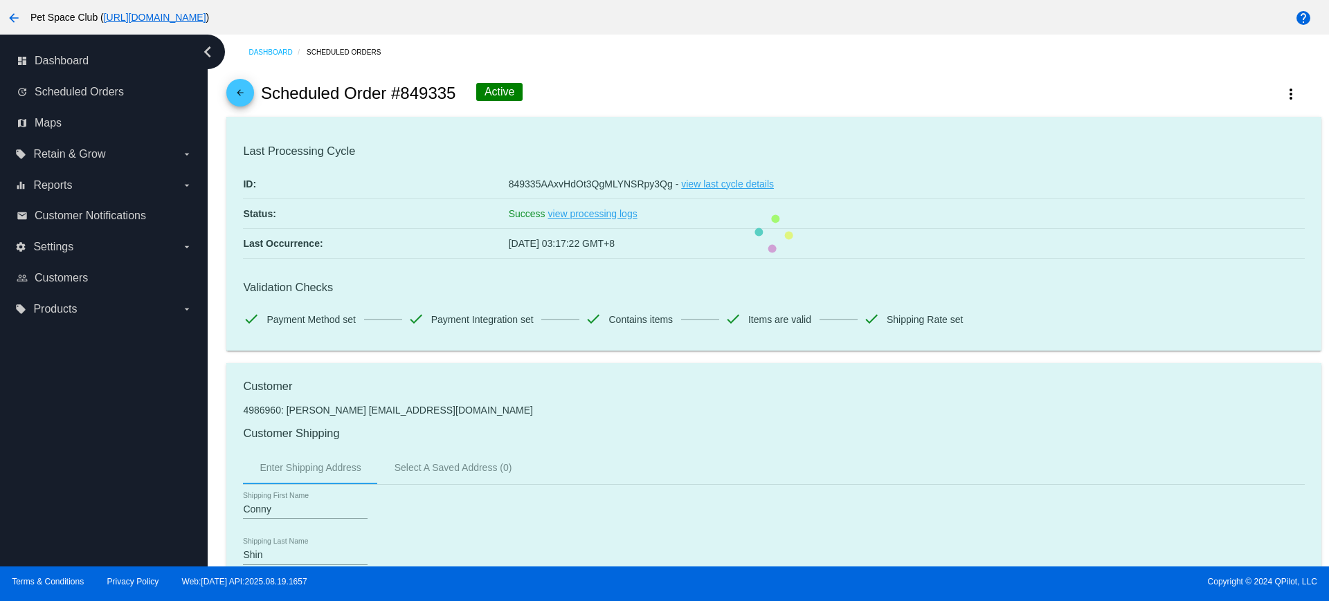
drag, startPoint x: 457, startPoint y: 98, endPoint x: 401, endPoint y: 95, distance: 56.8
click at [401, 95] on div "arrow_back Scheduled Order #849335 Active more_vert" at bounding box center [773, 93] width 1094 height 47
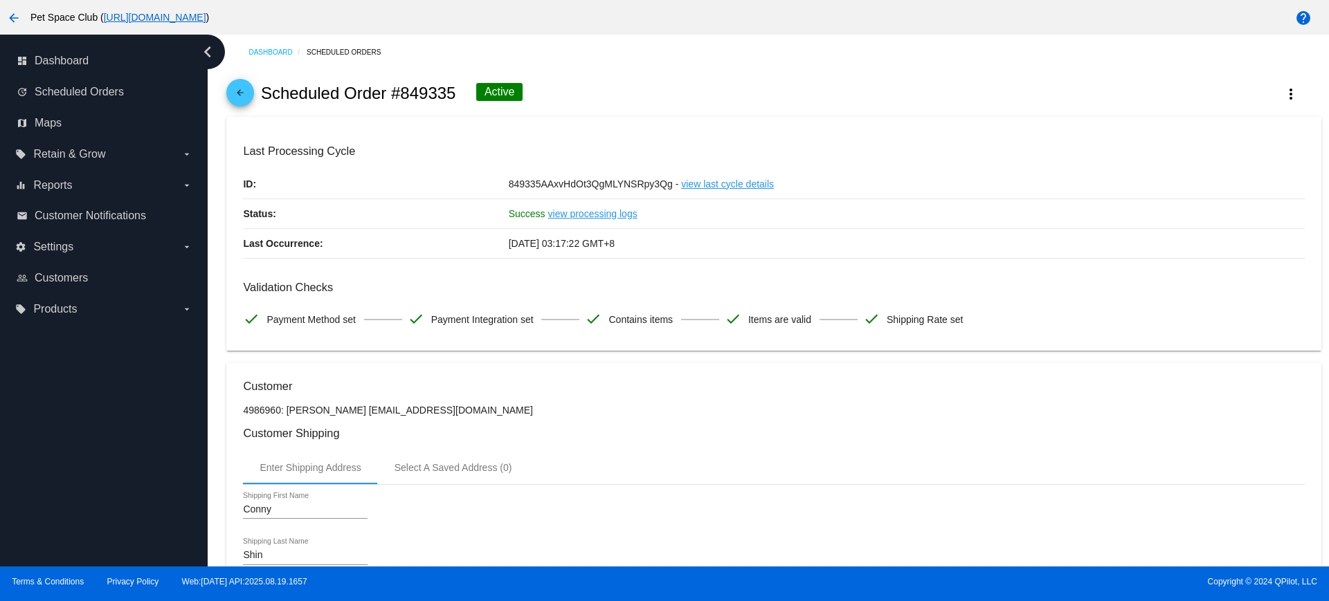
click at [651, 84] on div "arrow_back Scheduled Order #849335 Active more_vert" at bounding box center [773, 93] width 1094 height 47
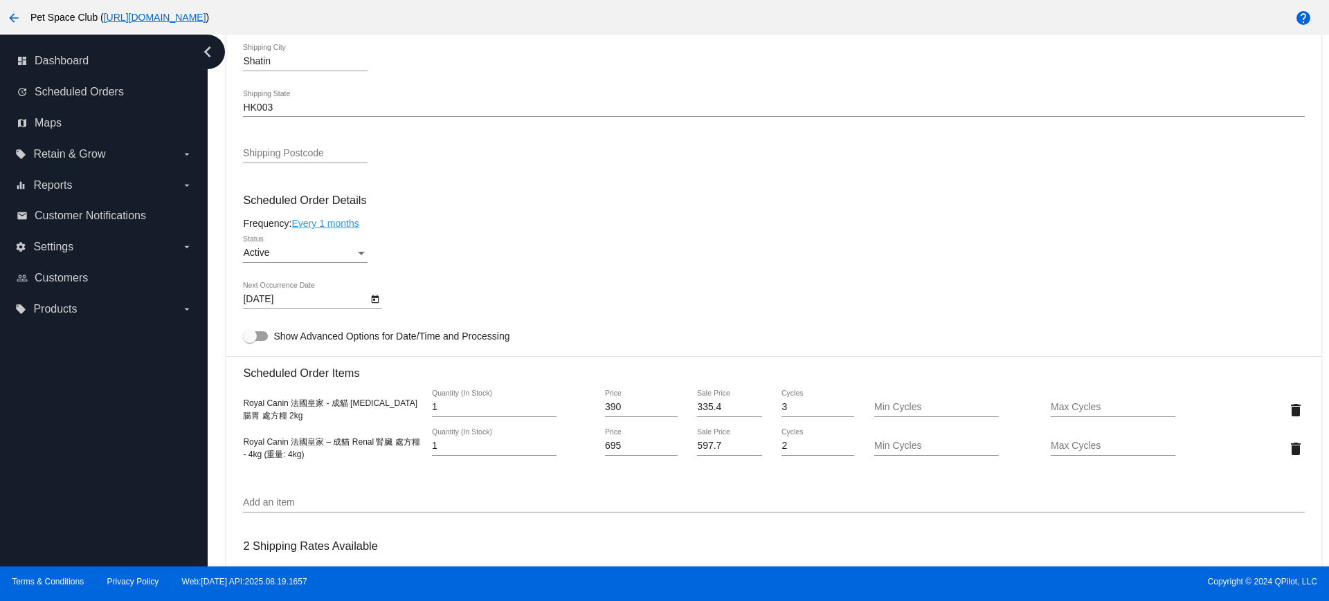
scroll to position [692, 0]
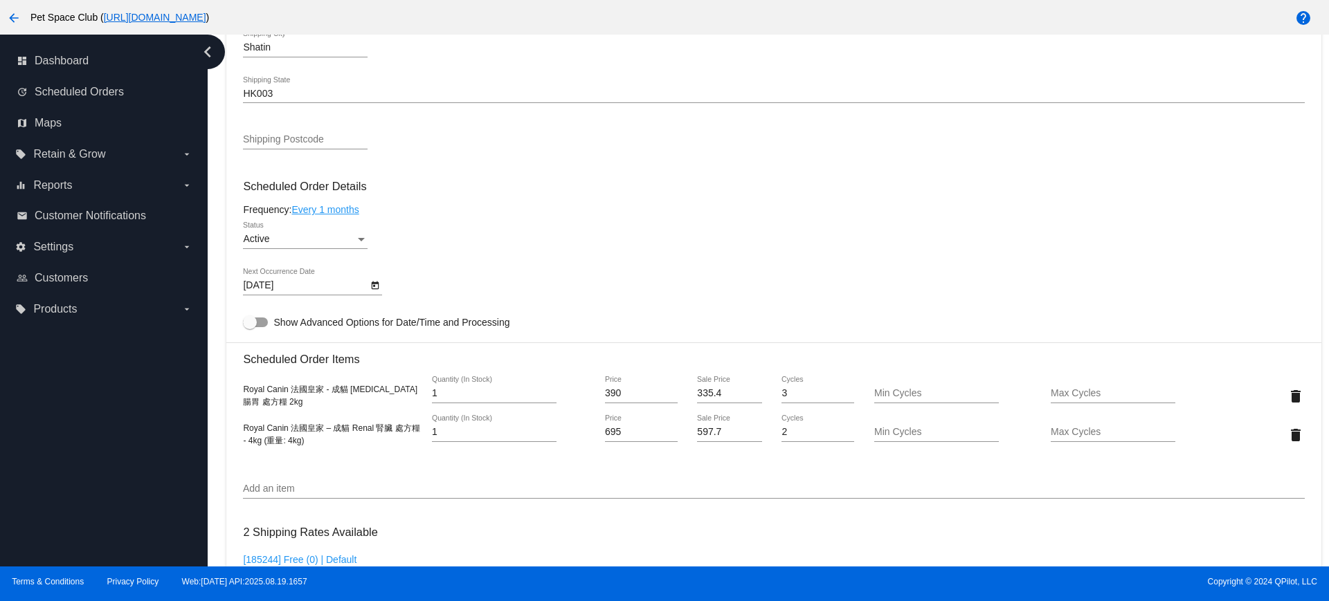
drag, startPoint x: 306, startPoint y: 406, endPoint x: 235, endPoint y: 388, distance: 73.4
click at [235, 388] on mat-card "Customer 4986960: Conny Shin connyshin@yahoo.com.hk Customer Shipping Enter Shi…" at bounding box center [773, 382] width 1094 height 1423
copy span "Royal Canin 法國皇家 - 成貓 Gastrointestinal 腸胃 處方糧 2kg"
drag, startPoint x: 323, startPoint y: 441, endPoint x: 219, endPoint y: 424, distance: 105.3
click at [219, 423] on div "Dashboard Scheduled Orders arrow_back Scheduled Order #849335 Active more_vert …" at bounding box center [774, 218] width 1110 height 1752
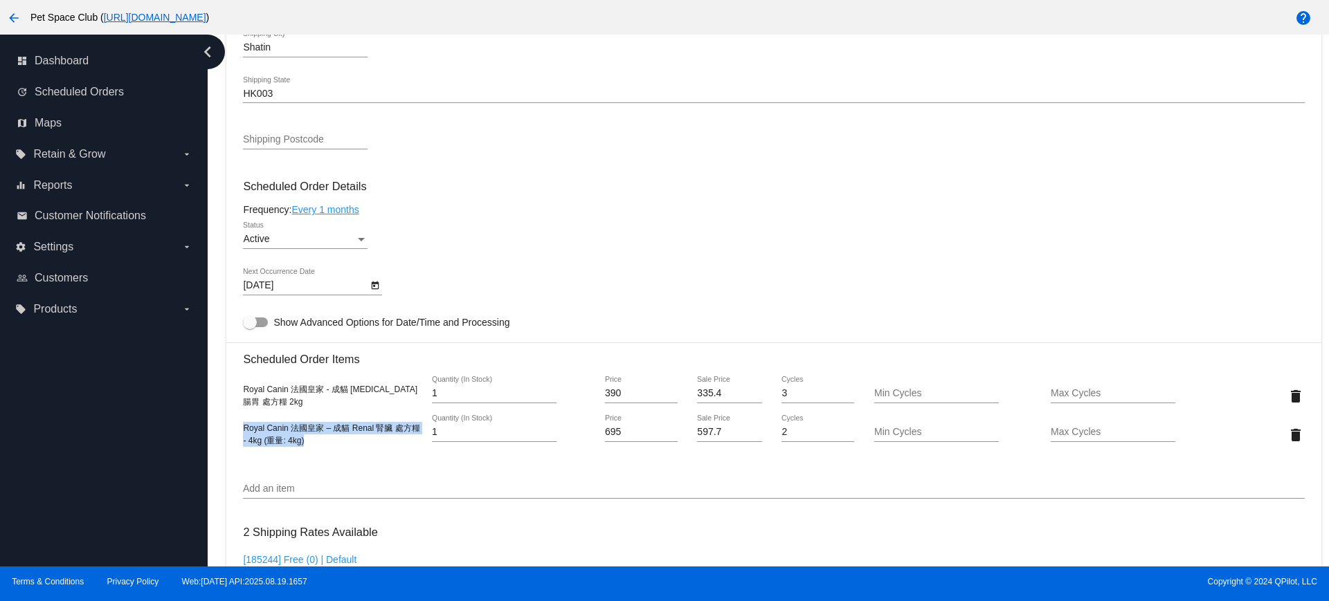
copy span "Royal Canin 法國皇家 – 成貓 Renal 腎臟 處方糧 - 4kg (重量: 4kg)"
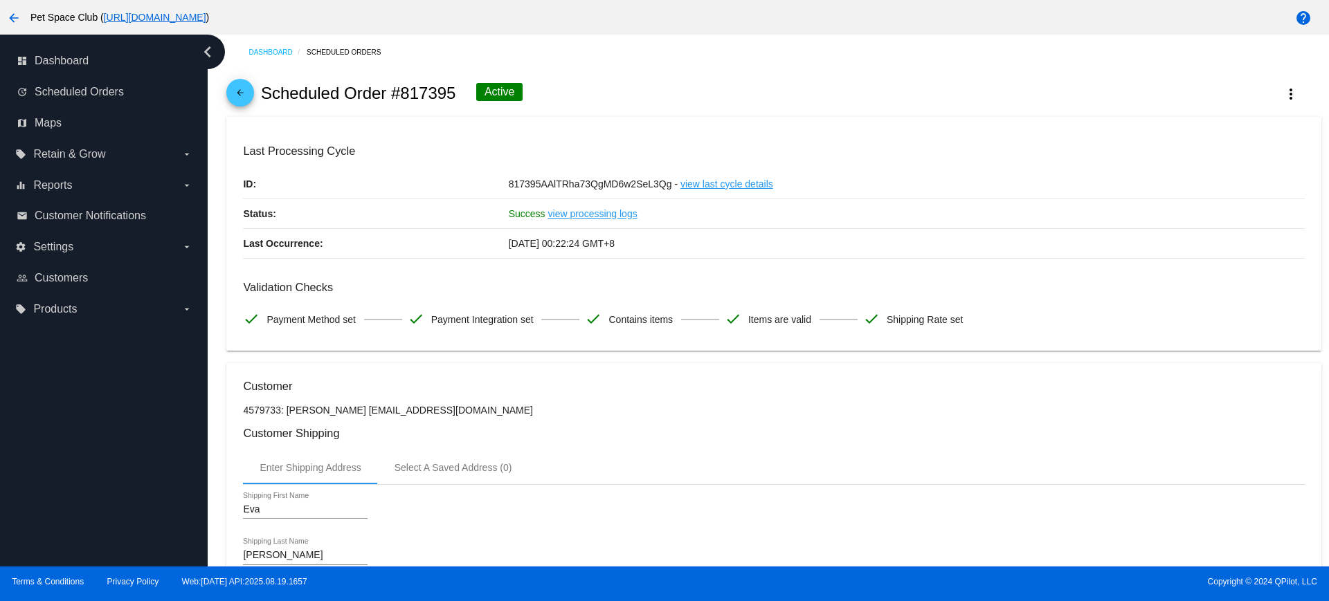
drag, startPoint x: 459, startPoint y: 94, endPoint x: 403, endPoint y: 96, distance: 56.1
click at [403, 96] on div "arrow_back Scheduled Order #817395 Active more_vert" at bounding box center [773, 93] width 1094 height 47
copy h2 "817395"
click at [606, 82] on div "arrow_back Scheduled Order #817395 Active more_vert" at bounding box center [773, 93] width 1094 height 47
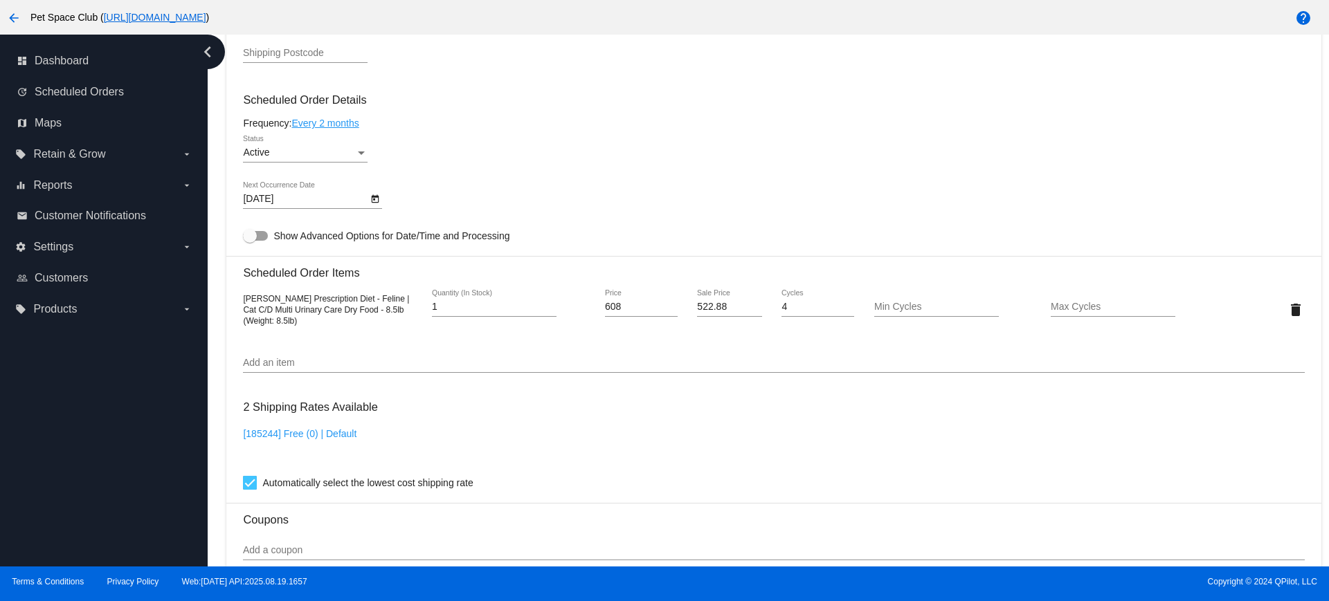
scroll to position [692, 0]
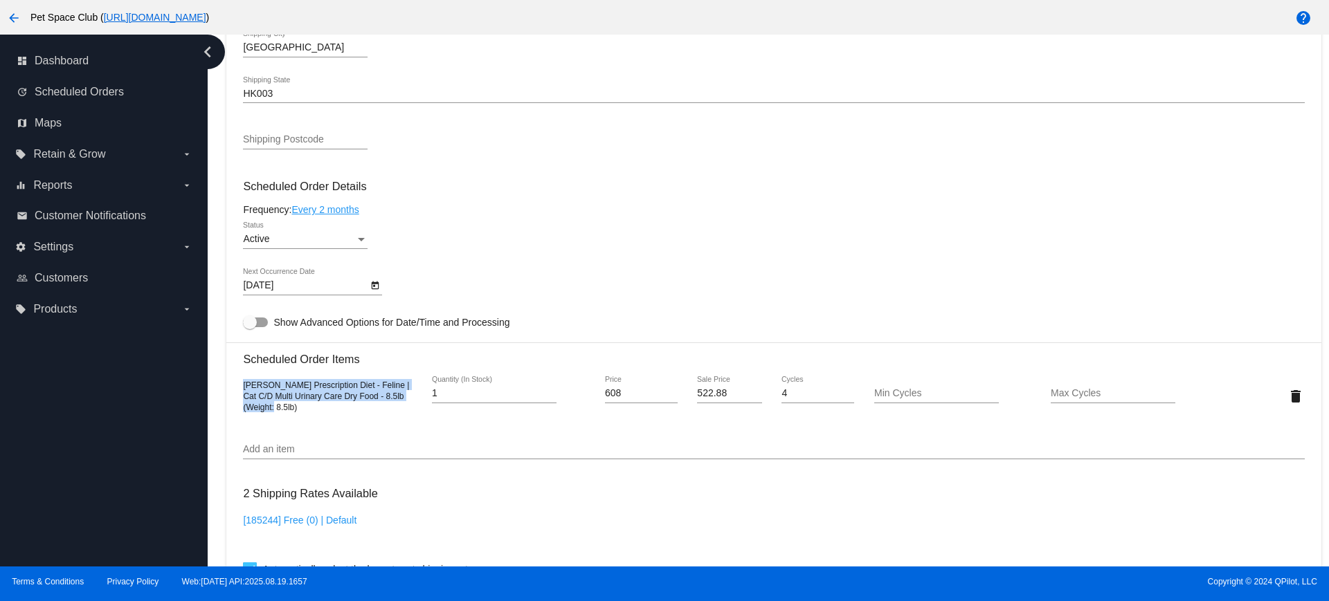
drag, startPoint x: 413, startPoint y: 401, endPoint x: 382, endPoint y: 424, distance: 39.0
click at [222, 389] on div "Dashboard Scheduled Orders arrow_back Scheduled Order #817395 Active more_vert …" at bounding box center [774, 198] width 1110 height 1713
copy span "Hill's Prescription Diet - Feline | Cat C/D Multi Urinary Care Dry Food - 8.5lb…"
click at [210, 308] on div "Dashboard Scheduled Orders arrow_back Scheduled Order #817395 Active more_vert …" at bounding box center [768, 301] width 1121 height 532
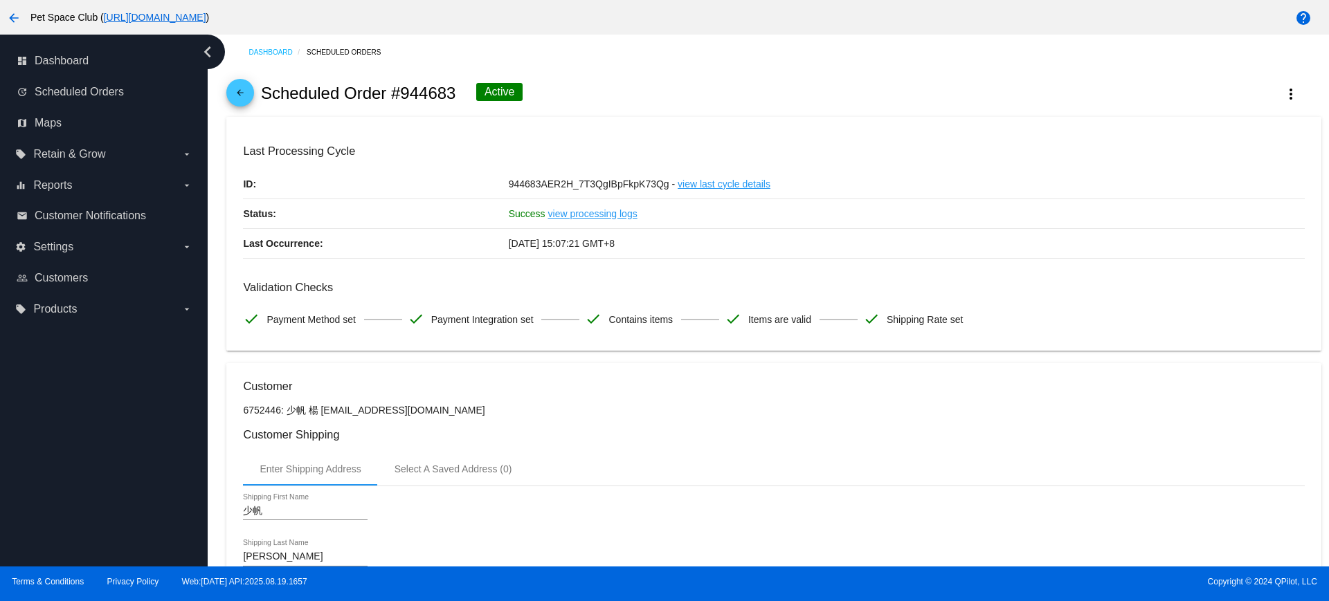
drag, startPoint x: 455, startPoint y: 95, endPoint x: 405, endPoint y: 95, distance: 49.8
click at [405, 95] on h2 "Scheduled Order #944683" at bounding box center [358, 93] width 195 height 19
copy h2 "944683"
click at [611, 80] on div "arrow_back Scheduled Order #944683 Active more_vert" at bounding box center [773, 93] width 1094 height 47
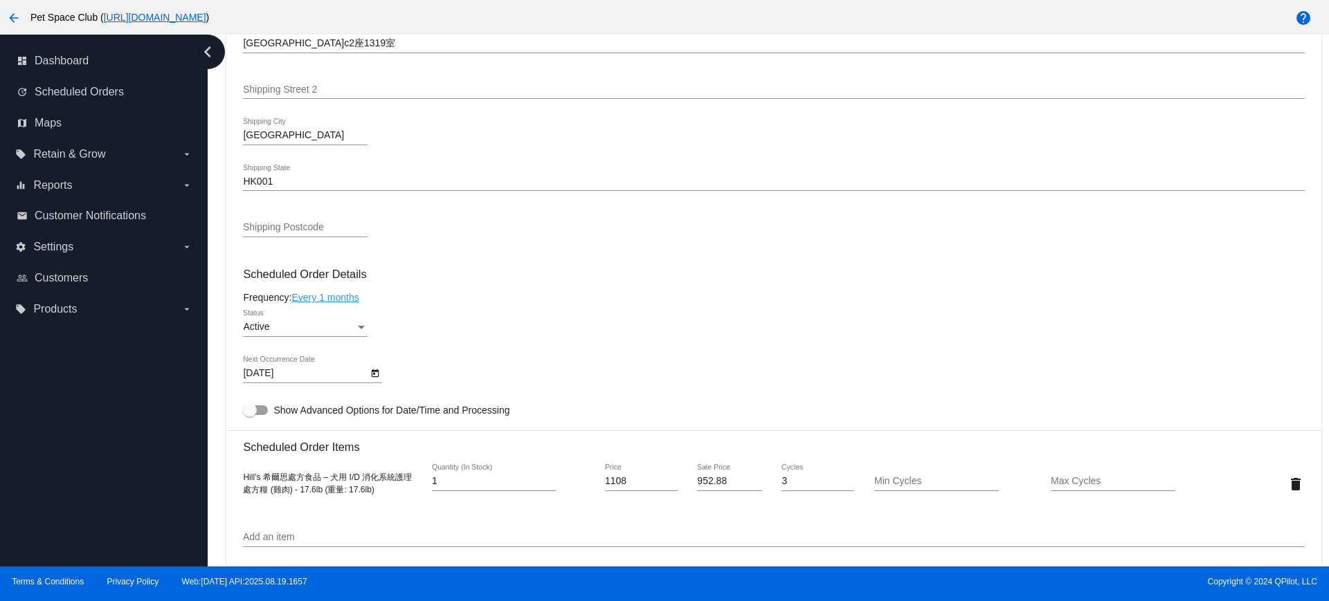
scroll to position [692, 0]
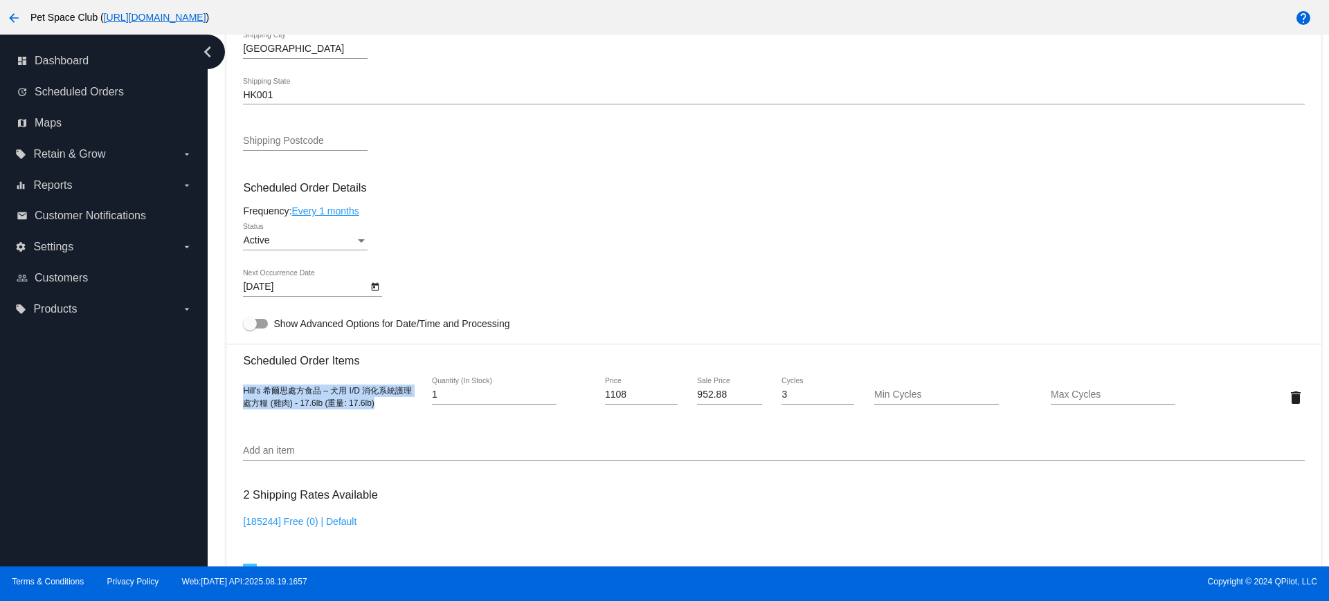
drag, startPoint x: 334, startPoint y: 408, endPoint x: 318, endPoint y: 421, distance: 20.8
click at [228, 397] on mat-card "Customer 6752446: 少帆 楊 [EMAIL_ADDRESS][DOMAIN_NAME] Customer Shipping Enter Shi…" at bounding box center [773, 364] width 1094 height 1386
copy span "Hill’s 希爾思處方食品 – 犬用 I/D 消化系統護理 處方糧 (雞肉) - 17.6lb (重量: 17.6lb)"
click at [219, 278] on div "Dashboard Scheduled Orders arrow_back Scheduled Order #944683 Active more_vert …" at bounding box center [774, 199] width 1110 height 1714
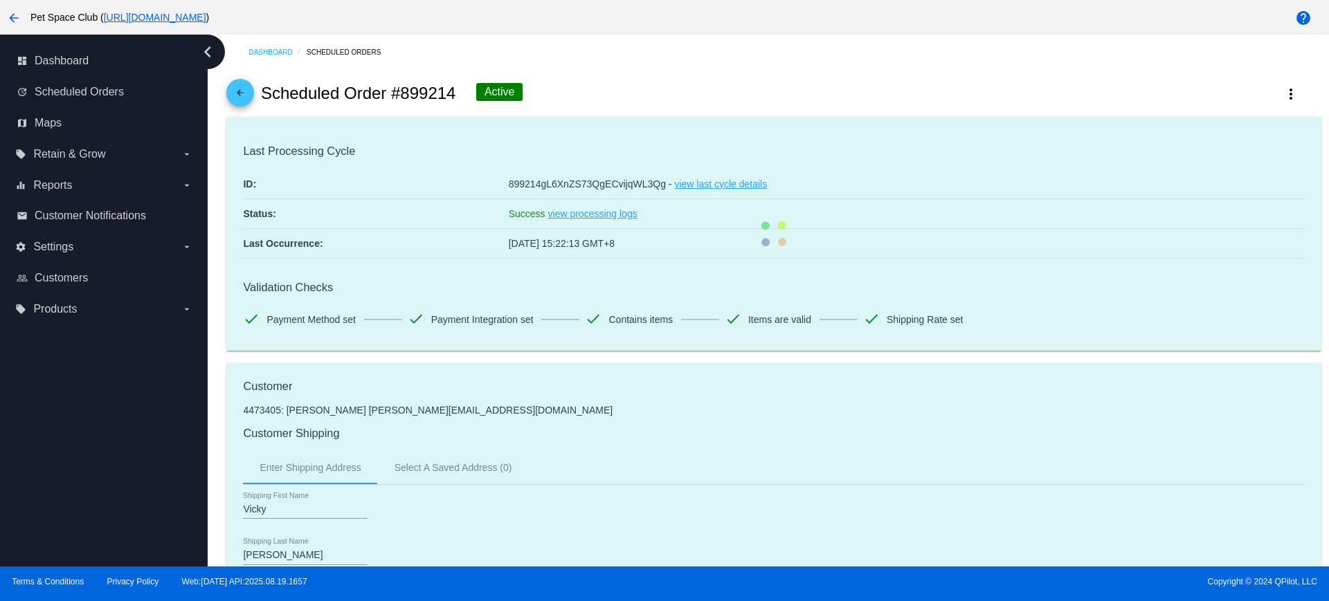
drag, startPoint x: 455, startPoint y: 91, endPoint x: 401, endPoint y: 97, distance: 55.0
click at [401, 97] on h2 "Scheduled Order #899214" at bounding box center [358, 93] width 195 height 19
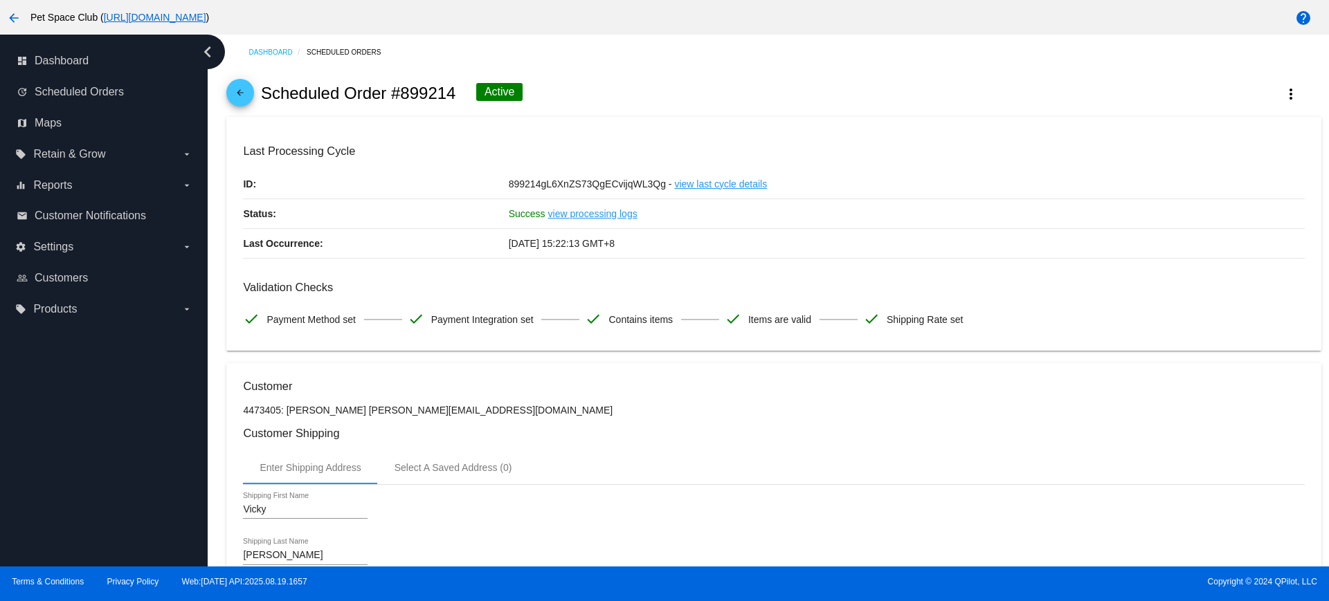
copy h2 "899214"
click at [595, 81] on div "arrow_back Scheduled Order #899214 Active more_vert" at bounding box center [773, 93] width 1094 height 47
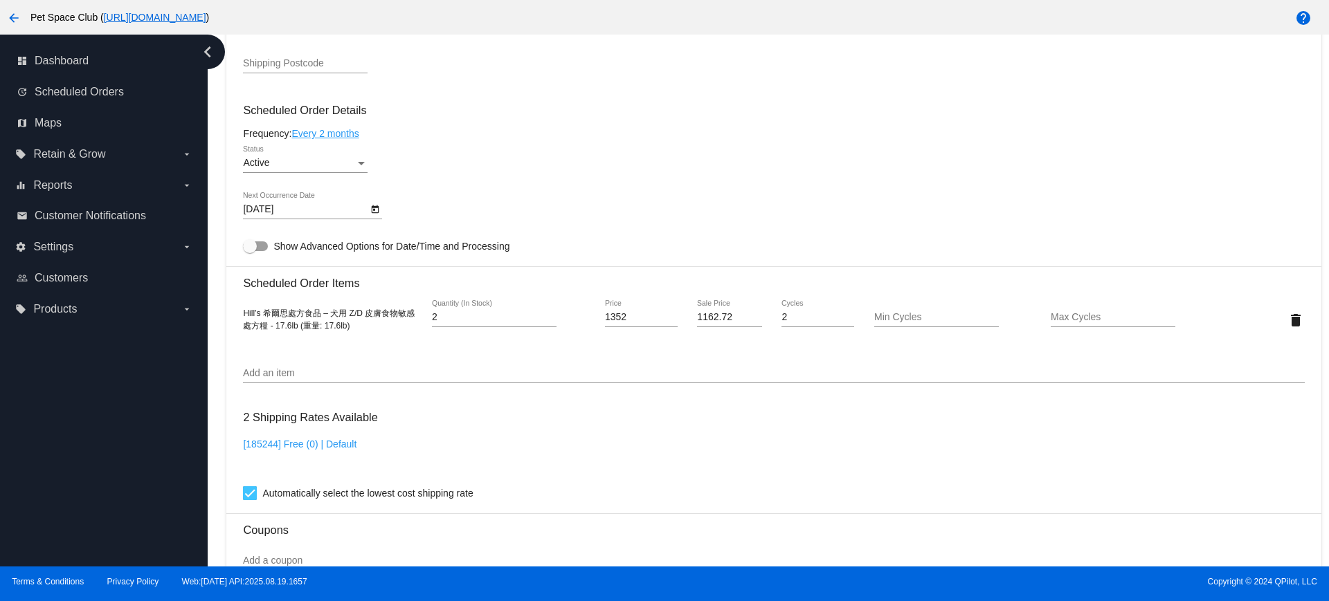
scroll to position [779, 0]
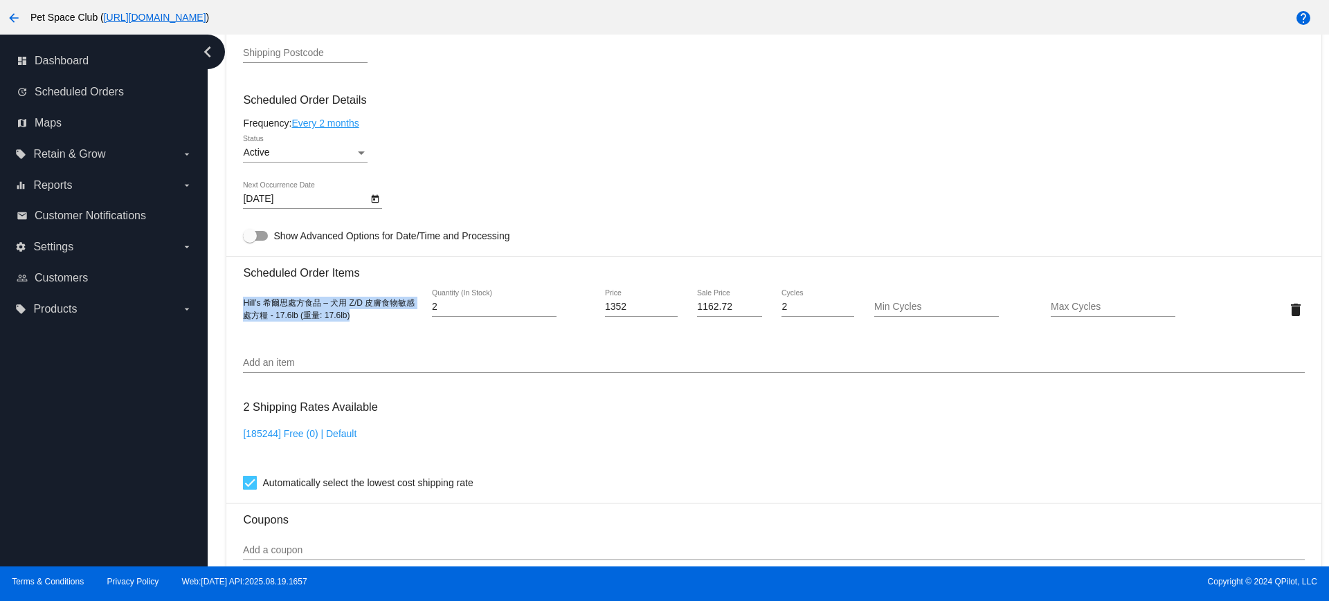
drag, startPoint x: 358, startPoint y: 321, endPoint x: 233, endPoint y: 302, distance: 126.0
click at [233, 302] on mat-card "Customer 4473405: Vicky Wong vickyy_wong@yahoo.com Customer Shipping Enter Ship…" at bounding box center [773, 277] width 1094 height 1384
copy span "Hill’s 希爾思處方食品 – 犬用 Z/D 皮膚食物敏感 處方糧 - 17.6lb (重量: 17.6lb)"
click at [220, 321] on div "Dashboard Scheduled Orders arrow_back Scheduled Order #899214 Active more_vert …" at bounding box center [774, 112] width 1110 height 1713
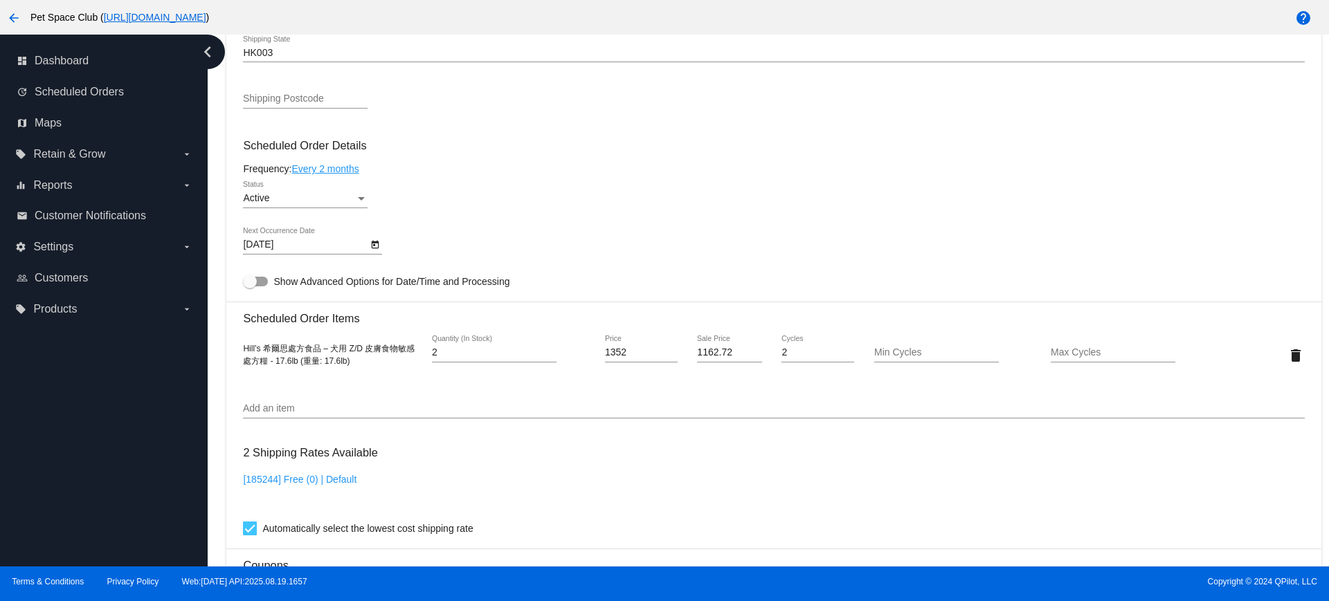
scroll to position [692, 0]
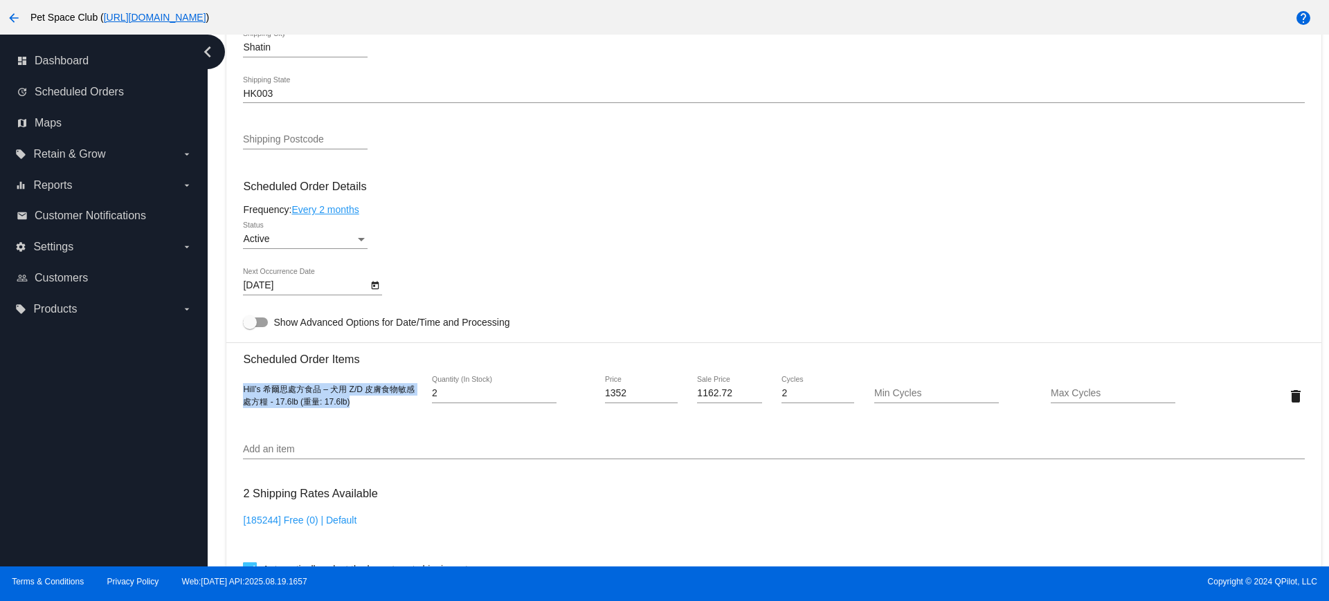
drag, startPoint x: 243, startPoint y: 389, endPoint x: 353, endPoint y: 411, distance: 112.3
click at [353, 411] on div "Hill’s 希爾思處方食品 – 犬用 Z/D 皮膚食物敏感 處方糧 - 17.6lb (重量: 17.6lb) 2 Quantity (In Stock) …" at bounding box center [773, 396] width 1061 height 39
copy span "Hill’s 希爾思處方食品 – 犬用 Z/D 皮膚食物敏感 處方糧 - 17.6lb (重量: 17.6lb)"
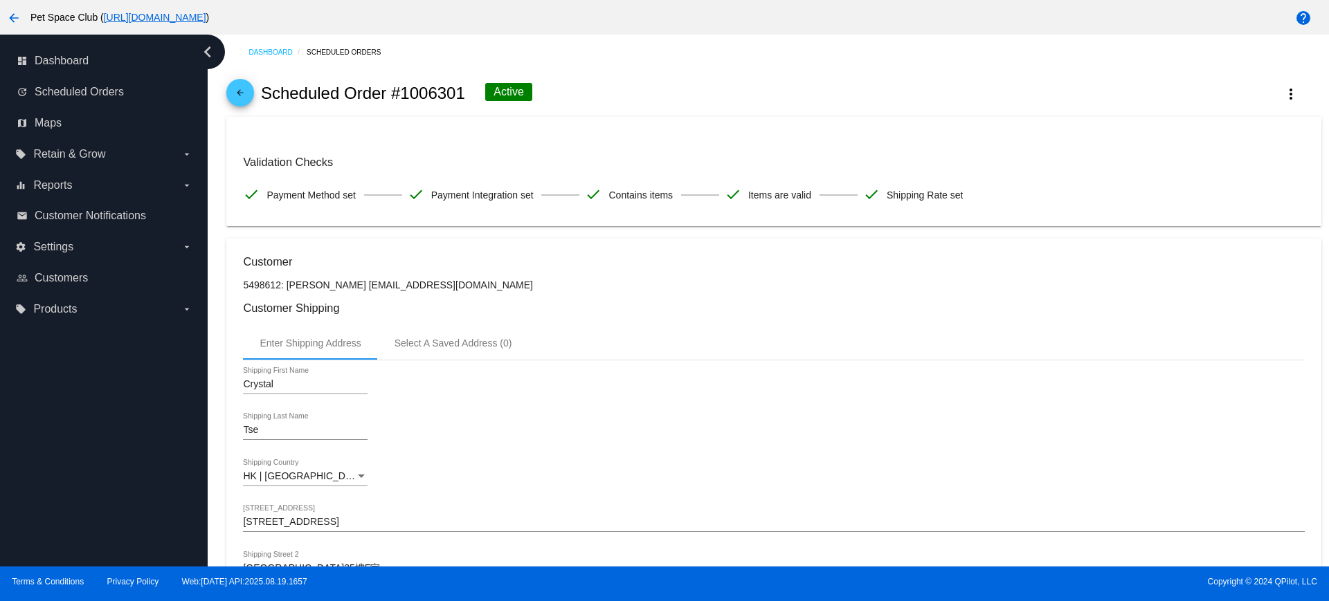
drag, startPoint x: 464, startPoint y: 90, endPoint x: 405, endPoint y: 89, distance: 58.8
click at [405, 89] on h2 "Scheduled Order #1006301" at bounding box center [363, 93] width 204 height 19
copy h2 "1006301"
click at [588, 91] on div "arrow_back Scheduled Order #1006301 Active more_vert" at bounding box center [773, 93] width 1094 height 47
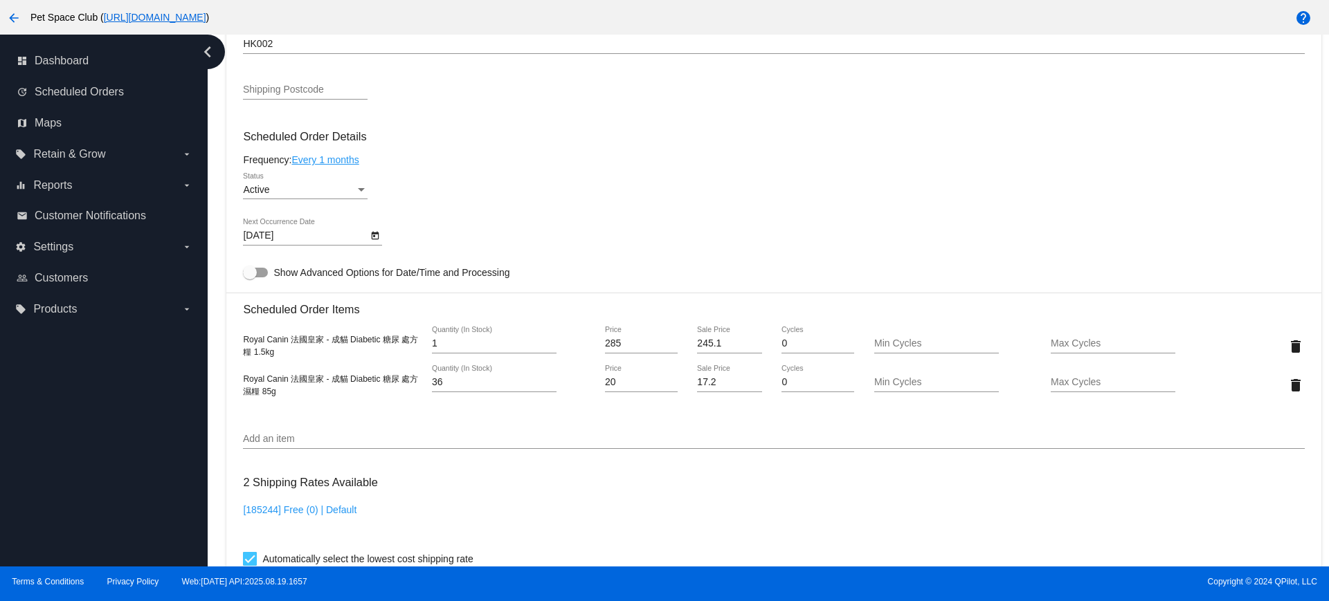
scroll to position [606, 0]
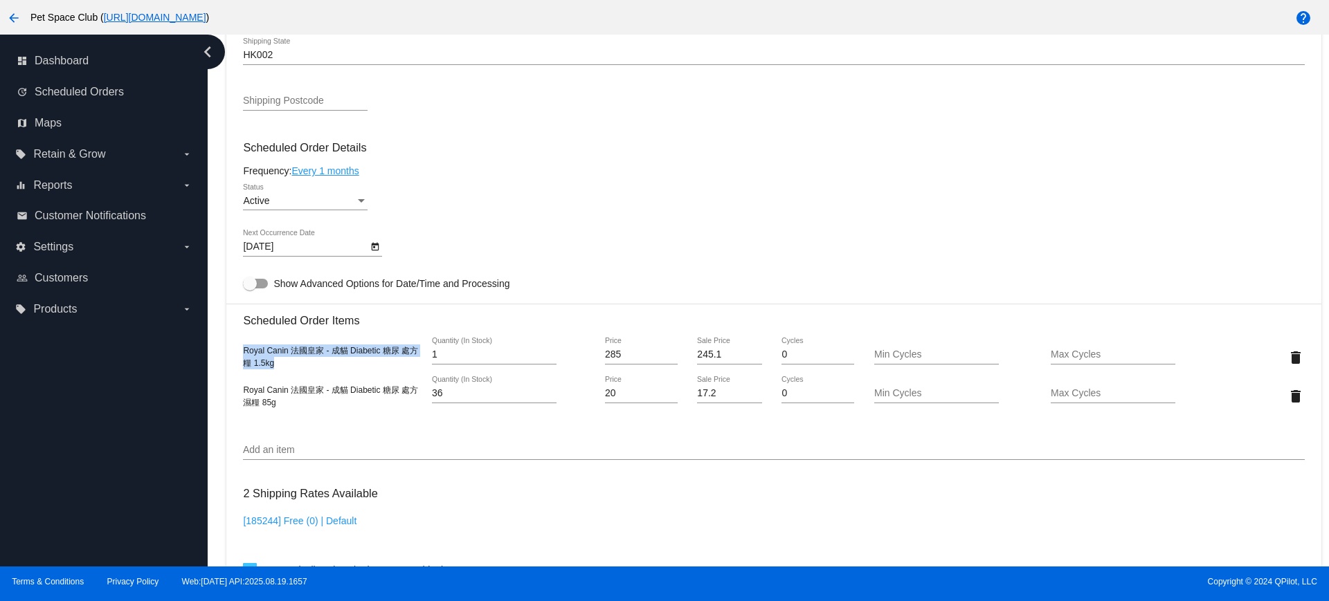
drag, startPoint x: 247, startPoint y: 355, endPoint x: 224, endPoint y: 347, distance: 24.3
click at [224, 347] on div "Dashboard Scheduled Orders arrow_back Scheduled Order #1006301 Active more_vert…" at bounding box center [774, 242] width 1110 height 1627
copy span "Royal Canin 法國皇家 - 成貓 Diabetic 糖尿 處方糧 1.5kg"
drag, startPoint x: 298, startPoint y: 406, endPoint x: 240, endPoint y: 389, distance: 60.5
click at [240, 389] on mat-card "Customer 5498612: [PERSON_NAME] [EMAIL_ADDRESS][DOMAIN_NAME] Customer Shipping …" at bounding box center [773, 344] width 1094 height 1423
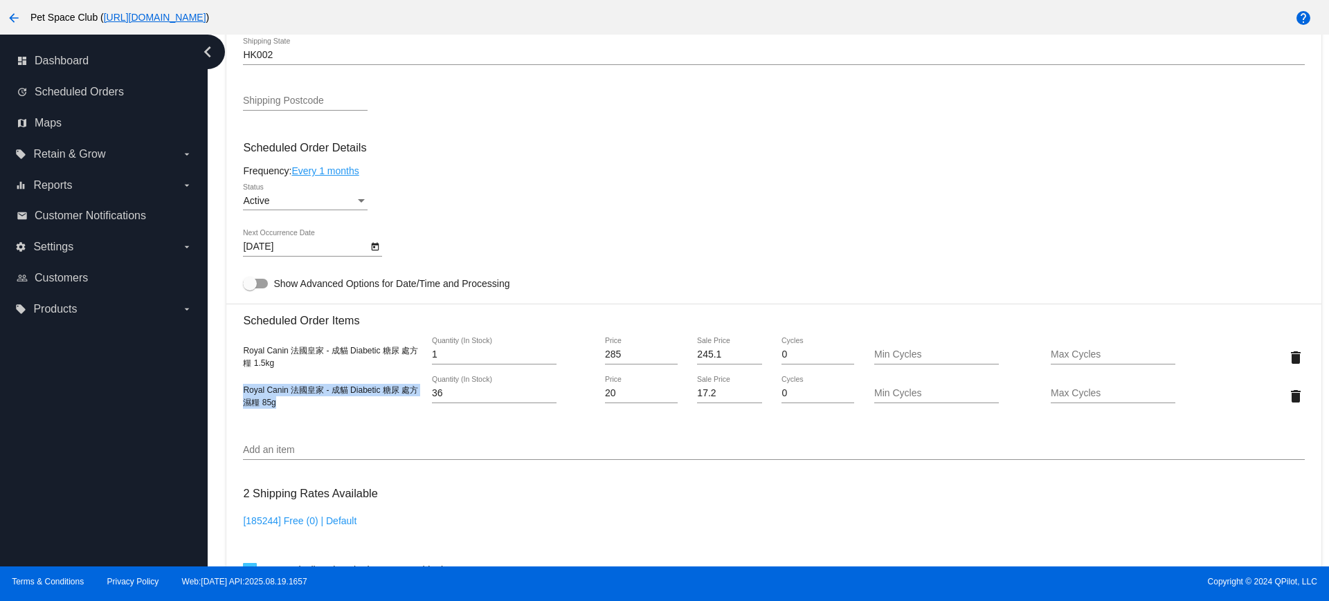
copy span "Royal Canin 法國皇家 - 成貓 Diabetic 糖尿 處方濕糧 85g"
click at [215, 286] on div "Dashboard Scheduled Orders arrow_back Scheduled Order #1006301 Active more_vert…" at bounding box center [768, 301] width 1121 height 532
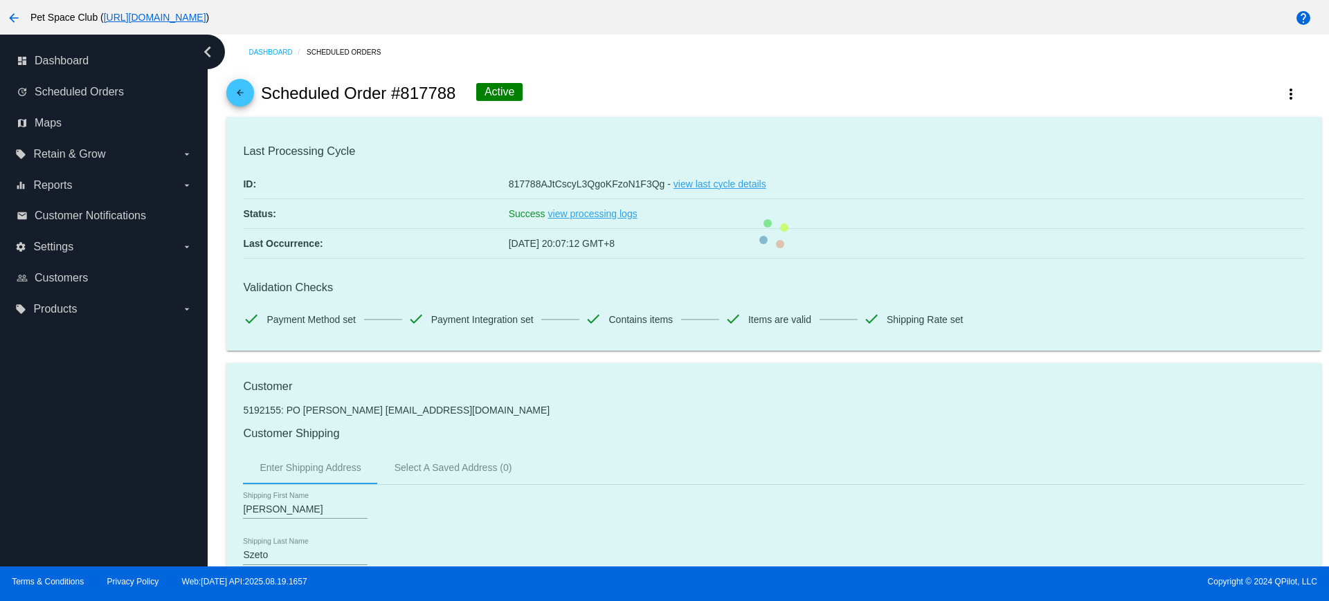
drag, startPoint x: 457, startPoint y: 98, endPoint x: 397, endPoint y: 95, distance: 61.0
click at [397, 95] on div "arrow_back Scheduled Order #817788 Active more_vert" at bounding box center [773, 93] width 1094 height 47
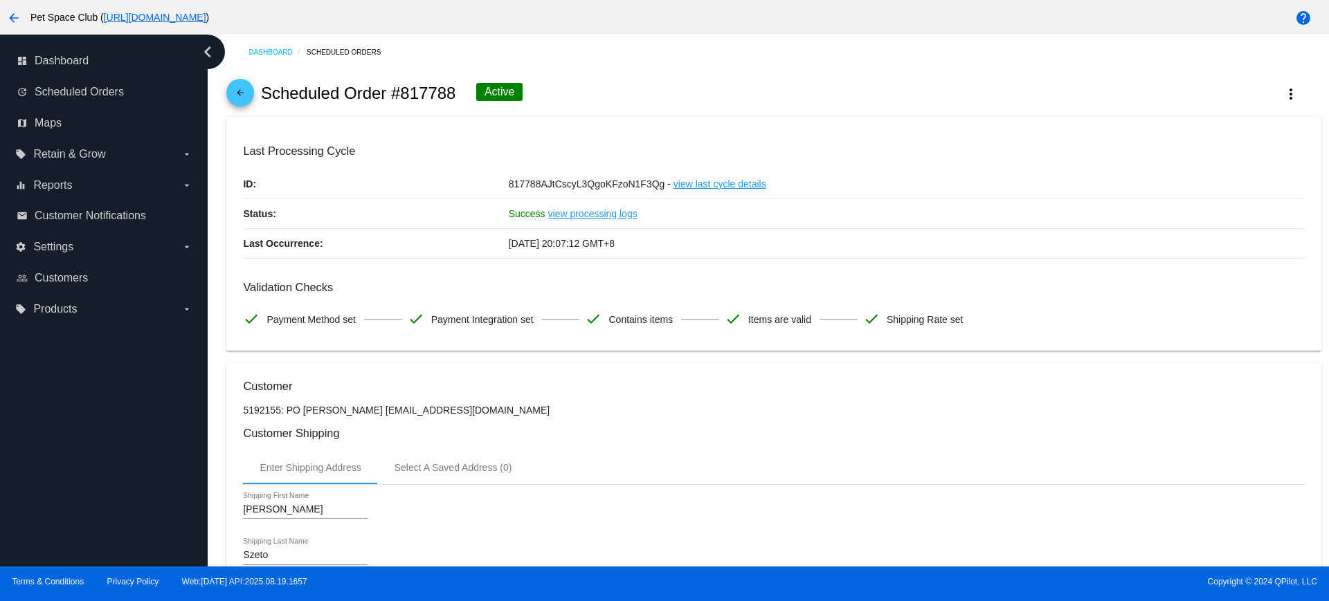
click at [594, 98] on div "arrow_back Scheduled Order #817788 Active more_vert" at bounding box center [773, 93] width 1094 height 47
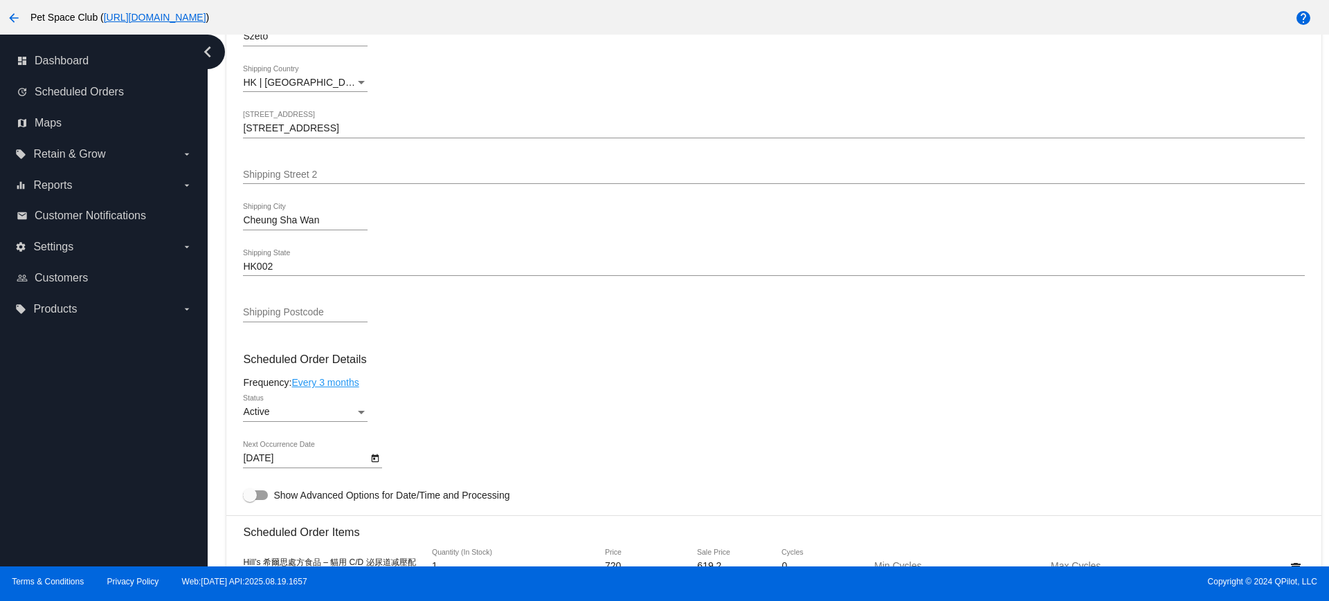
scroll to position [606, 0]
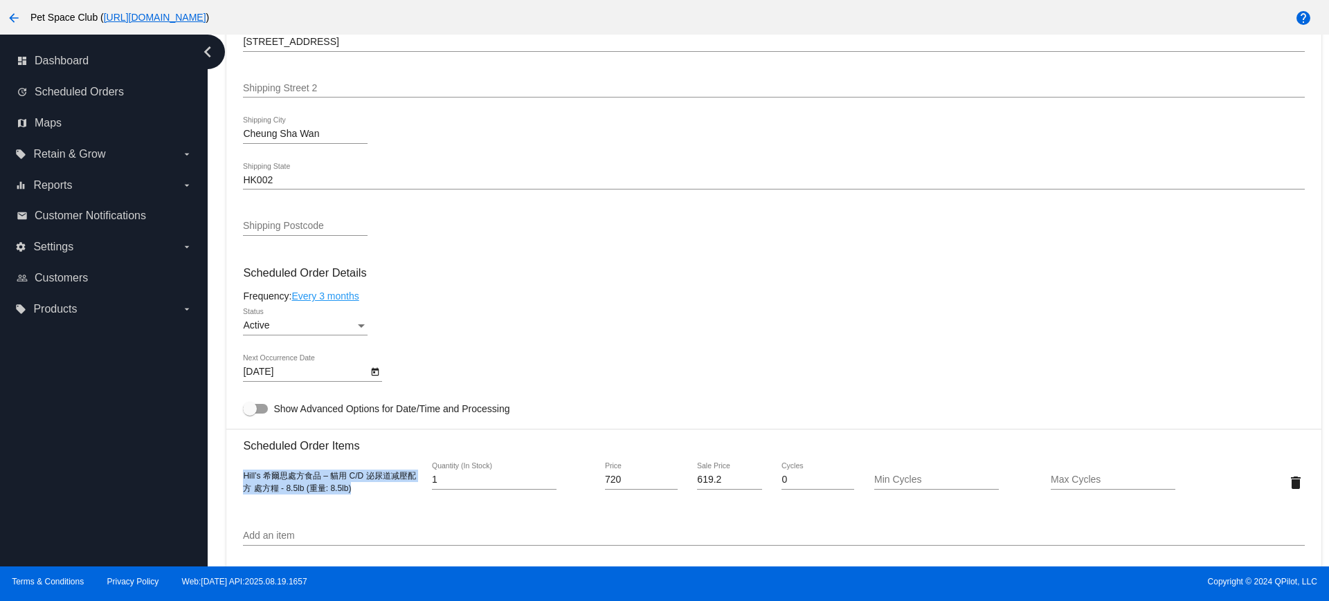
drag, startPoint x: 361, startPoint y: 490, endPoint x: 226, endPoint y: 464, distance: 137.4
click at [226, 464] on mat-card "Customer 5192155: PO [PERSON_NAME] [EMAIL_ADDRESS][DOMAIN_NAME] Customer Shippi…" at bounding box center [773, 450] width 1094 height 1384
copy span "Hill’s 希爾思處方食品 – 貓用 C/D 泌尿道减壓配方 處方糧 - 8.5lb (重量: 8.5lb)"
